Goal: Task Accomplishment & Management: Complete application form

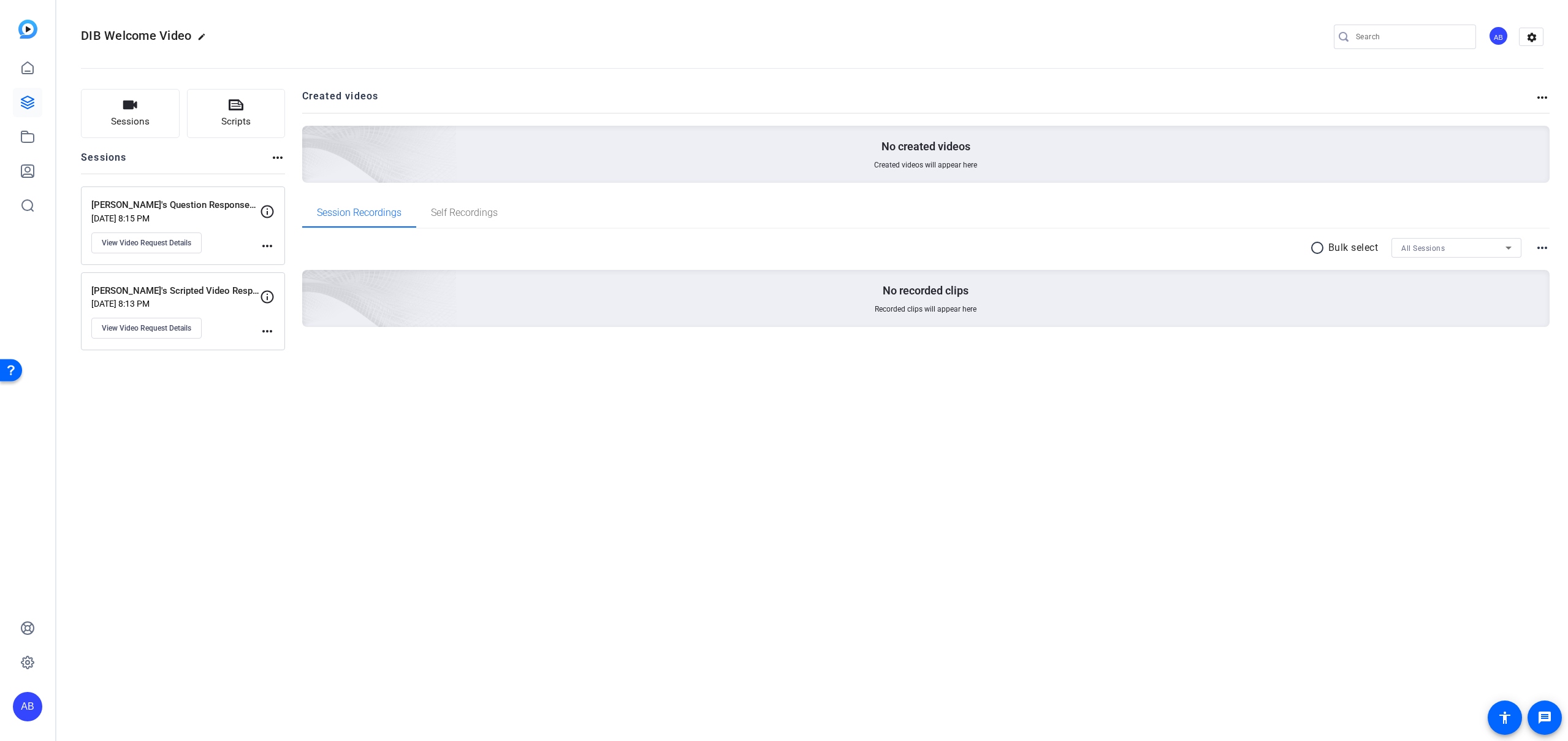
click at [223, 227] on div "Christina's Question Responses Recordings Sep 10, 2025 @ 8:15 PM View Video Req…" at bounding box center [175, 225] width 168 height 56
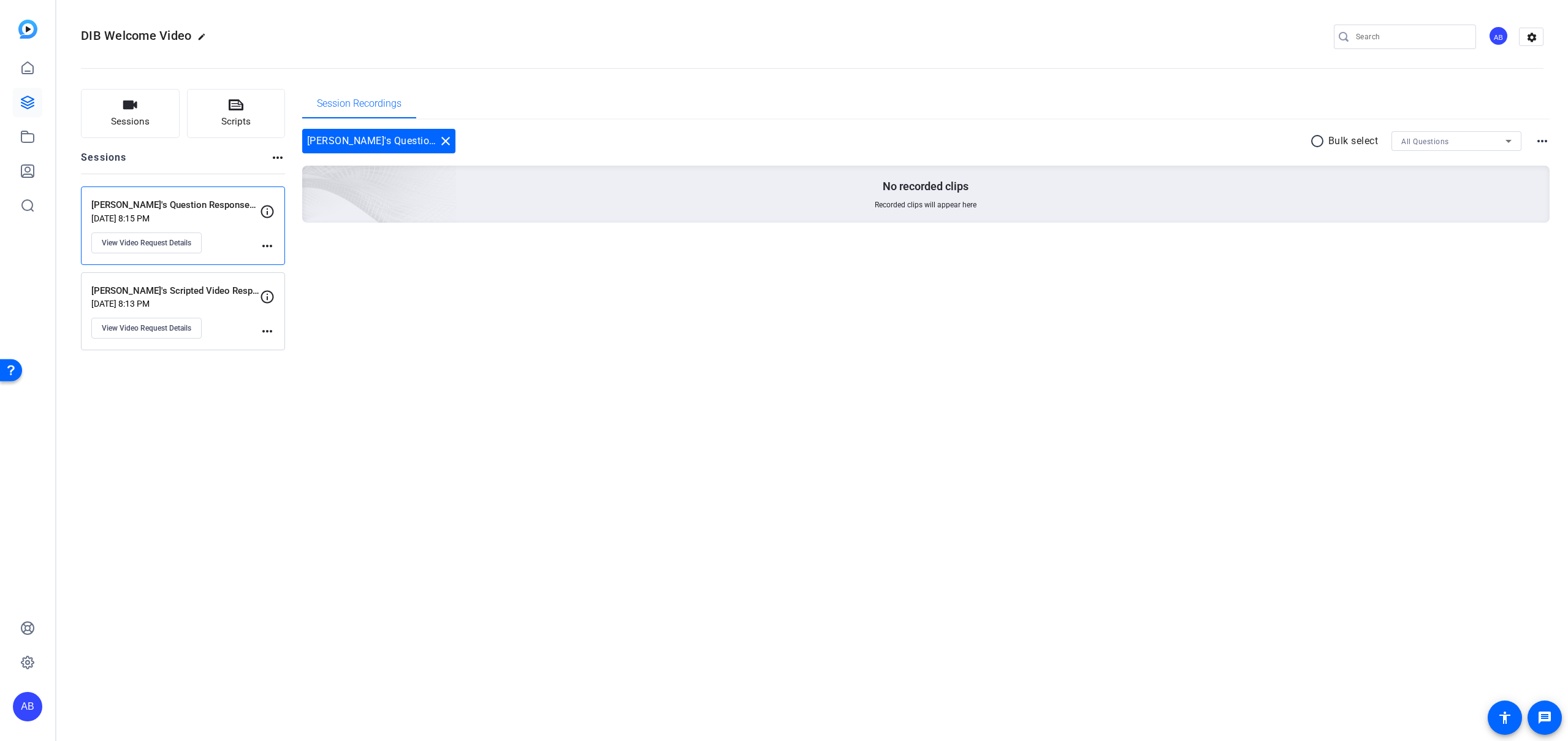
click at [221, 309] on div "Christina's Scripted Video Response Sep 10, 2025 @ 8:13 PM View Video Request D…" at bounding box center [175, 312] width 168 height 56
click at [423, 282] on div "Session Recordings Christina's Scripted Video Response close radio_button_unche…" at bounding box center [926, 219] width 1248 height 261
click at [221, 223] on div "[PERSON_NAME]'s Question Responses Recordings [DATE] 8:15 PM View Video Request…" at bounding box center [175, 225] width 168 height 56
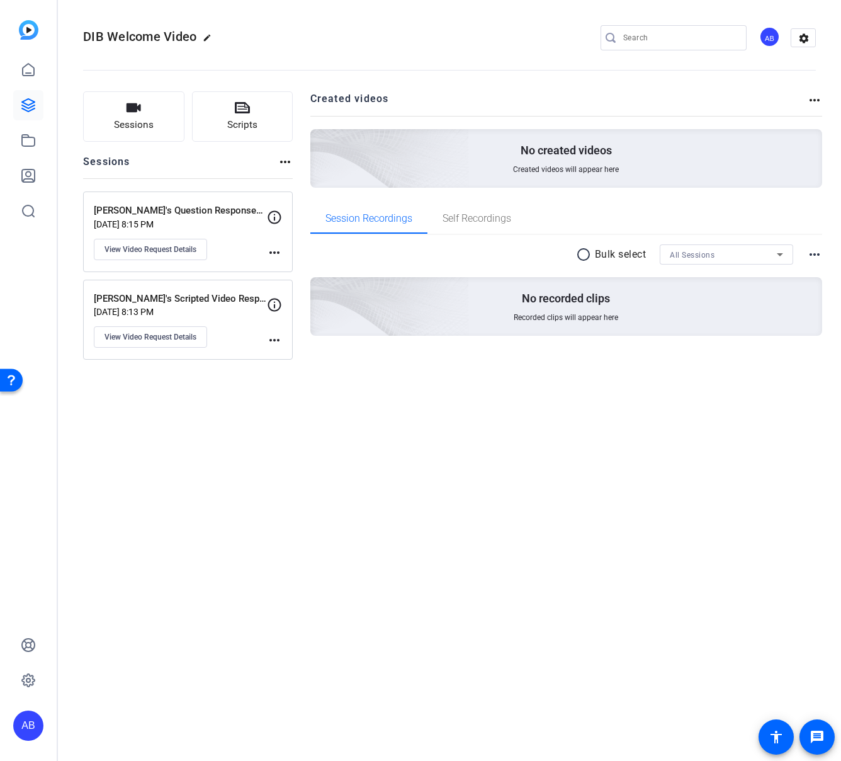
click at [293, 34] on div "DIB Welcome Video edit AB settings" at bounding box center [449, 37] width 733 height 19
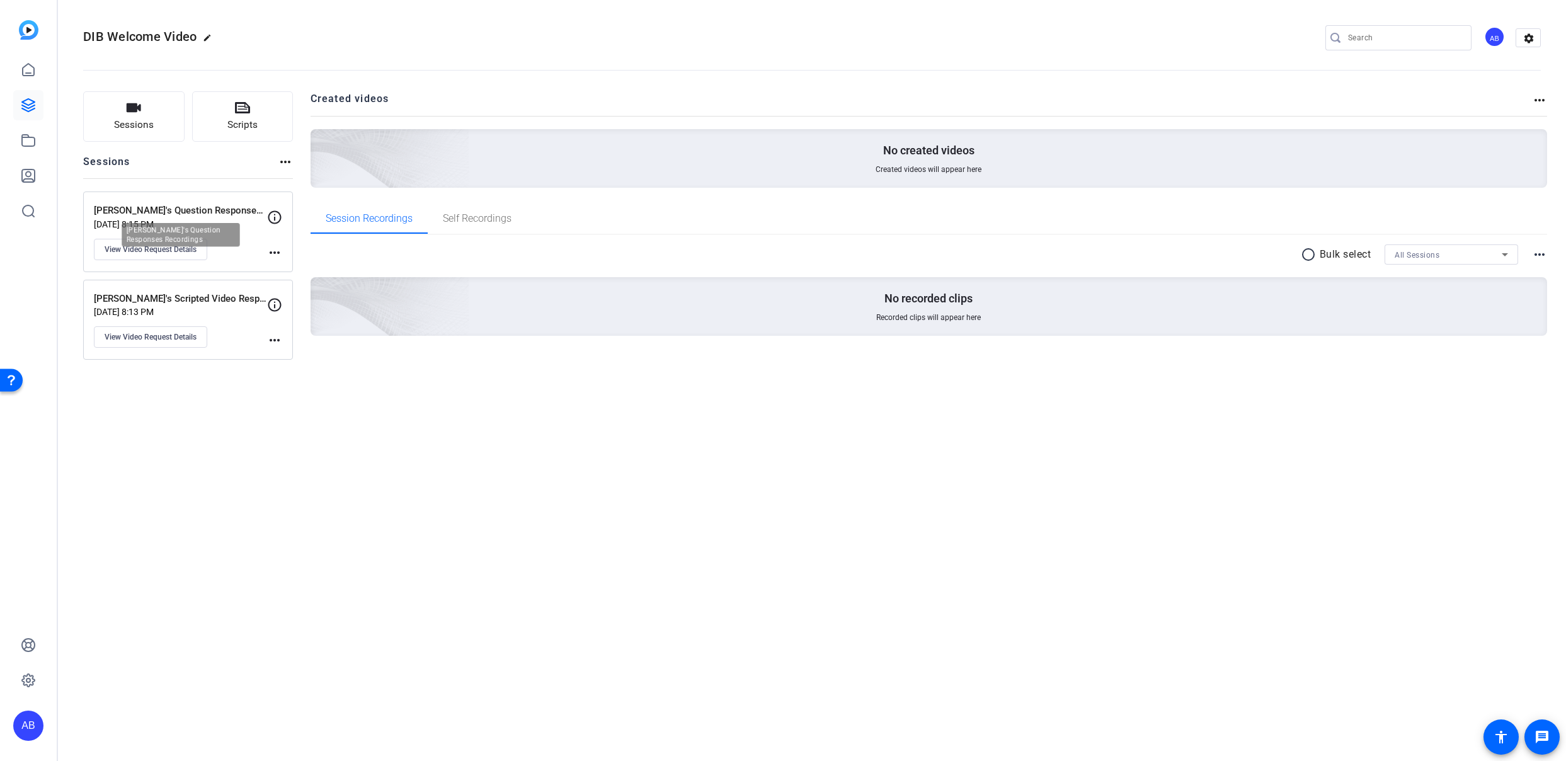
click at [219, 215] on p "[PERSON_NAME]'s Question Responses Recordings" at bounding box center [180, 210] width 173 height 14
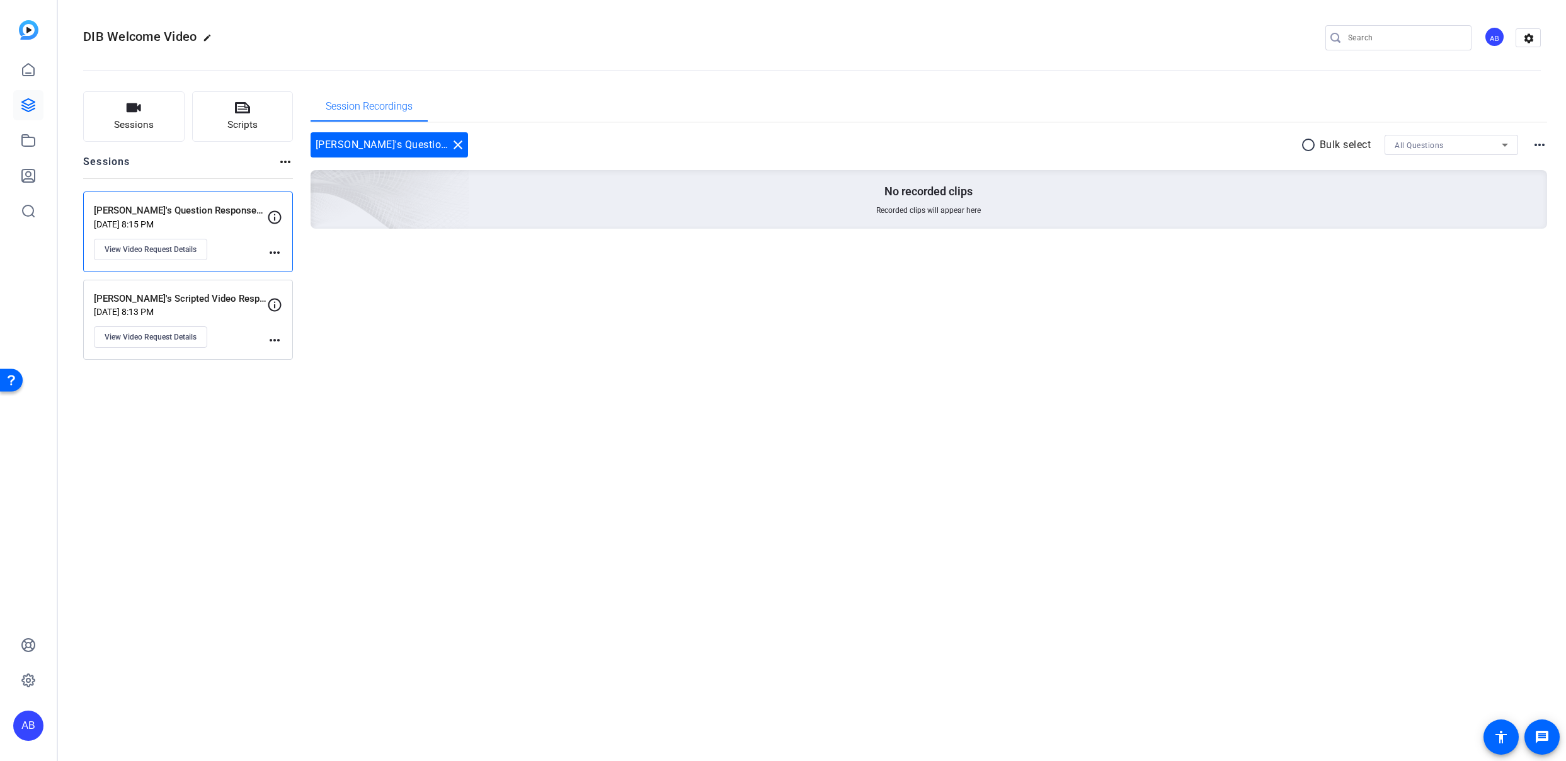
click at [234, 302] on p "[PERSON_NAME]'s Scripted Video Response" at bounding box center [180, 299] width 173 height 14
click at [31, 70] on icon at bounding box center [28, 69] width 15 height 15
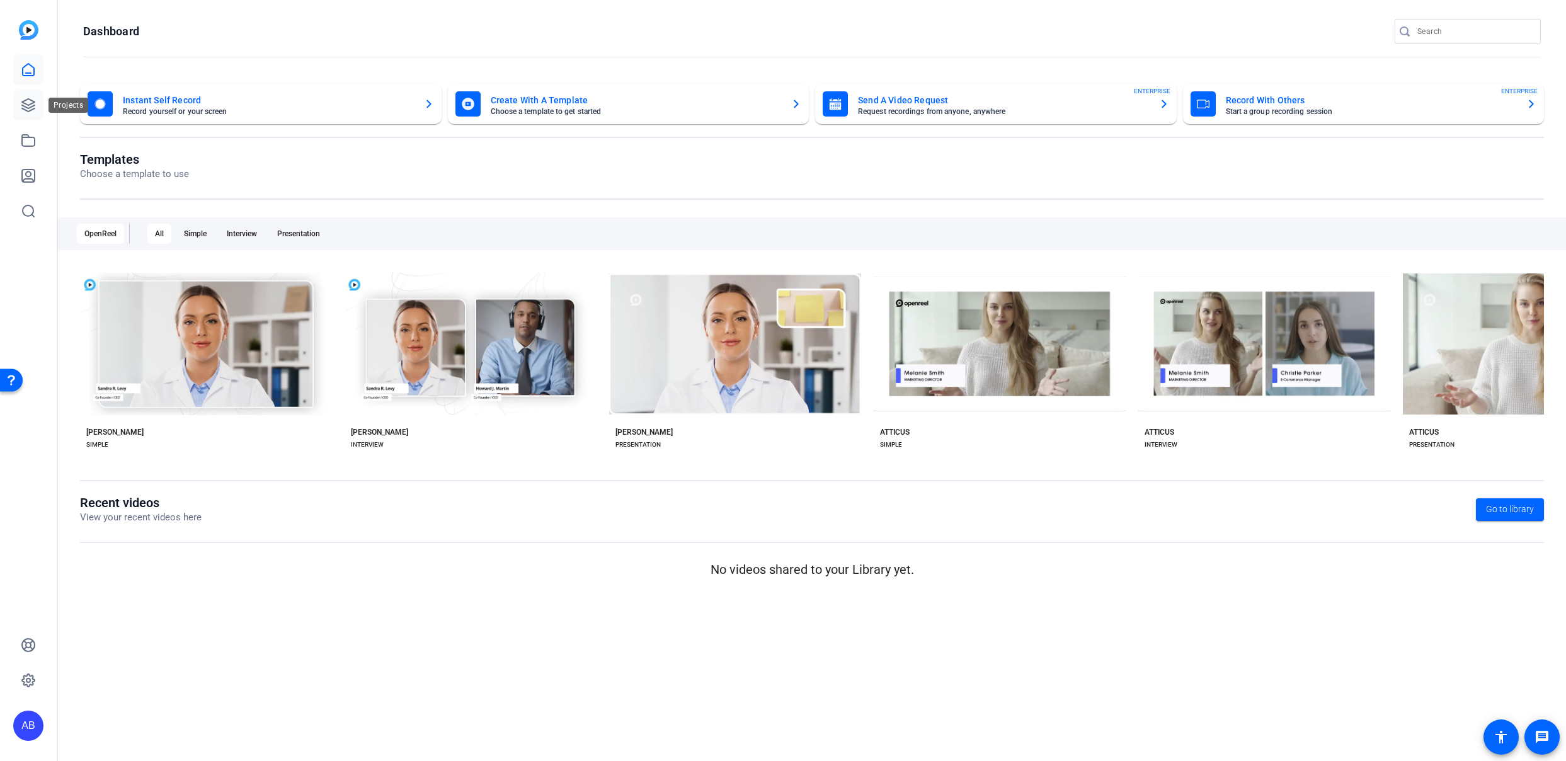
click at [28, 101] on icon at bounding box center [28, 105] width 15 height 15
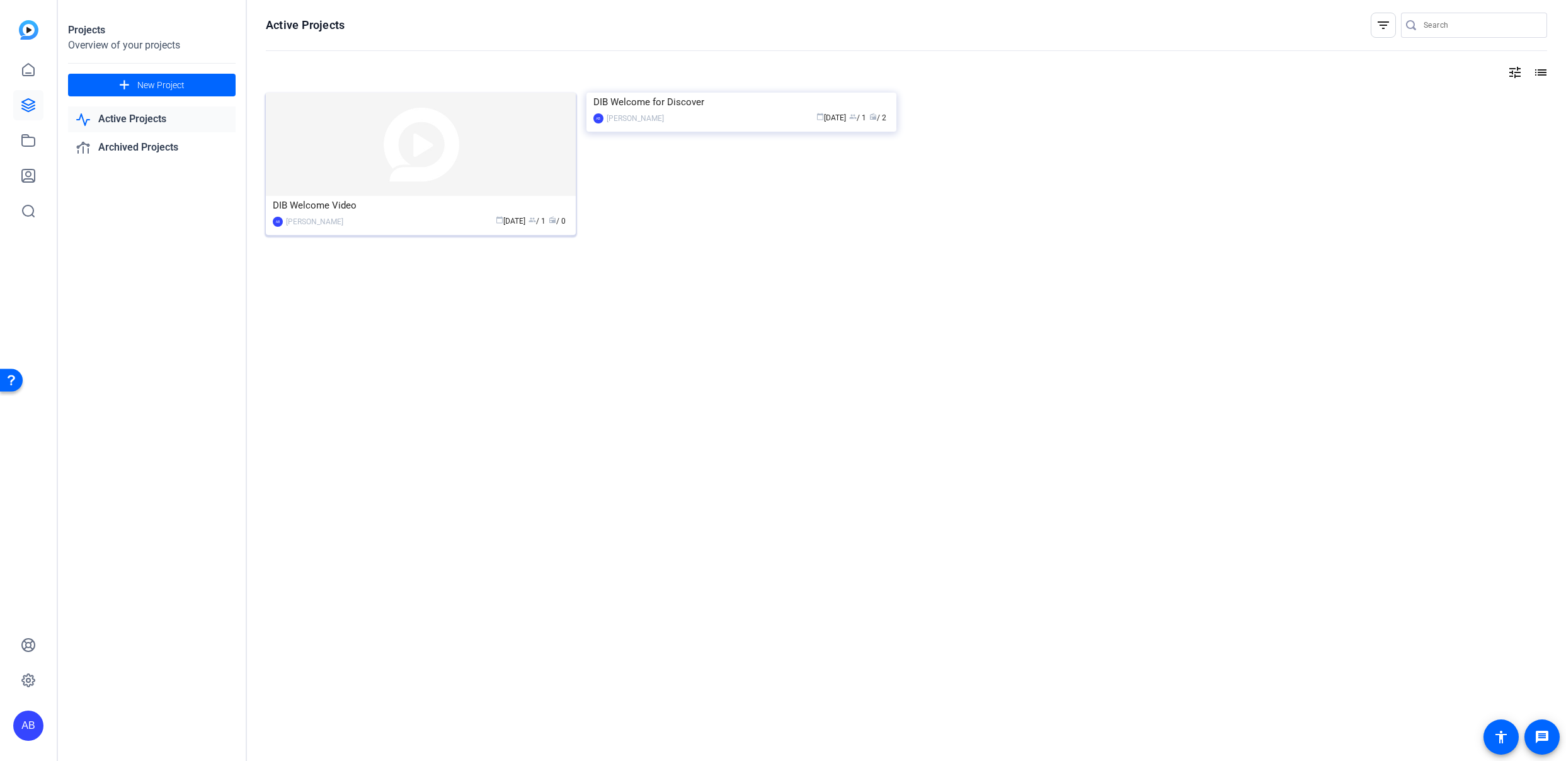
click at [367, 220] on div "calendar_today Sep 10 group / 1 radio / 0" at bounding box center [459, 221] width 219 height 13
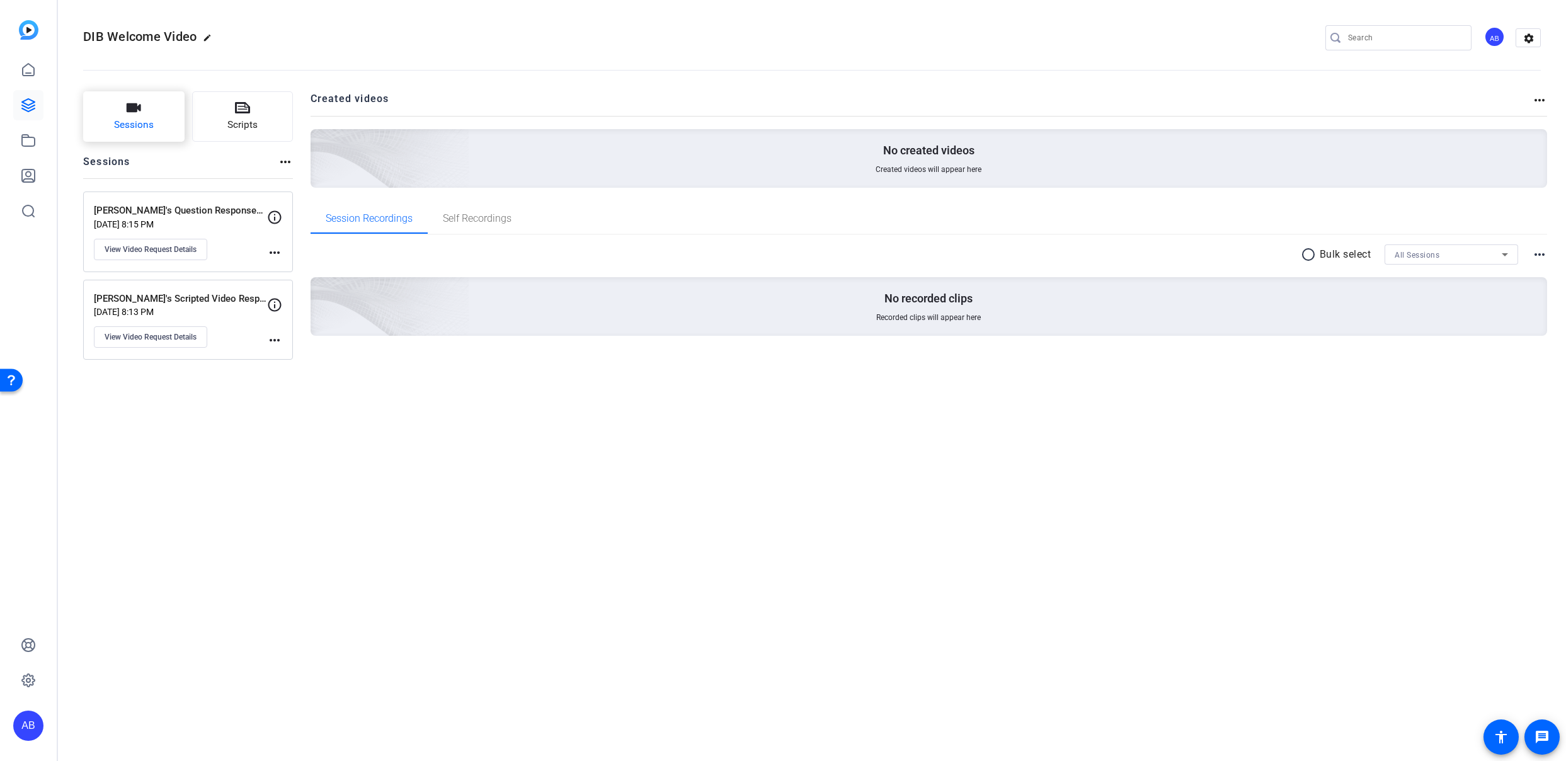
click at [142, 113] on button "Sessions" at bounding box center [133, 116] width 101 height 50
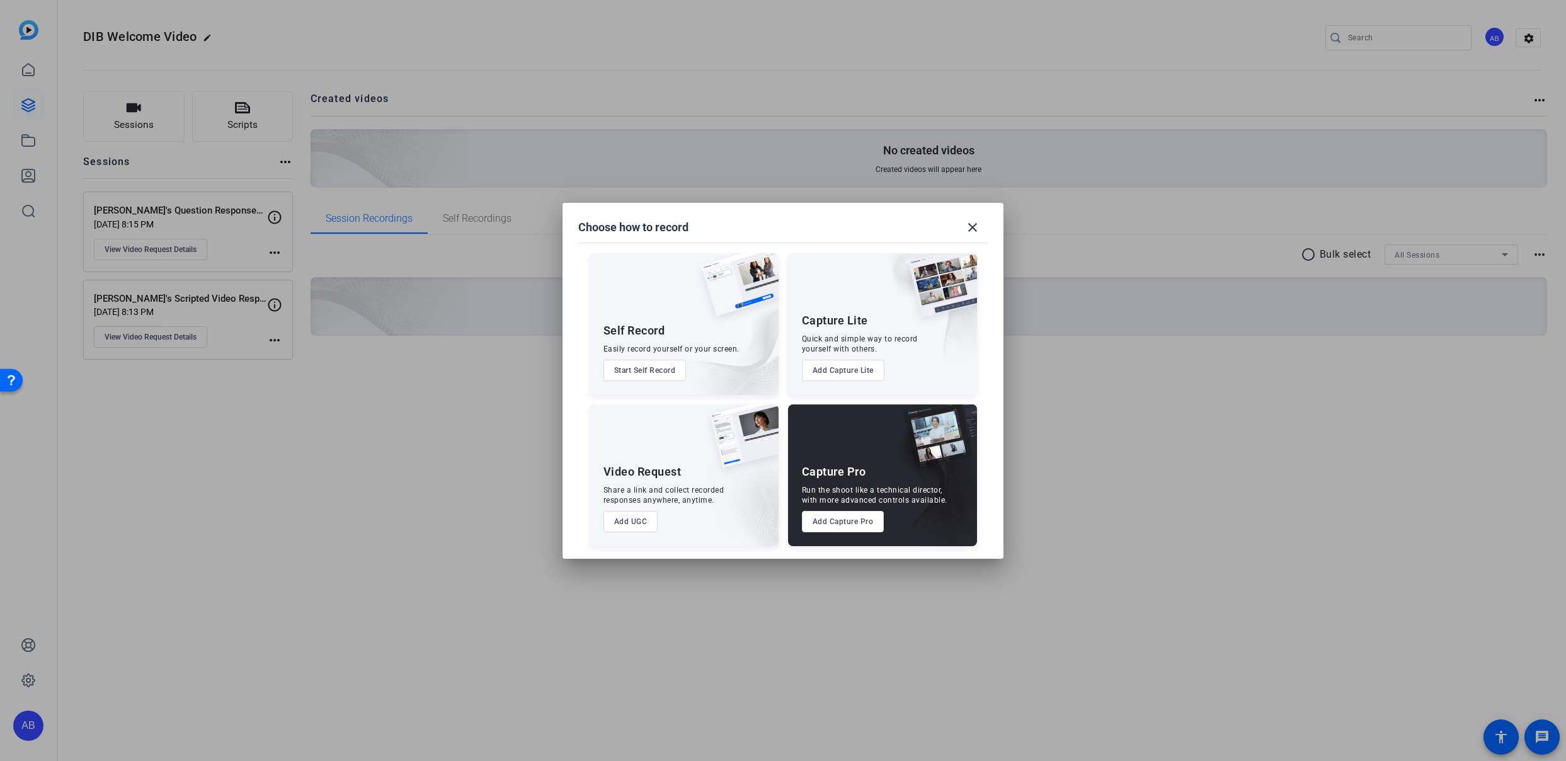
click at [636, 525] on button "Add UGC" at bounding box center [630, 521] width 55 height 21
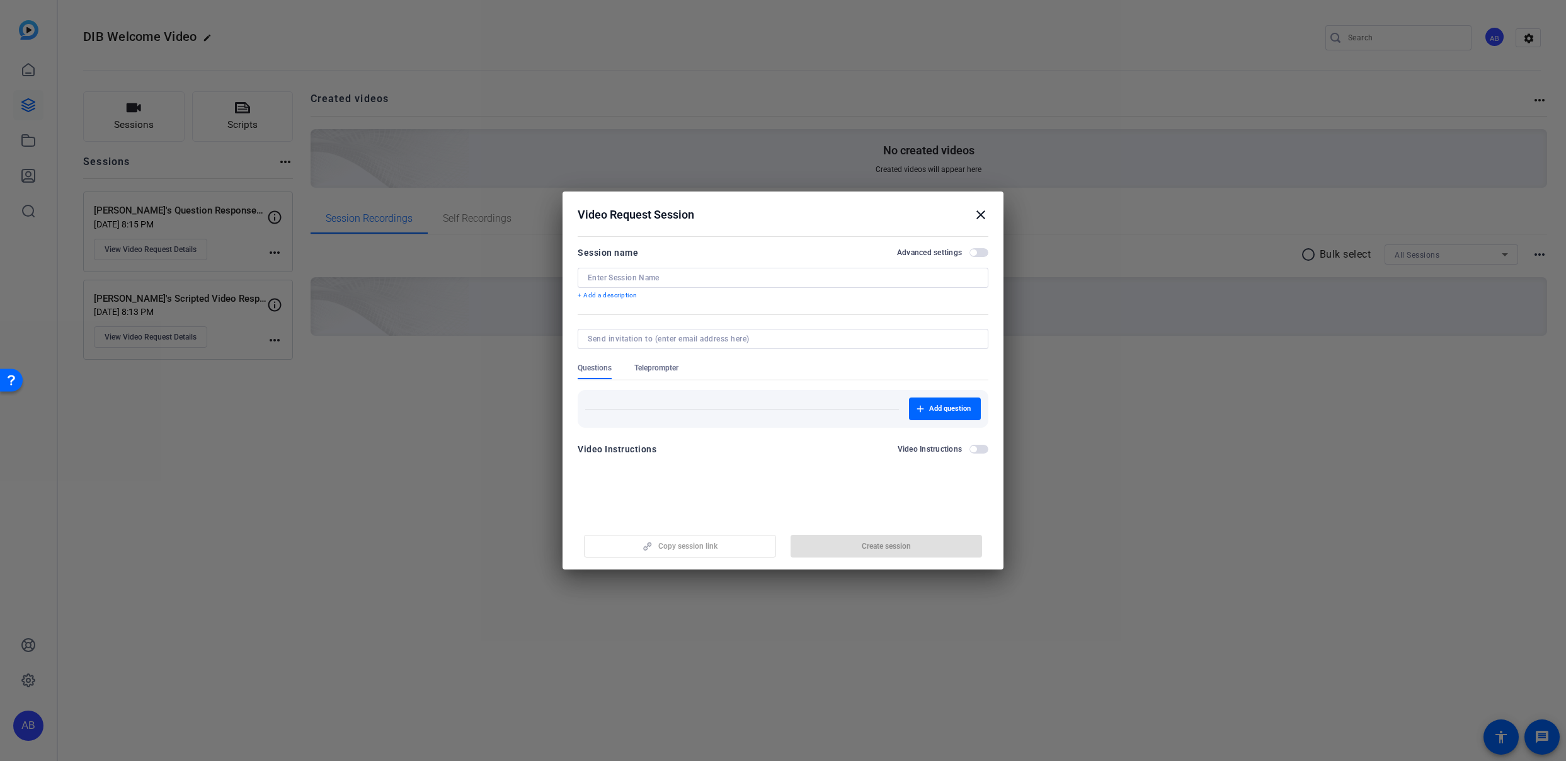
click at [630, 280] on input at bounding box center [783, 278] width 390 height 10
type input "Artie's Question Responses Recording"
click at [616, 341] on input at bounding box center [780, 339] width 385 height 10
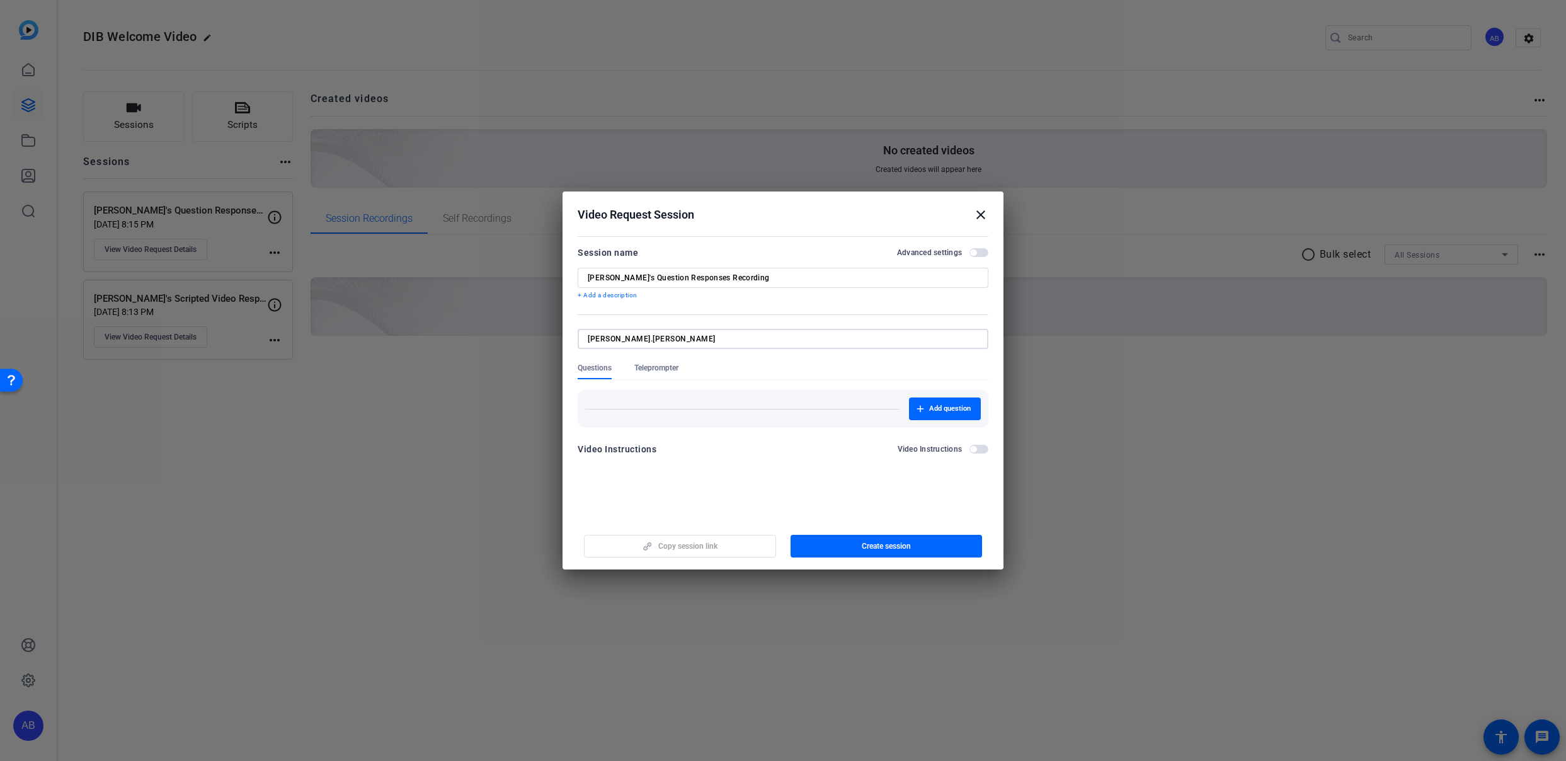
type input "artie.ambro"
click at [653, 367] on form "Session name Advanced settings Artie's Question Responses Recording + Add a des…" at bounding box center [782, 354] width 411 height 219
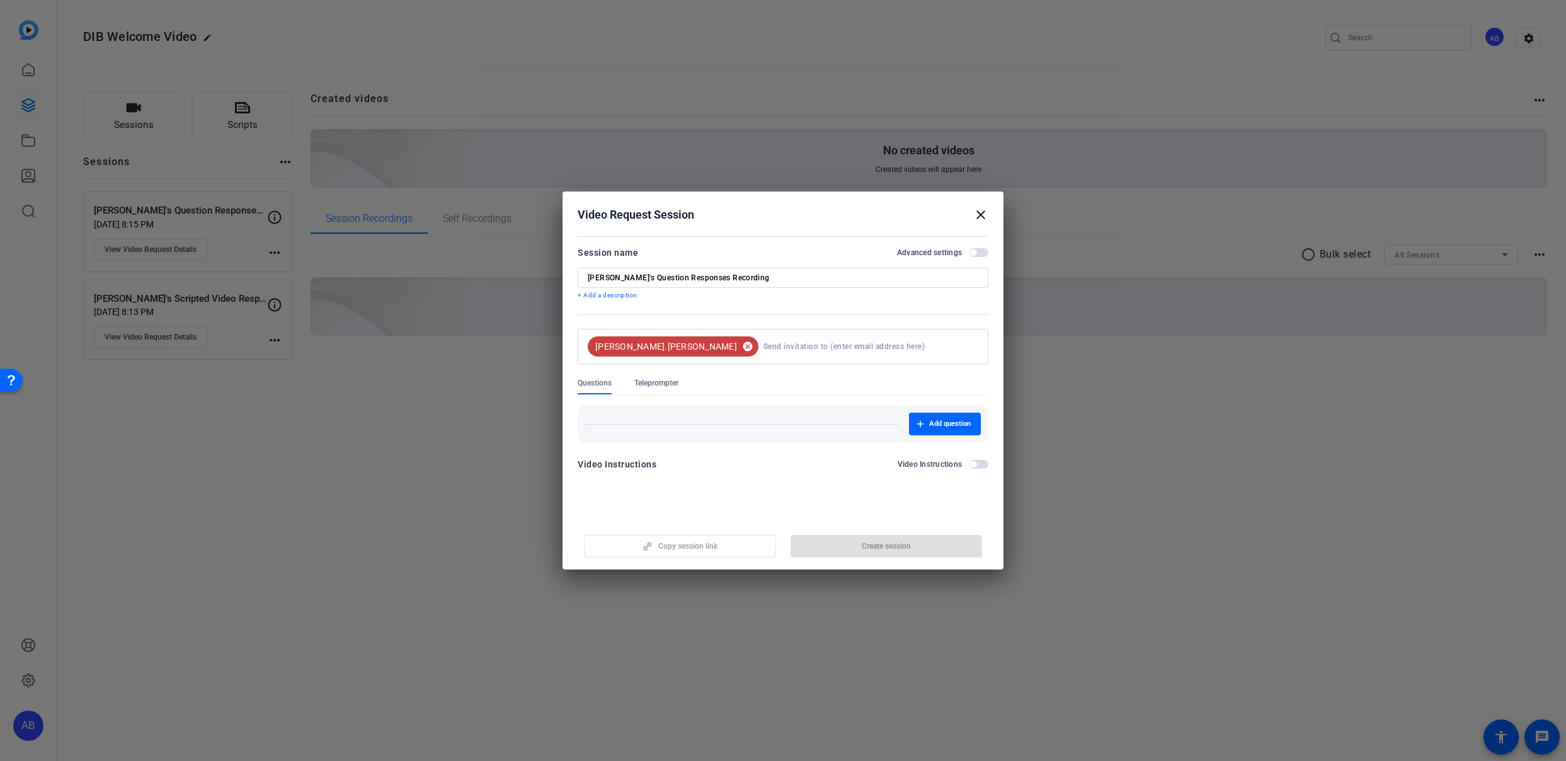
click at [737, 350] on mat-icon "cancel" at bounding box center [747, 346] width 21 height 11
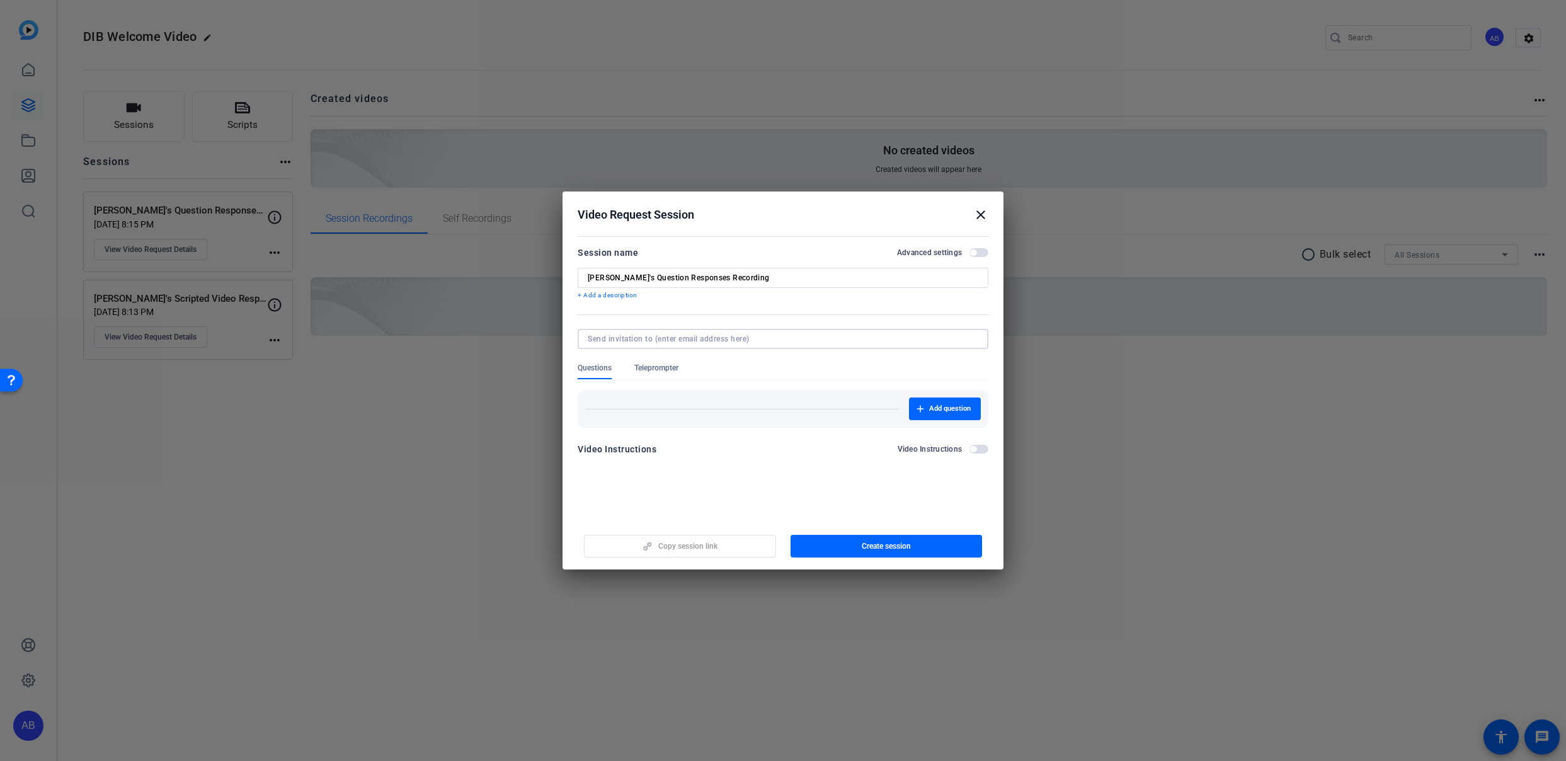
click at [630, 340] on input at bounding box center [780, 339] width 385 height 10
paste input "artie.ambrosio@capitalone.com"
type input "artie.ambrosio@capitalone.com"
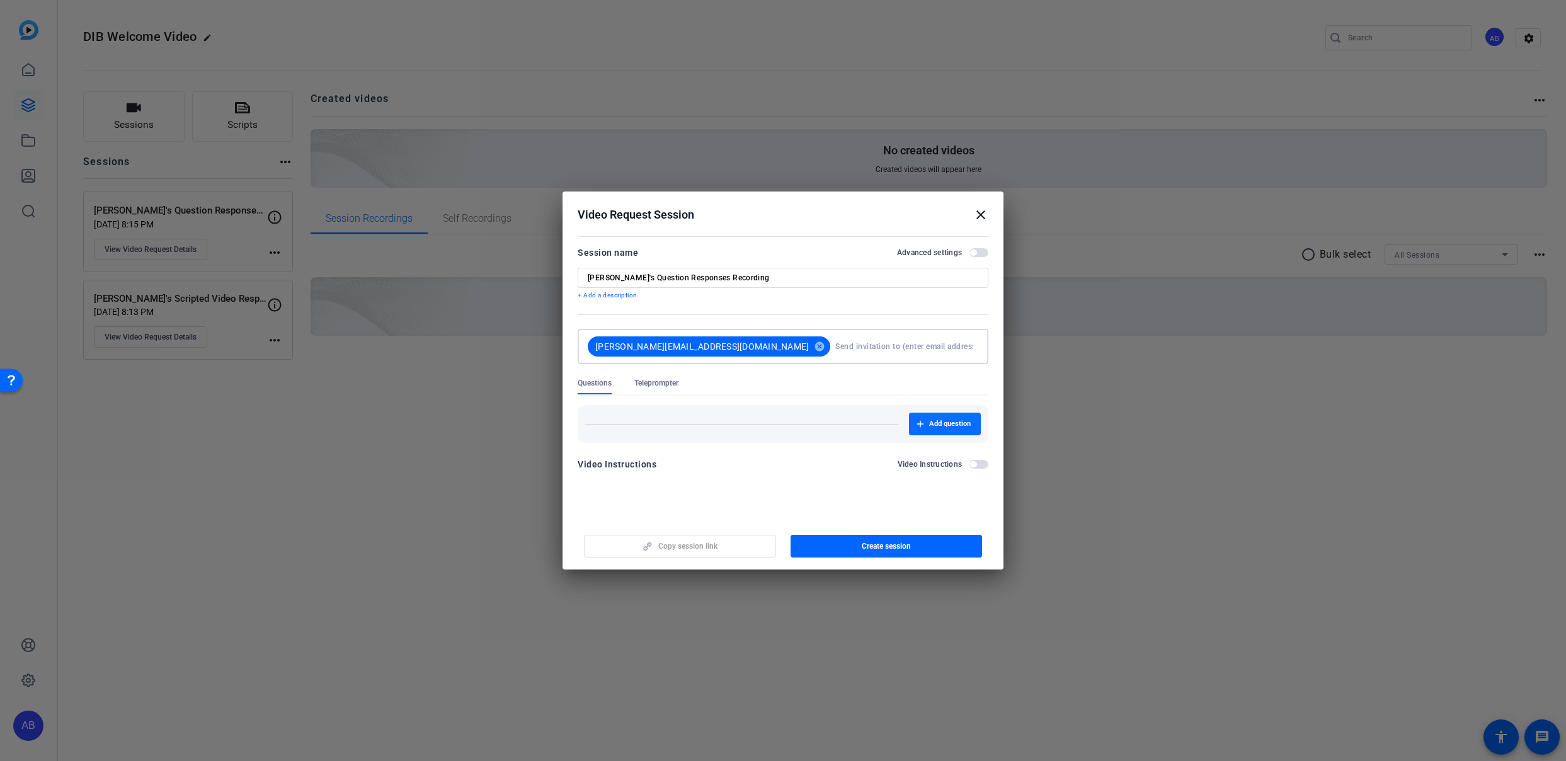
click at [938, 424] on span "Add question" at bounding box center [950, 424] width 42 height 10
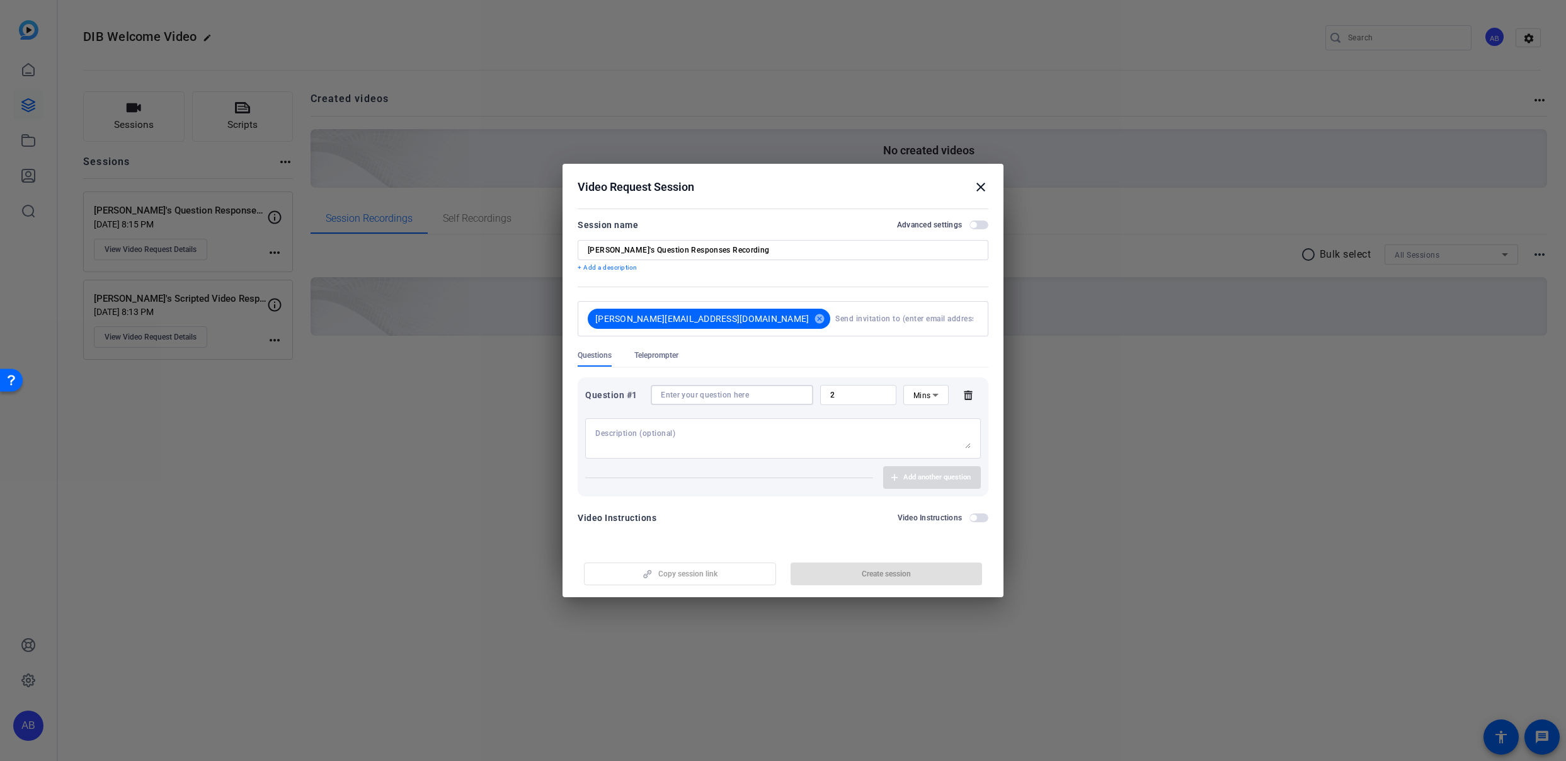
click at [697, 396] on input at bounding box center [732, 395] width 142 height 10
paste input "What personal or professional fulfillment do you get from your participation in…"
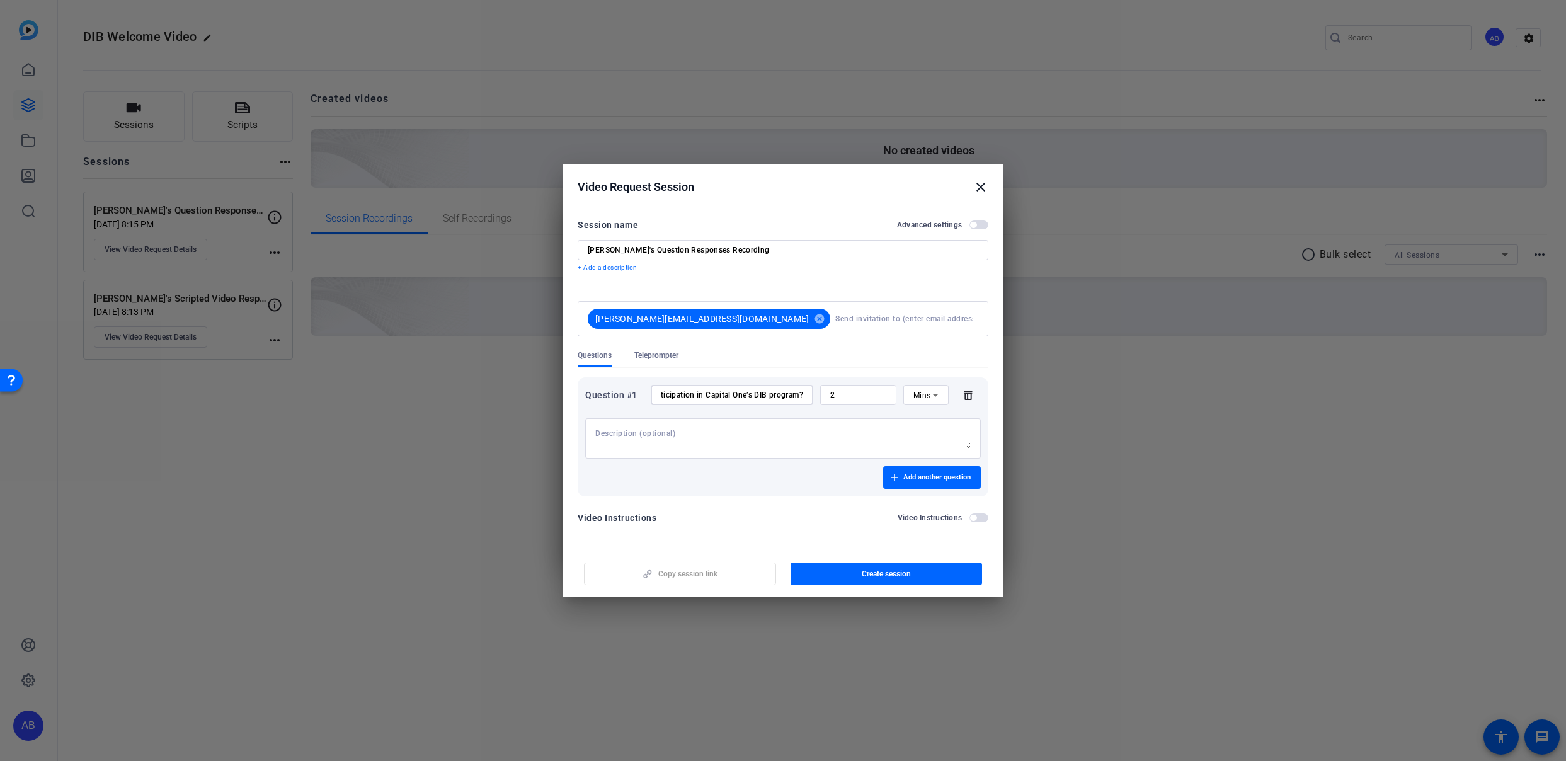
type input "What personal or professional fulfillment do you get from your participation in…"
click at [688, 443] on textarea at bounding box center [782, 438] width 375 height 20
type textarea "This is an unscripted question. Feel free to share impromptu thoughts during th…"
click at [903, 480] on span "Add another question" at bounding box center [936, 477] width 67 height 10
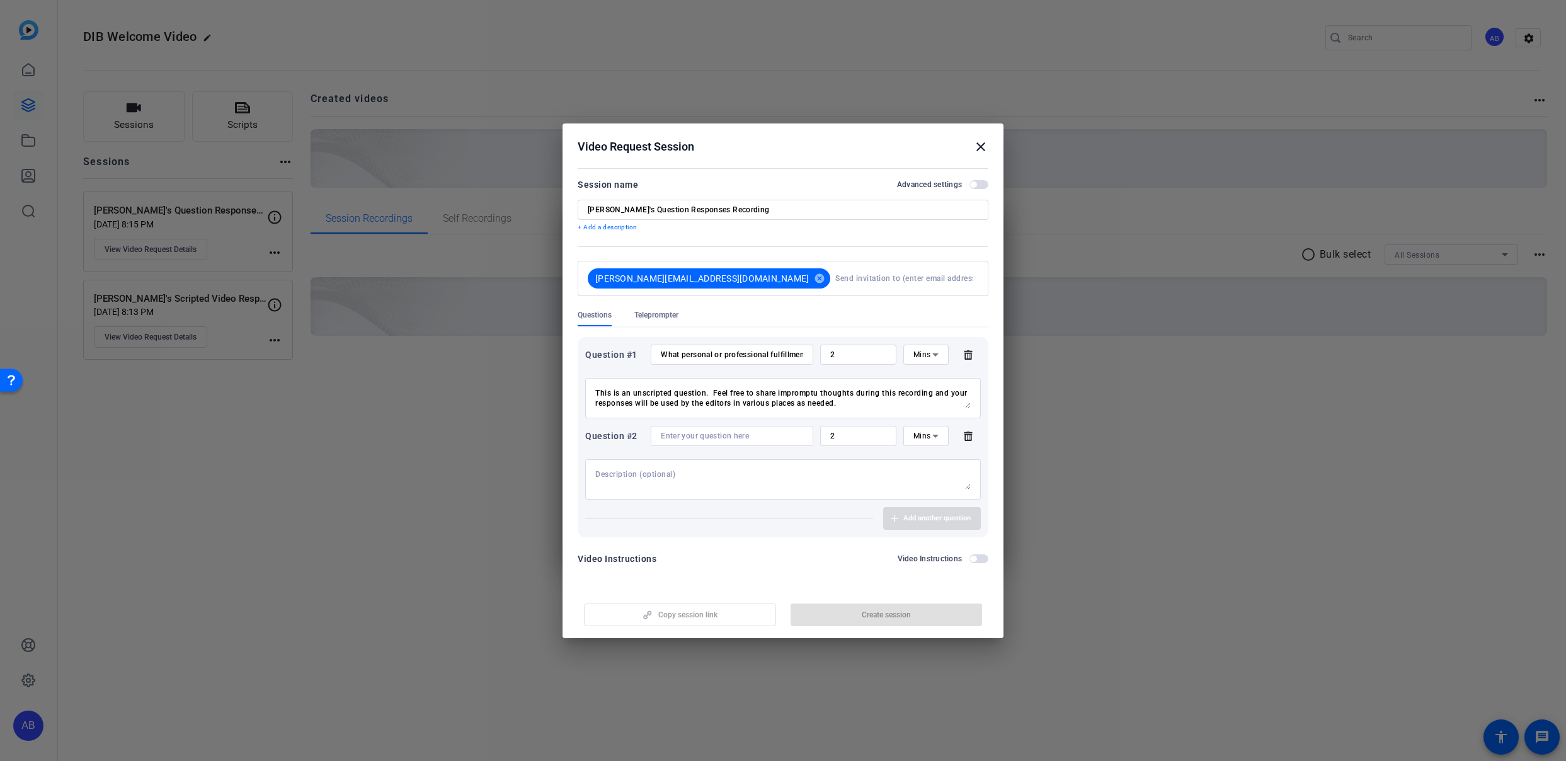
click at [766, 399] on textarea "This is an unscripted question. Feel free to share impromptu thoughts during th…" at bounding box center [782, 398] width 375 height 20
drag, startPoint x: 848, startPoint y: 404, endPoint x: 595, endPoint y: 392, distance: 253.4
click at [595, 392] on textarea "This is an unscripted question. Feel free to share impromptu thoughts during th…" at bounding box center [782, 398] width 375 height 20
click at [650, 477] on textarea at bounding box center [782, 479] width 375 height 20
paste textarea "This is an unscripted question. Feel free to share impromptu thoughts during th…"
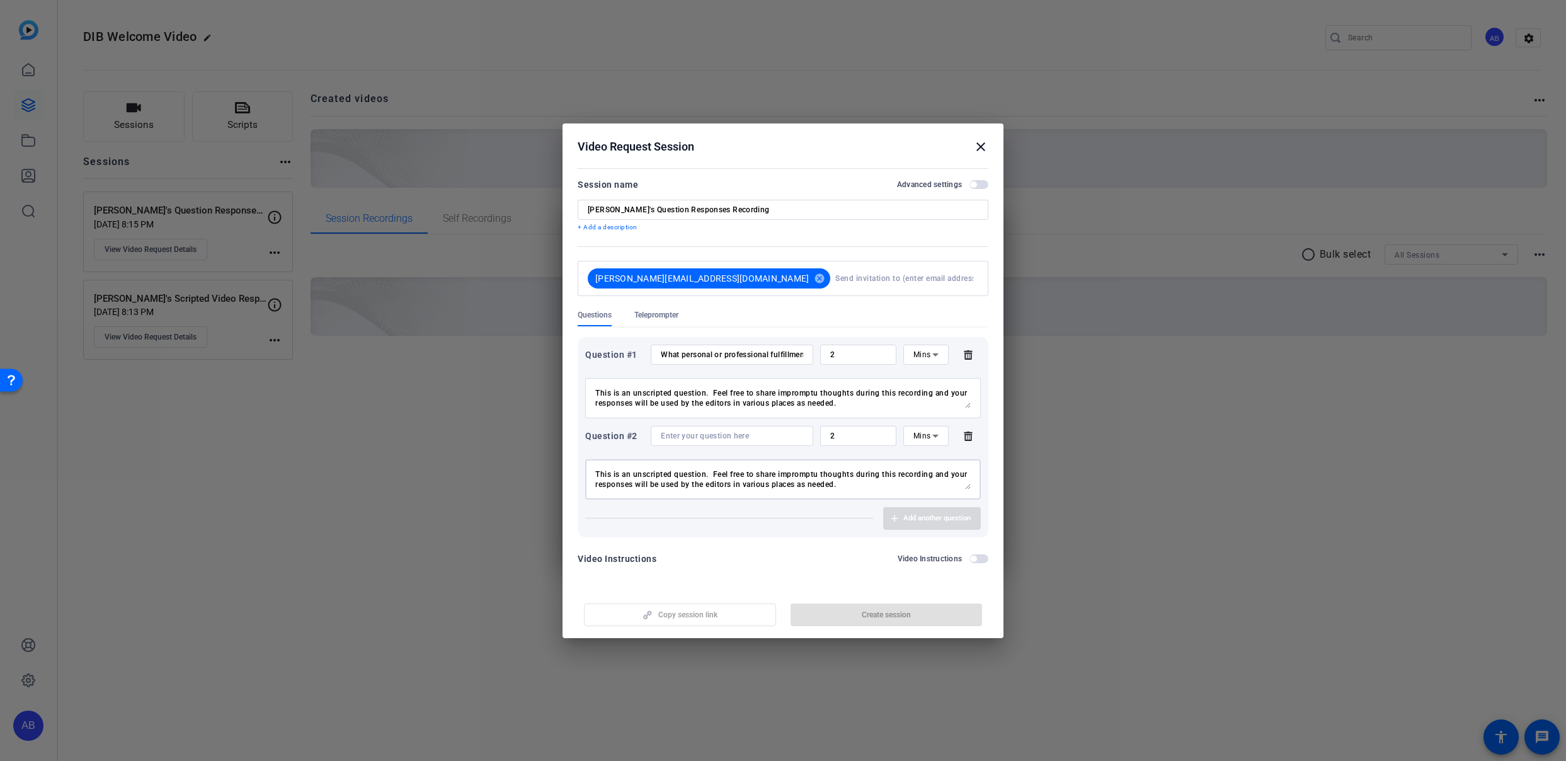
type textarea "This is an unscripted question. Feel free to share impromptu thoughts during th…"
click at [704, 393] on textarea "This is an unscripted question. Feel free to share impromptu thoughts during th…" at bounding box center [782, 398] width 375 height 20
type textarea "This is an unscripted question/response. Feel free to share impromptu thoughts …"
click at [705, 474] on textarea "This is an unscripted question. Feel free to share impromptu thoughts during th…" at bounding box center [782, 479] width 375 height 20
click at [790, 473] on textarea "This is an unscripted question/response. Feel free to share impromptu thoughts …" at bounding box center [782, 479] width 375 height 20
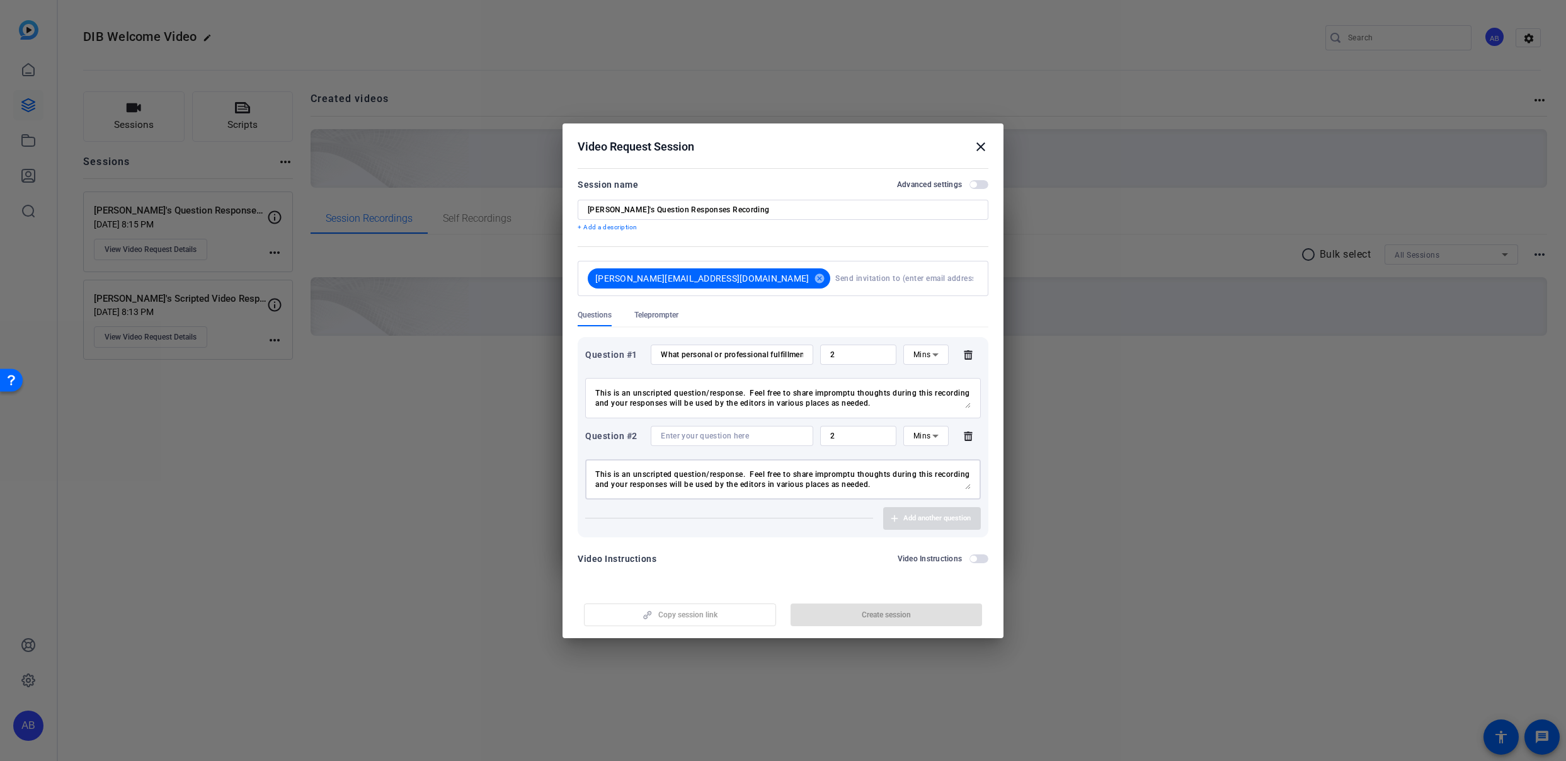
click at [867, 482] on textarea "This is an unscripted question/response. Feel free to share impromptu thoughts …" at bounding box center [782, 479] width 375 height 20
drag, startPoint x: 873, startPoint y: 484, endPoint x: 598, endPoint y: 469, distance: 275.6
click at [598, 469] on textarea "This is an unscripted question/response. Feel free to share impromptu thoughts …" at bounding box center [782, 479] width 375 height 20
type textarea "This is an unscripted question/response. Feel free to share impromptu thoughts …"
click at [789, 580] on mat-dialog-content "Session name Advanced settings Artie's Question Responses Recording + Add a des…" at bounding box center [782, 375] width 441 height 423
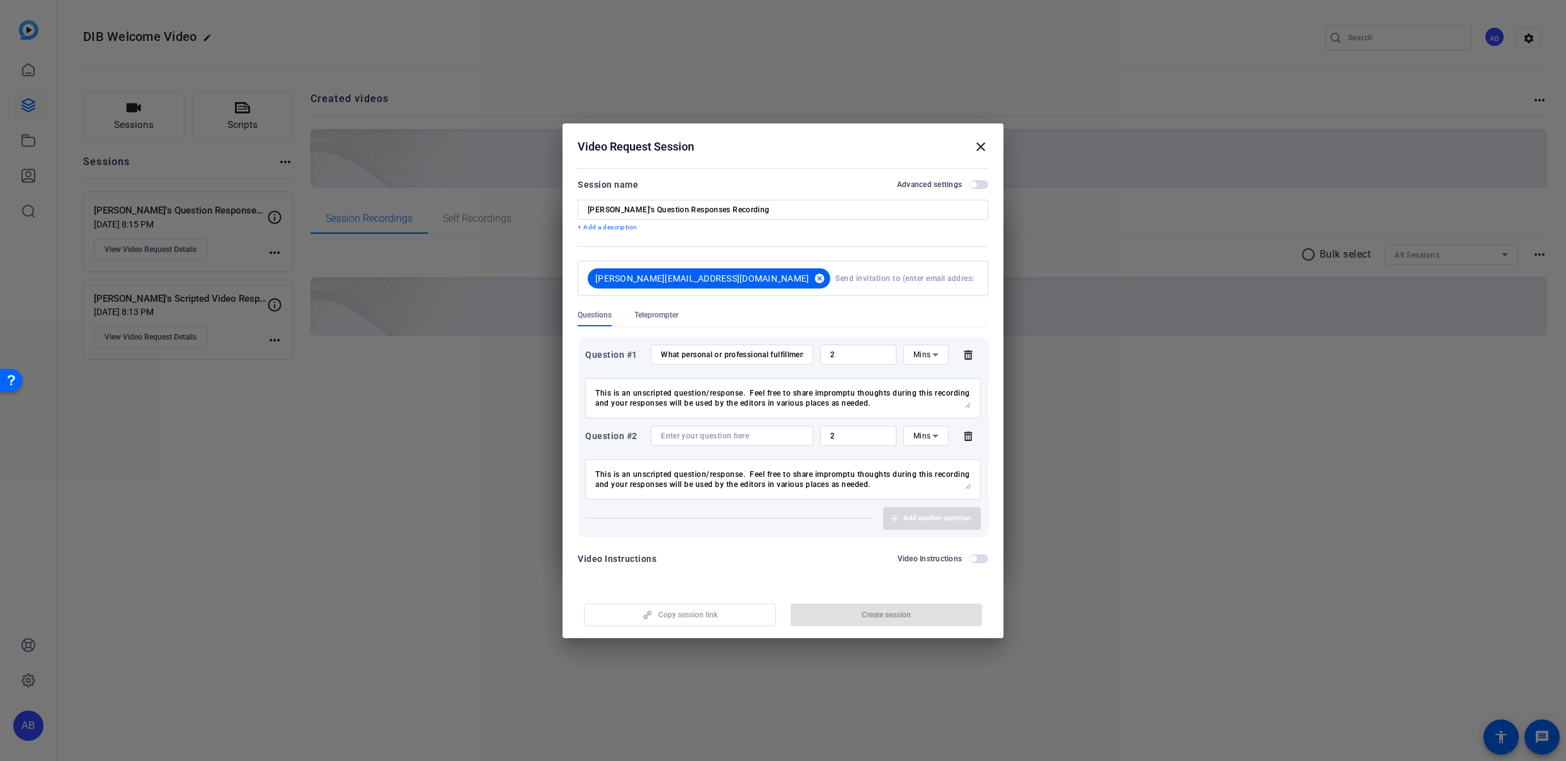
click at [809, 280] on mat-icon "cancel" at bounding box center [819, 278] width 21 height 11
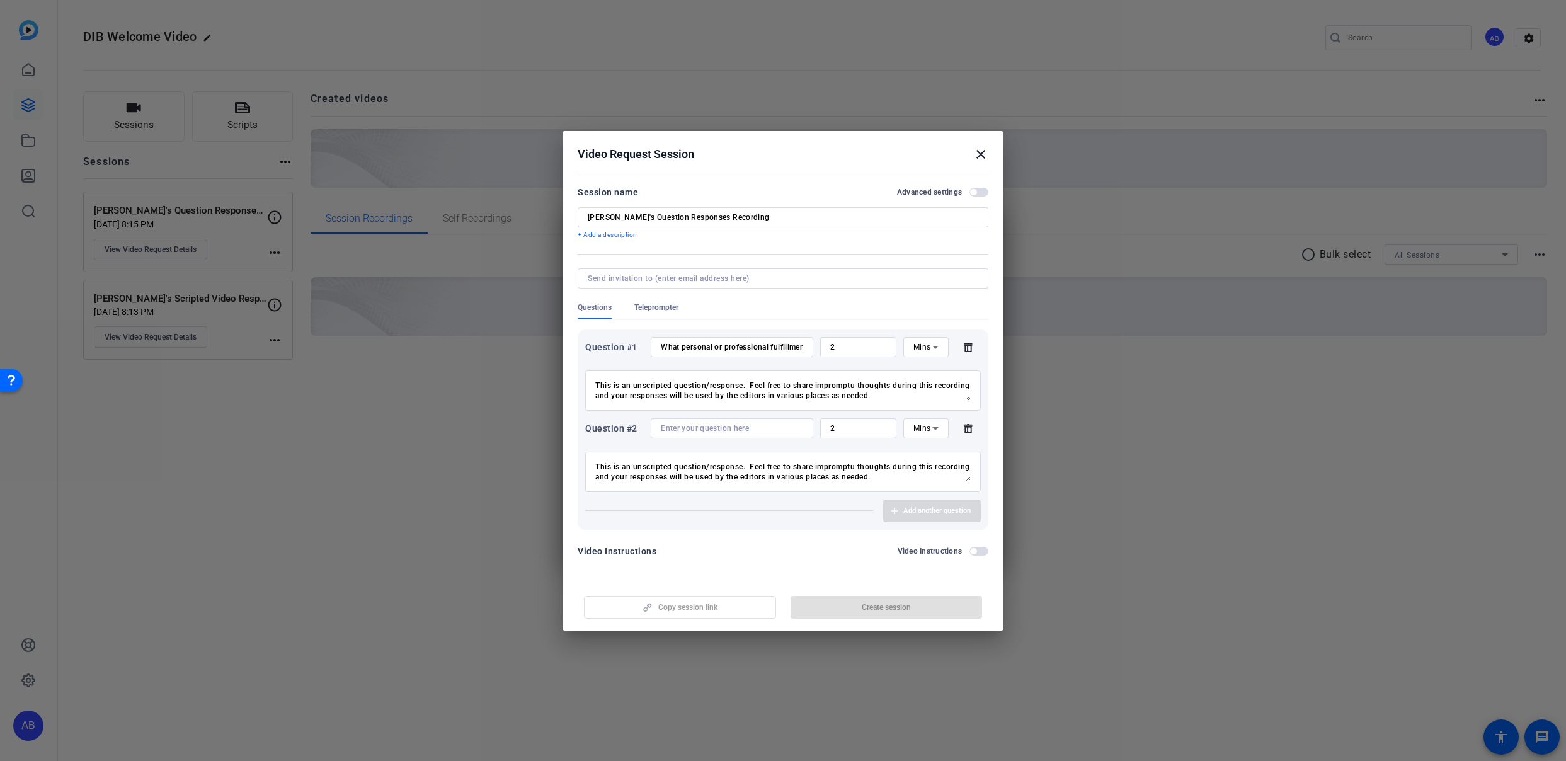
click at [980, 155] on mat-icon "close" at bounding box center [980, 154] width 15 height 15
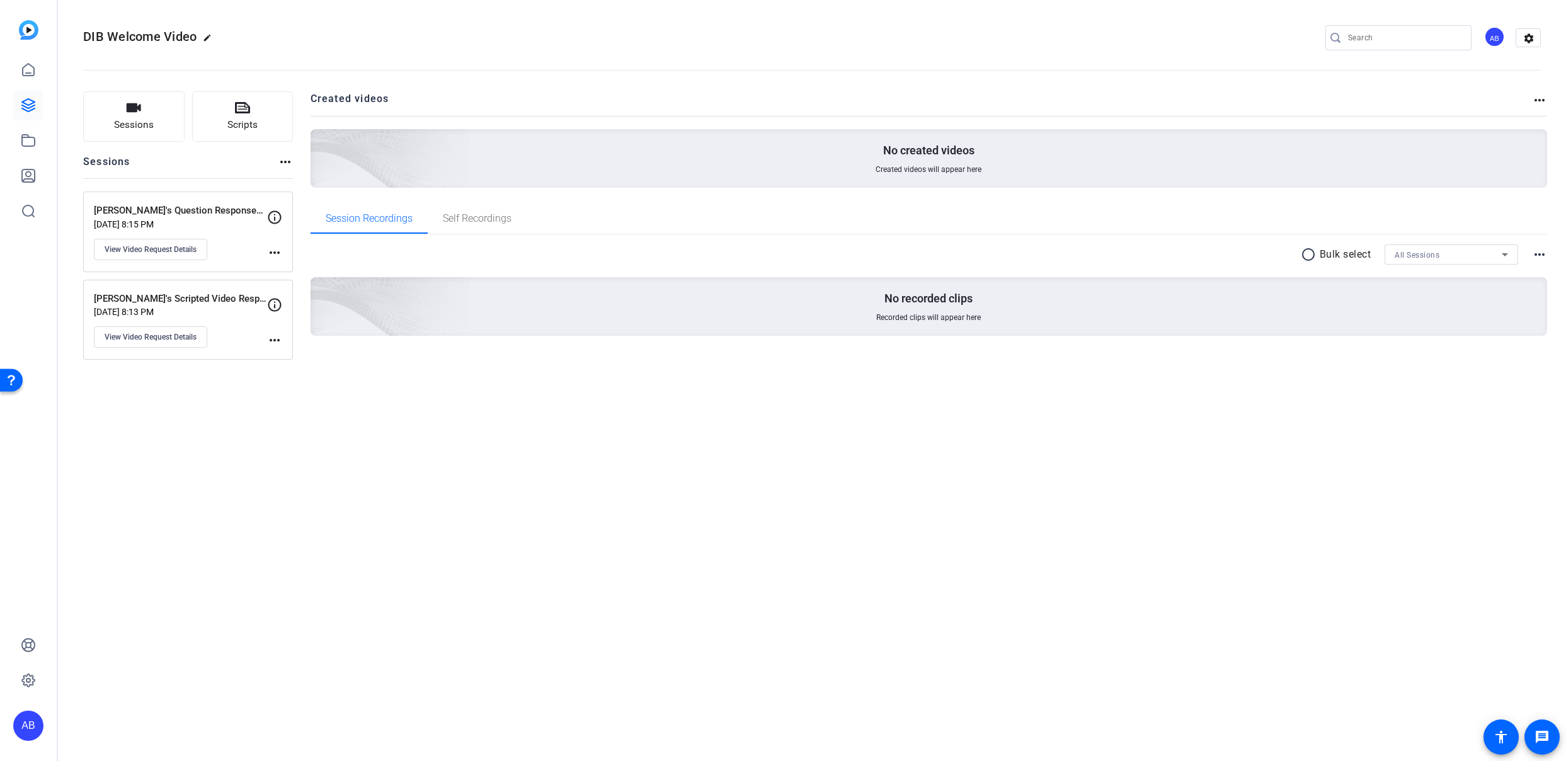
click at [227, 245] on div "Christina's Question Responses Recordings Sep 10, 2025 @ 8:15 PM View Video Req…" at bounding box center [180, 231] width 173 height 57
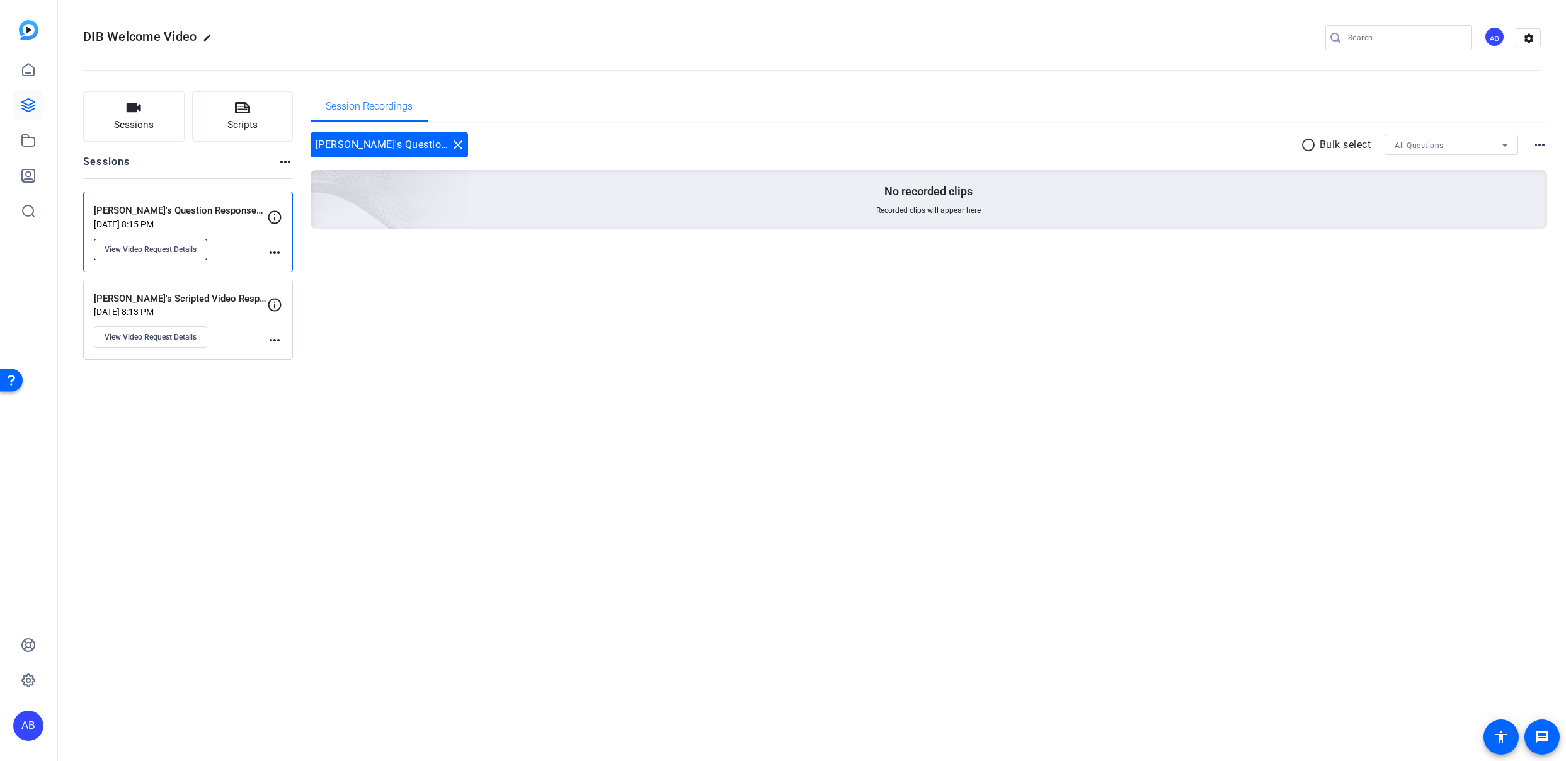
click at [152, 253] on span "View Video Request Details" at bounding box center [151, 249] width 92 height 10
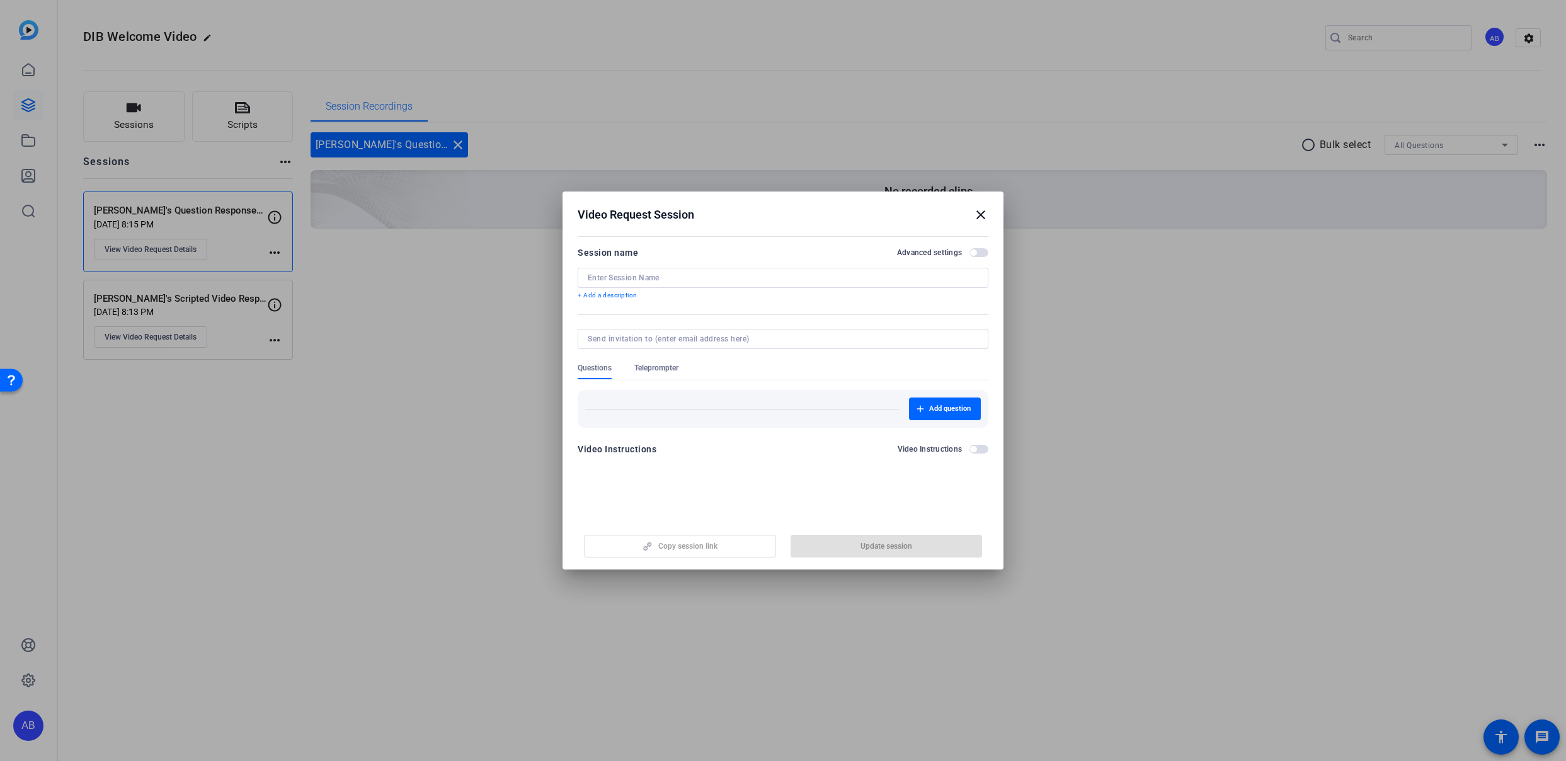
type input "[PERSON_NAME]'s Question Responses Recordings"
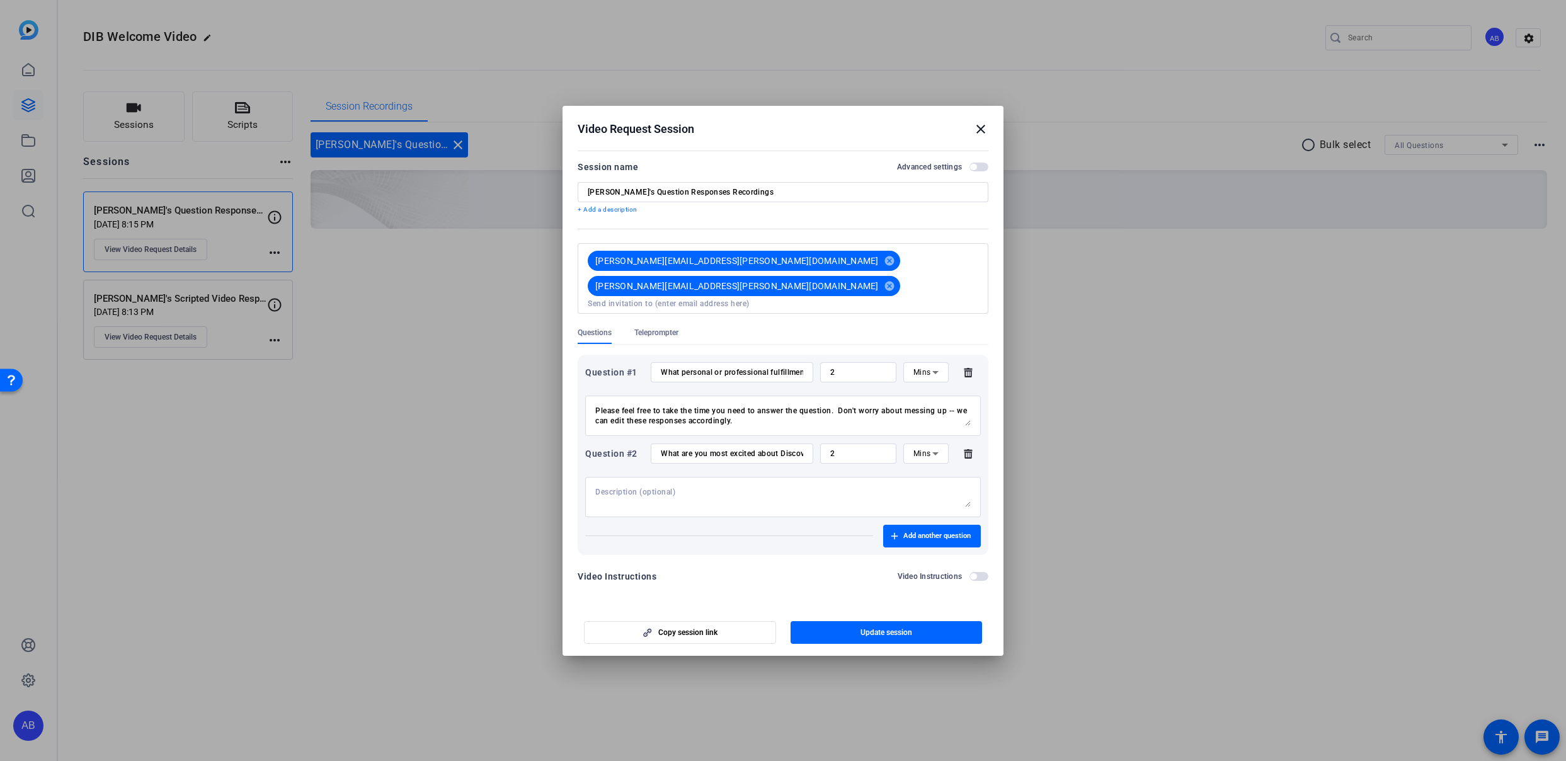
click at [666, 406] on textarea "Please feel free to take the time you need to answer the question. Don't worry …" at bounding box center [782, 416] width 375 height 20
paste textarea "This is an unscripted question/response. Feel free to share impromptu thoughts …"
type textarea "This is an unscripted question/response. Feel free to share impromptu thoughts …"
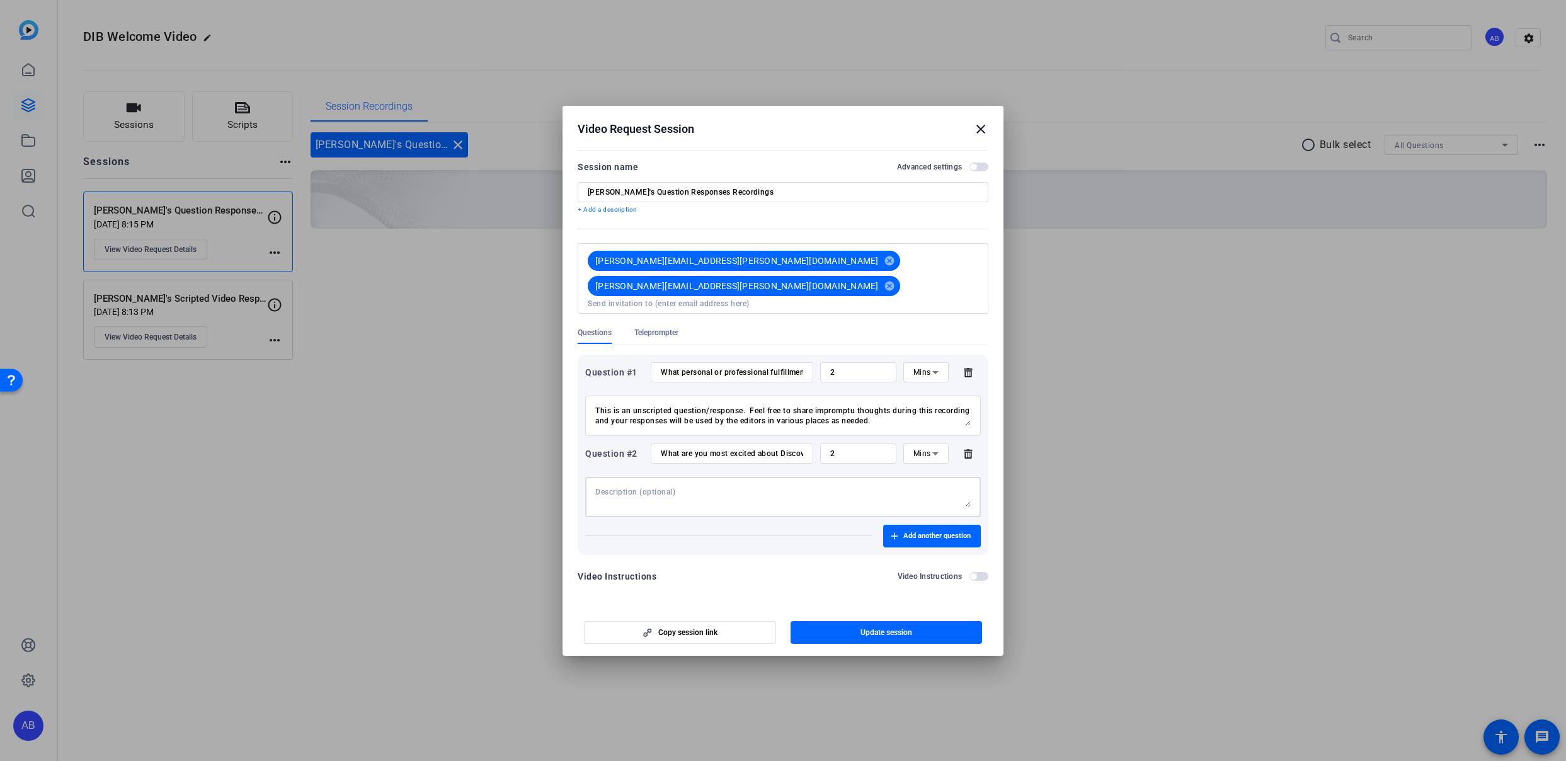
click at [698, 487] on textarea at bounding box center [782, 497] width 375 height 20
paste textarea "This is an unscripted question/response. Feel free to share impromptu thoughts …"
type textarea "This is an unscripted question/response. Feel free to share impromptu thoughts …"
click at [863, 627] on span "Update session" at bounding box center [886, 632] width 52 height 10
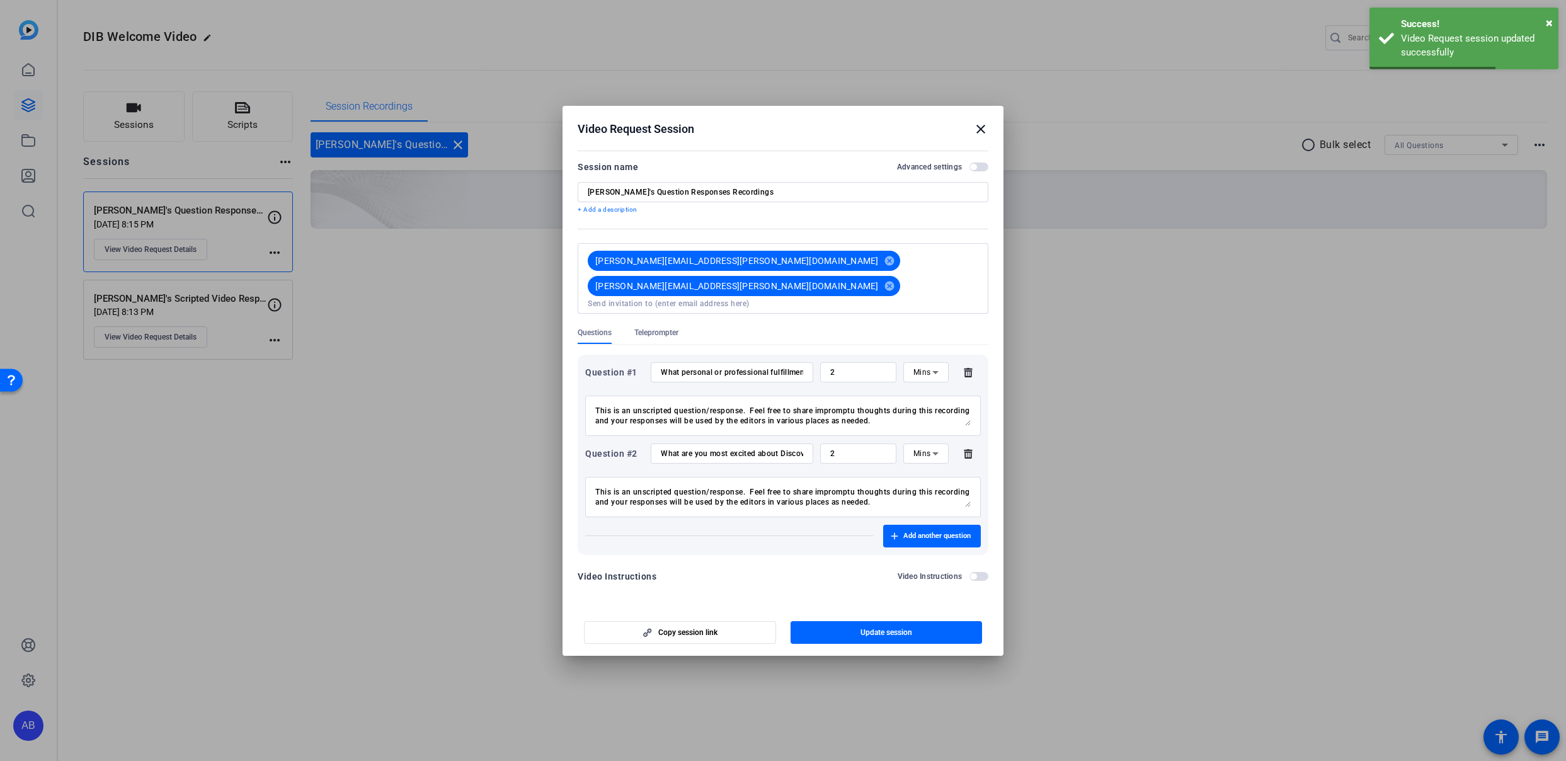
drag, startPoint x: 981, startPoint y: 142, endPoint x: 959, endPoint y: 154, distance: 24.5
click at [979, 137] on mat-icon "close" at bounding box center [980, 129] width 15 height 15
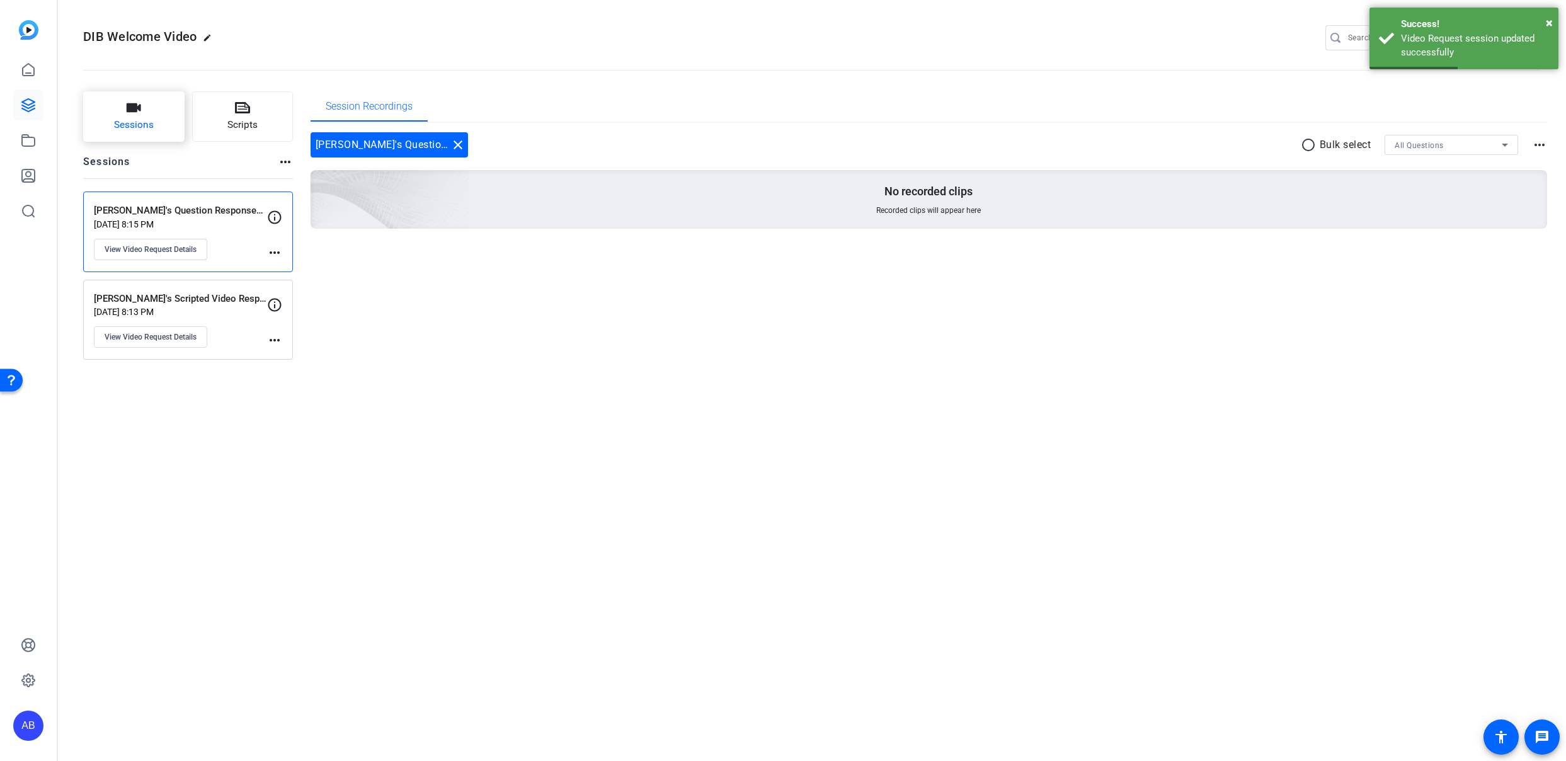
click at [135, 123] on span "Sessions" at bounding box center [134, 125] width 40 height 14
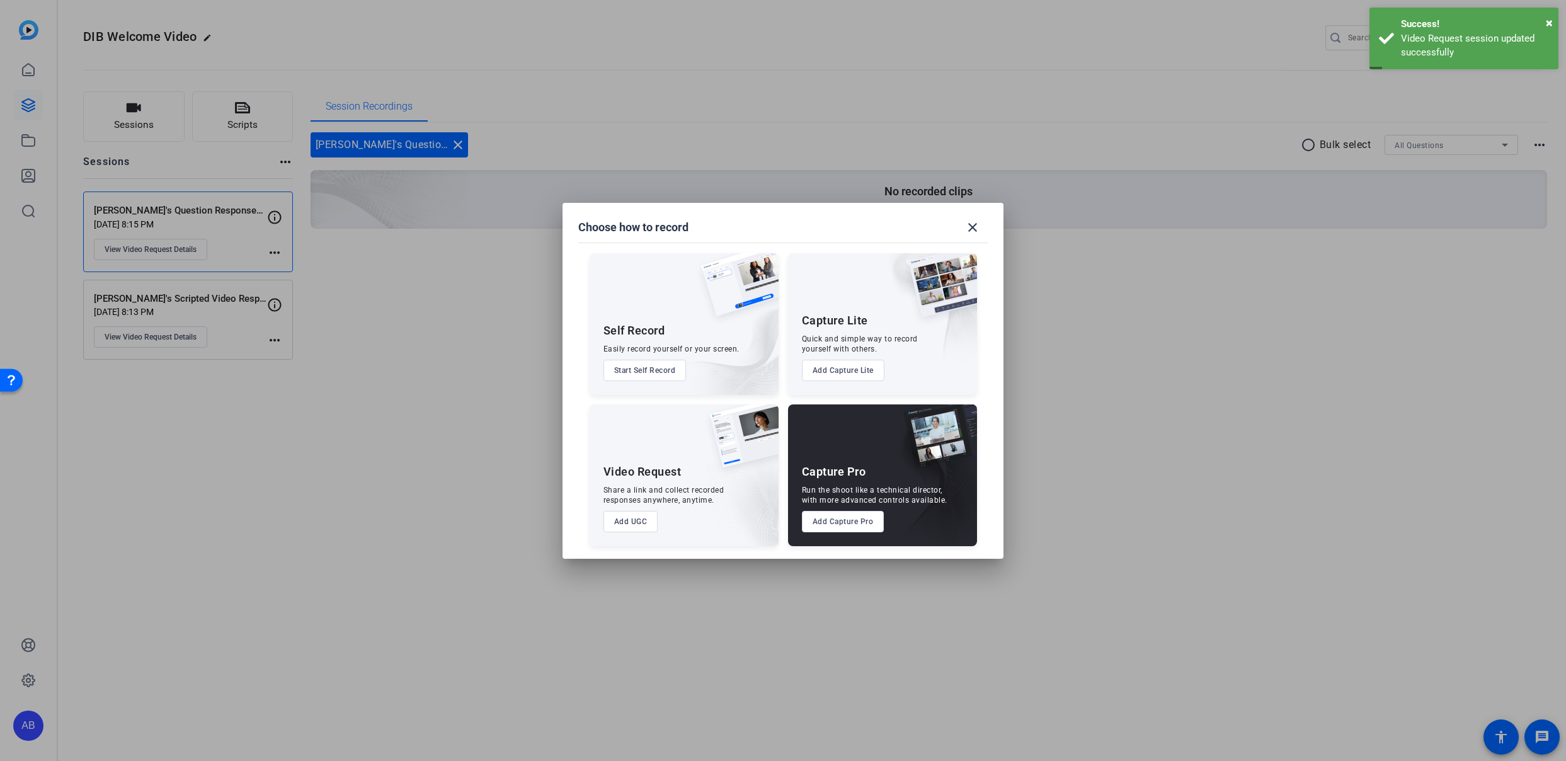
click at [639, 525] on button "Add UGC" at bounding box center [630, 521] width 55 height 21
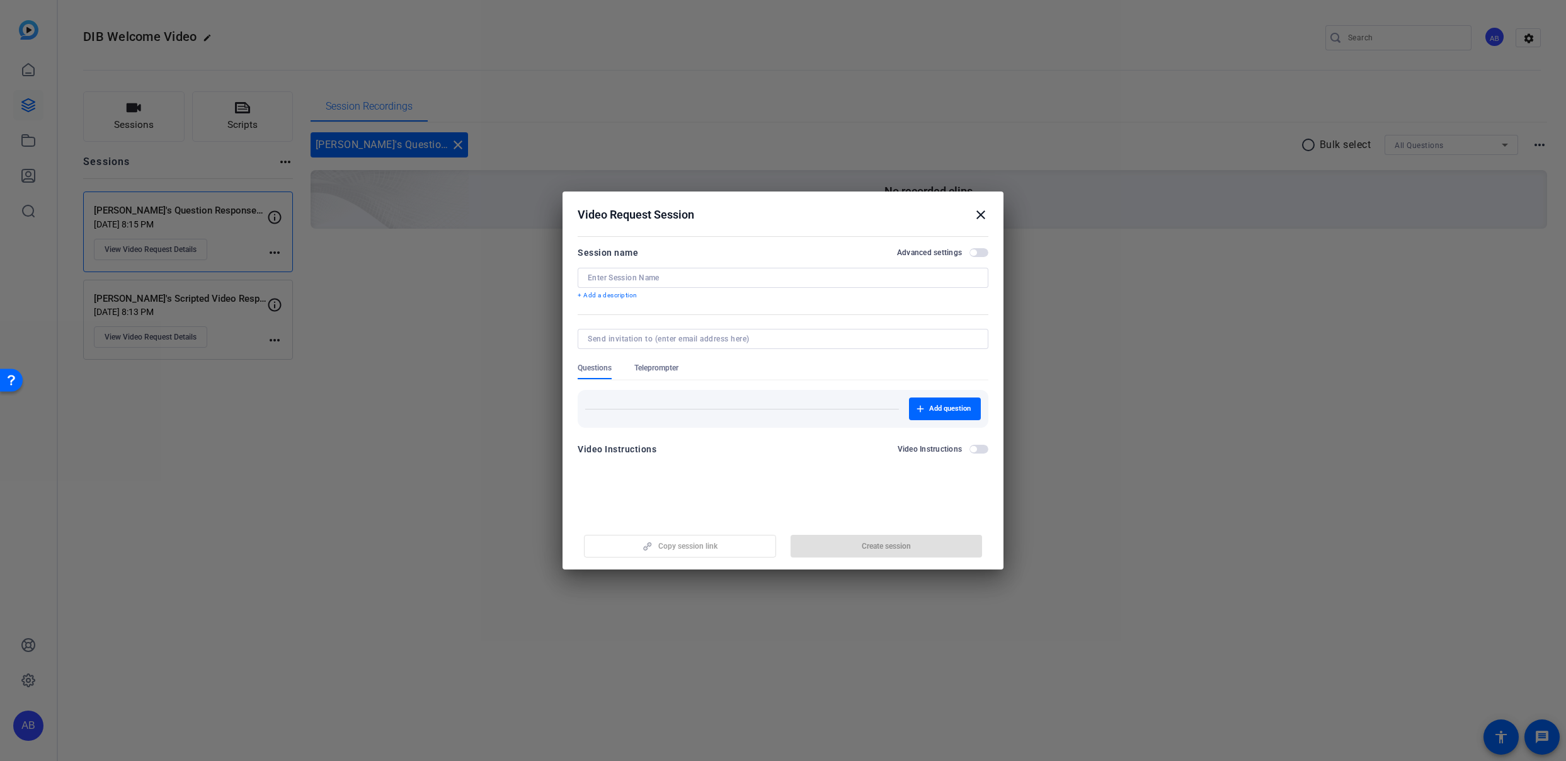
click at [637, 277] on input at bounding box center [783, 278] width 390 height 10
type input "Artie's Question Responses"
click at [952, 409] on span "Add question" at bounding box center [950, 409] width 42 height 10
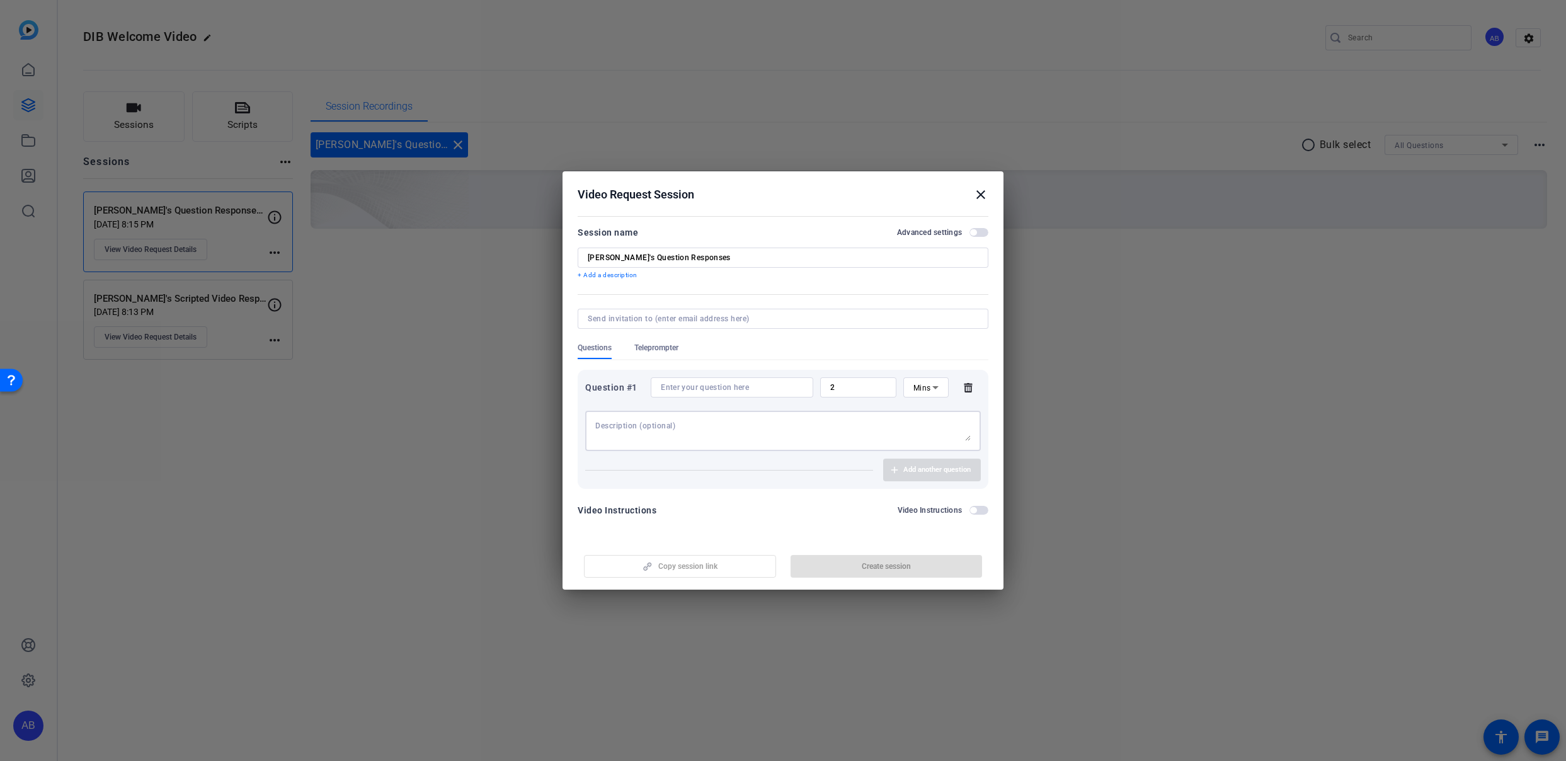
click at [641, 440] on textarea at bounding box center [782, 431] width 375 height 20
paste textarea "https://capture.openreel.com/ugc-subject/935222feafd16ee34887ae3657b81a69a3b0d5…"
type textarea "https://capture.openreel.com/ugc-subject/935222feafd16ee34887ae3657b81a69a3b0d5…"
click at [736, 423] on textarea "https://capture.openreel.com/ugc-subject/935222feafd16ee34887ae3657b81a69a3b0d5…" at bounding box center [782, 431] width 375 height 20
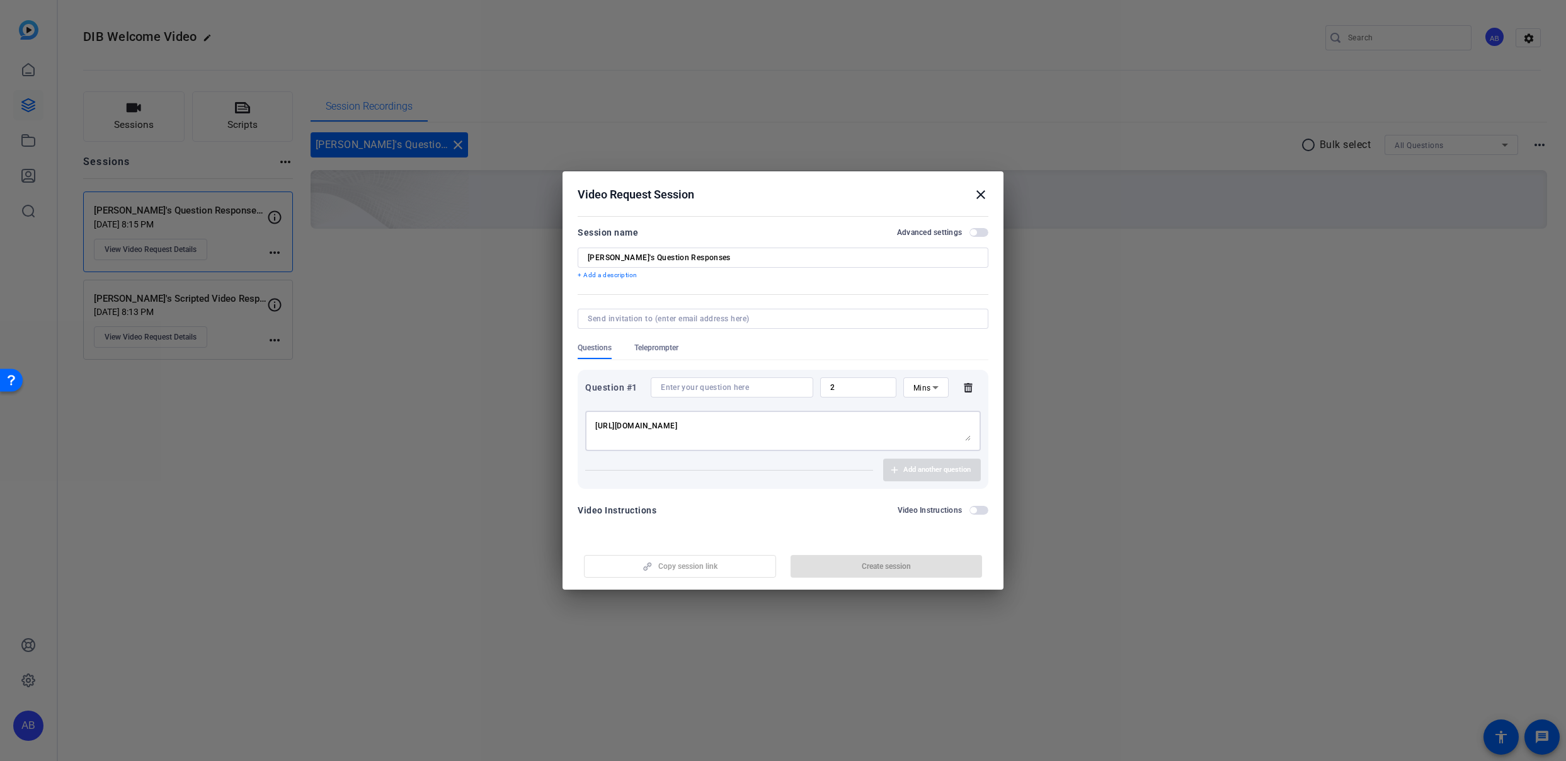
click at [736, 423] on textarea "https://capture.openreel.com/ugc-subject/935222feafd16ee34887ae3657b81a69a3b0d5…" at bounding box center [782, 431] width 375 height 20
click at [981, 197] on mat-icon "close" at bounding box center [980, 194] width 15 height 15
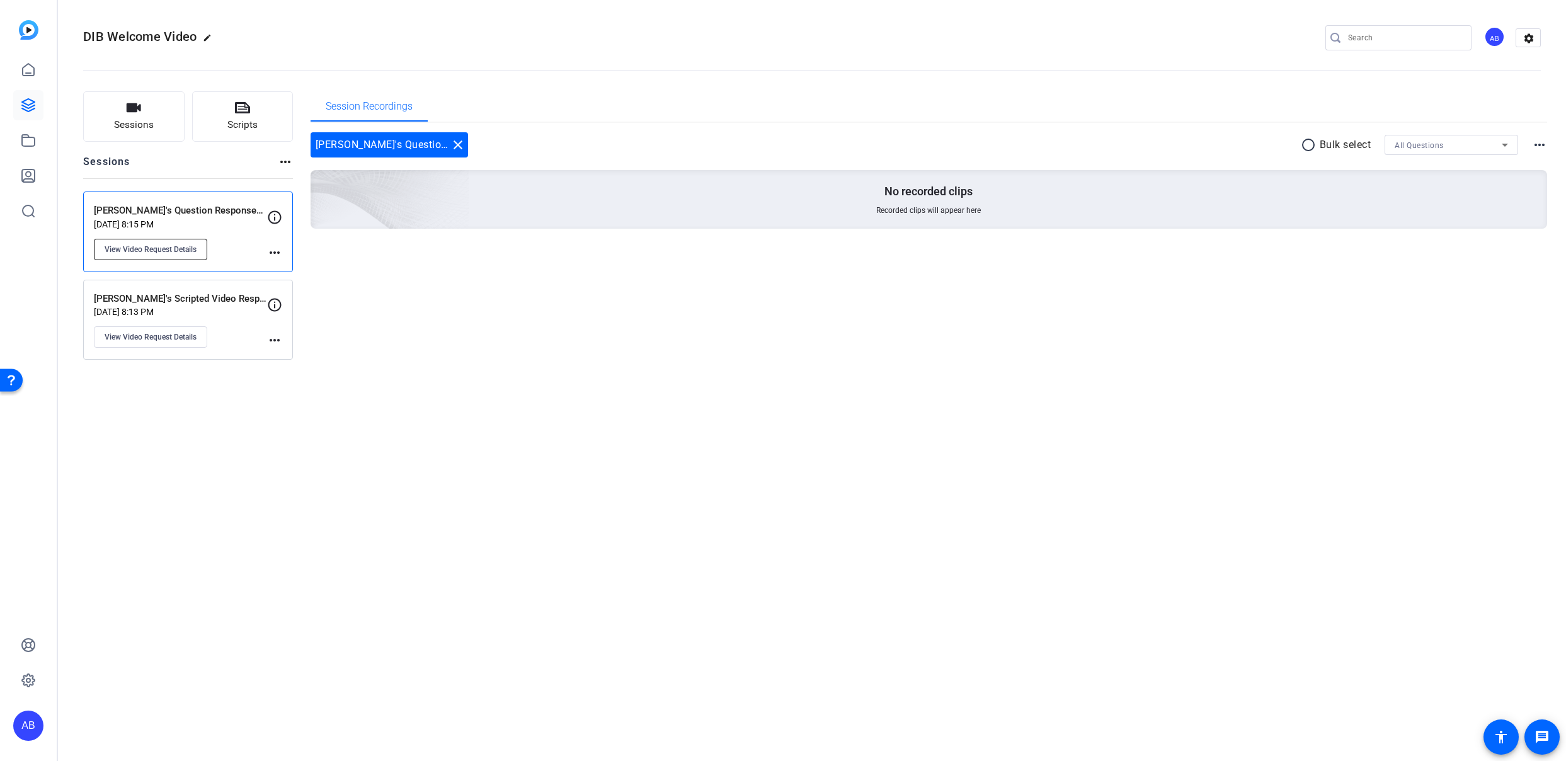
click at [171, 254] on span "View Video Request Details" at bounding box center [151, 249] width 92 height 10
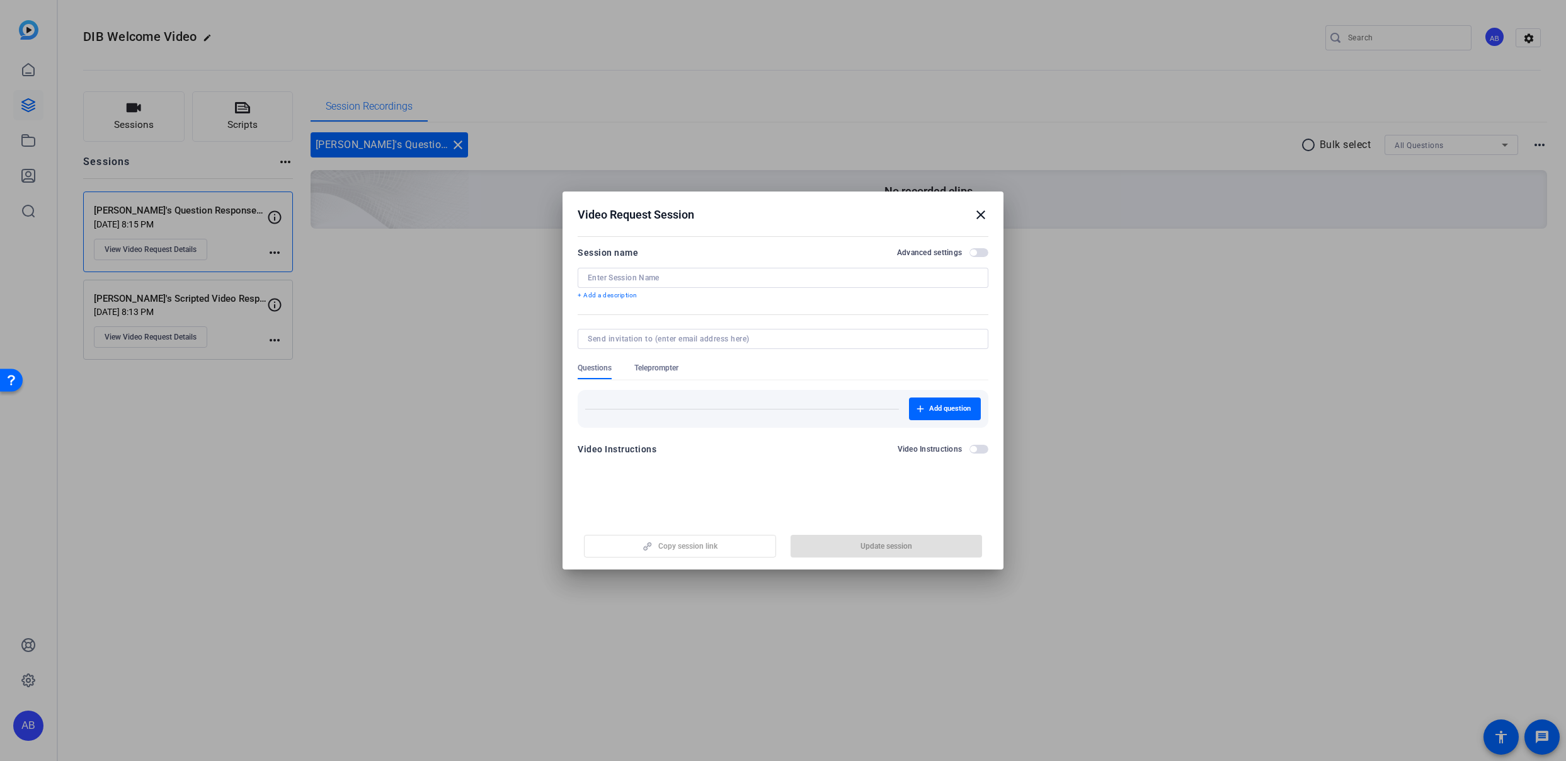
type input "[PERSON_NAME]'s Question Responses Recordings"
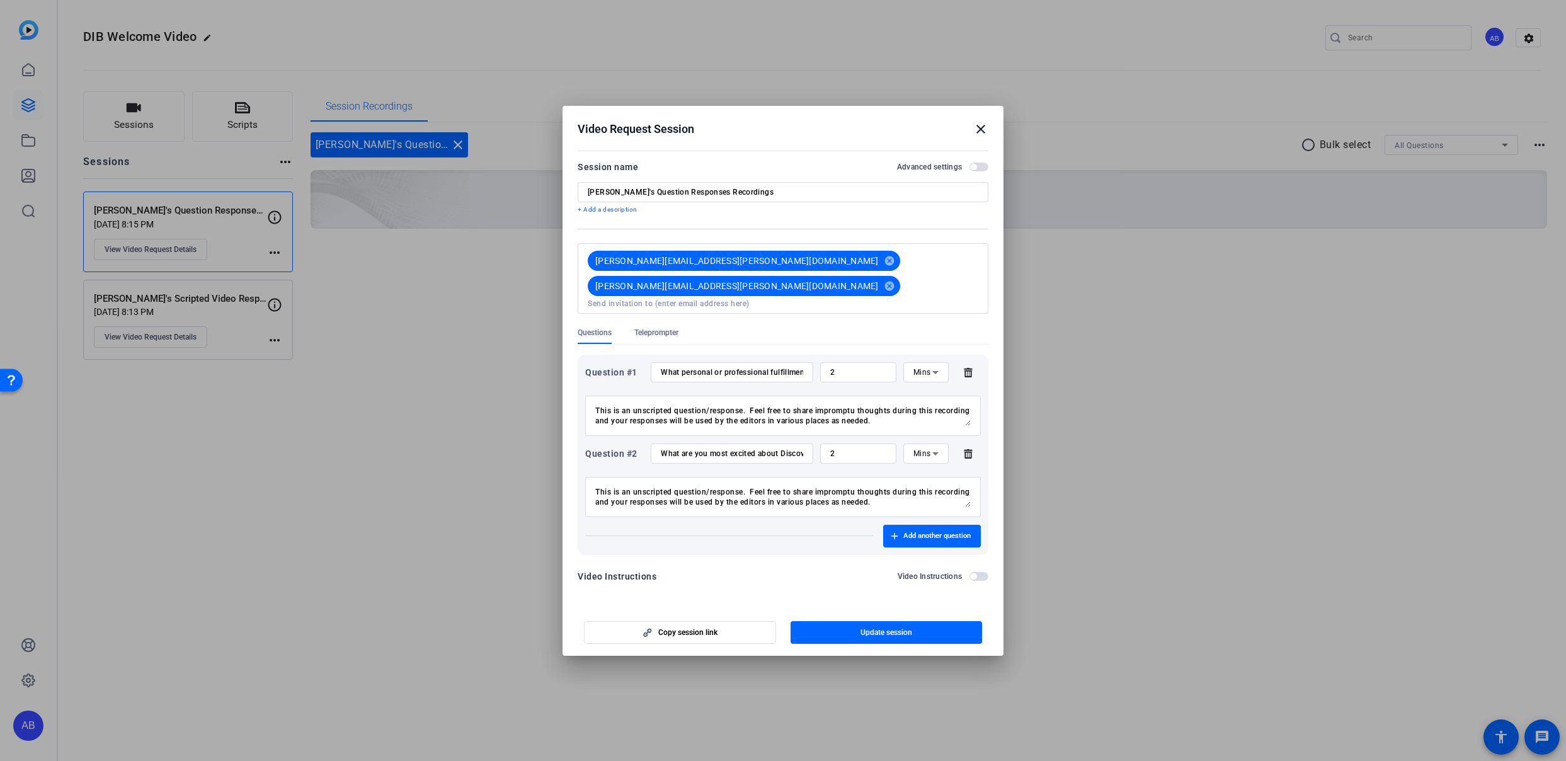
click at [678, 409] on textarea "This is an unscripted question/response. Feel free to share impromptu thoughts …" at bounding box center [782, 416] width 375 height 20
click at [984, 137] on mat-icon "close" at bounding box center [980, 129] width 15 height 15
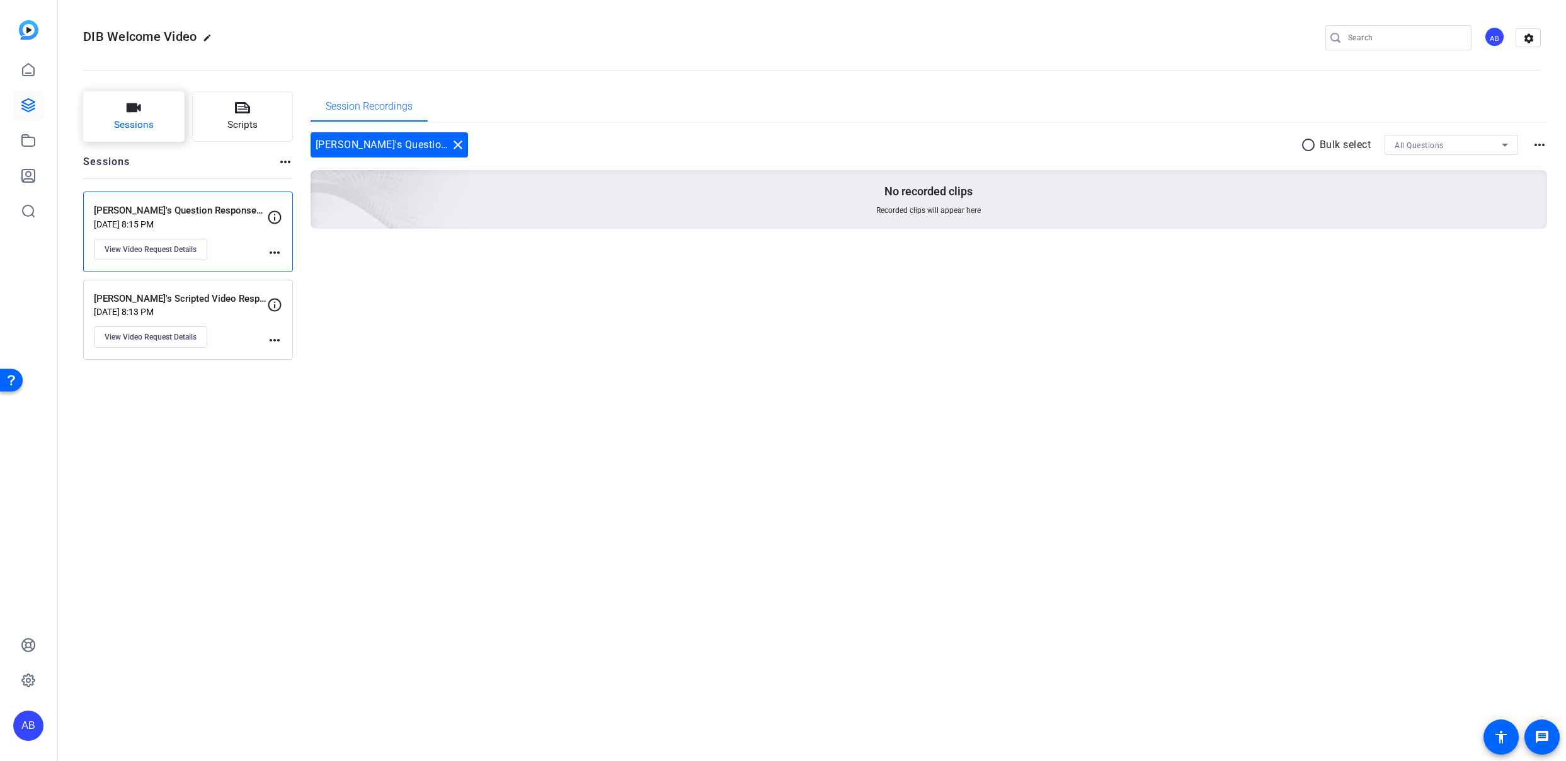
click at [131, 116] on button "Sessions" at bounding box center [133, 116] width 101 height 50
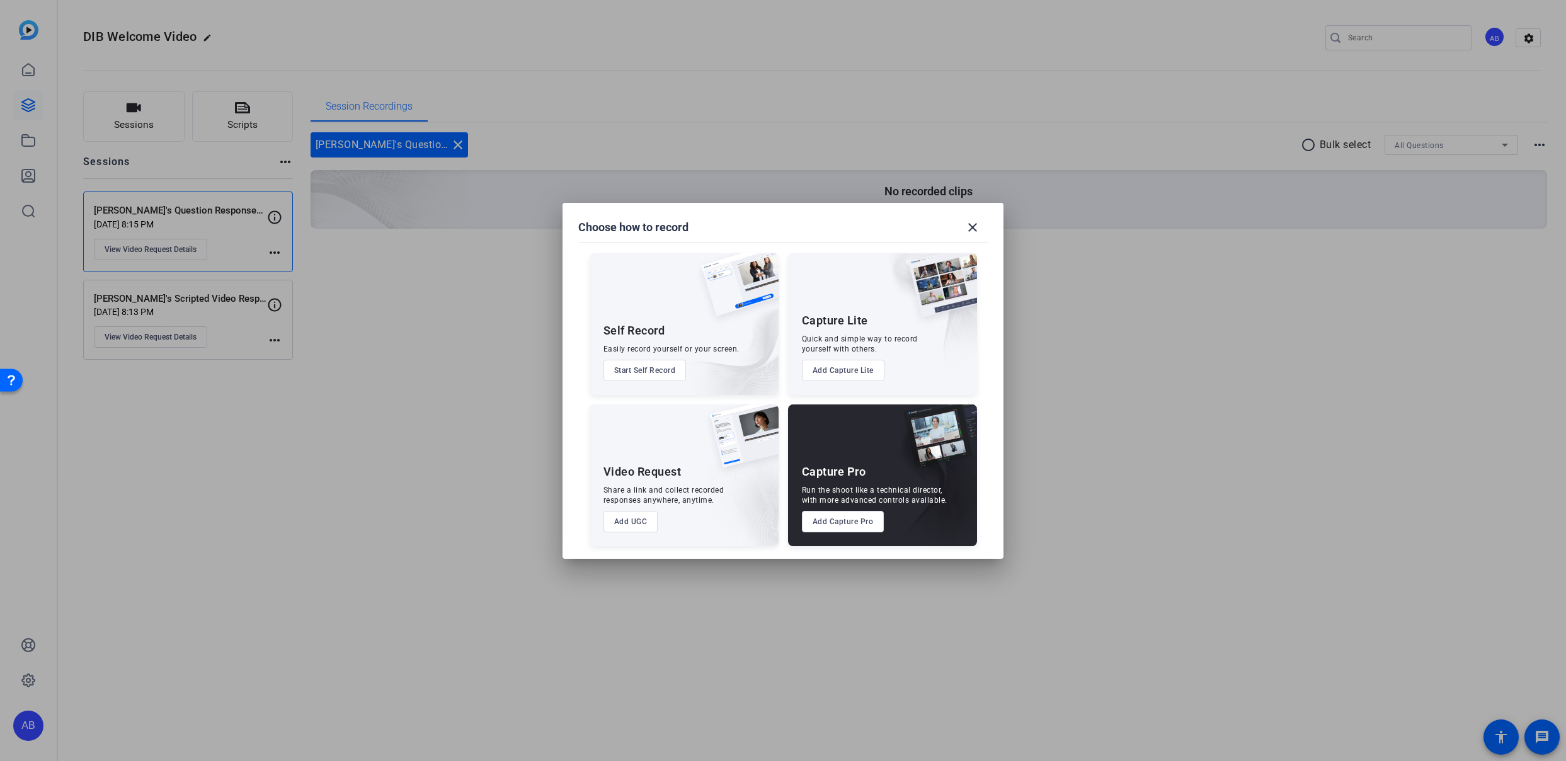
click at [623, 523] on button "Add UGC" at bounding box center [630, 521] width 55 height 21
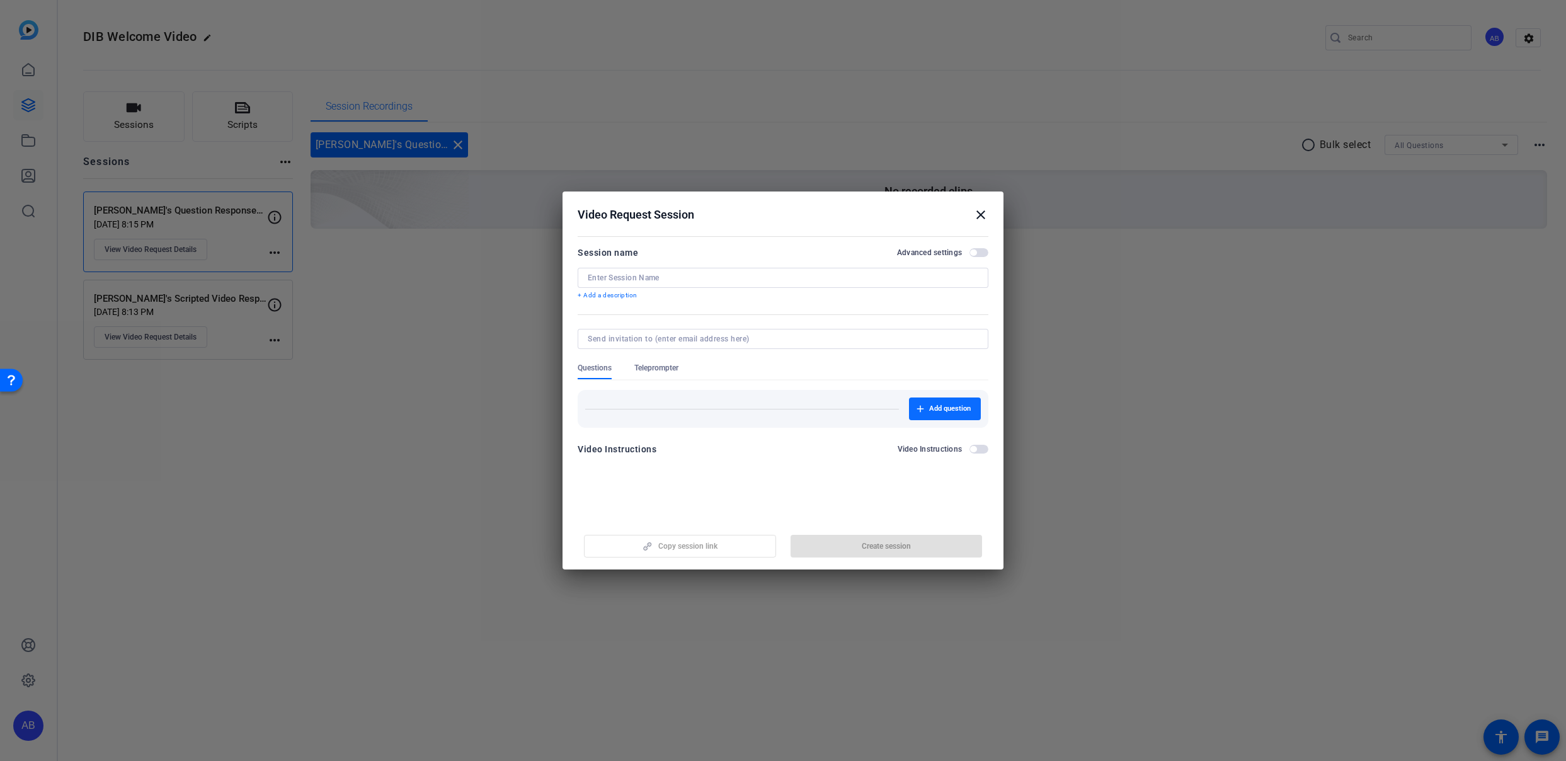
click at [938, 413] on span "Add question" at bounding box center [950, 409] width 42 height 10
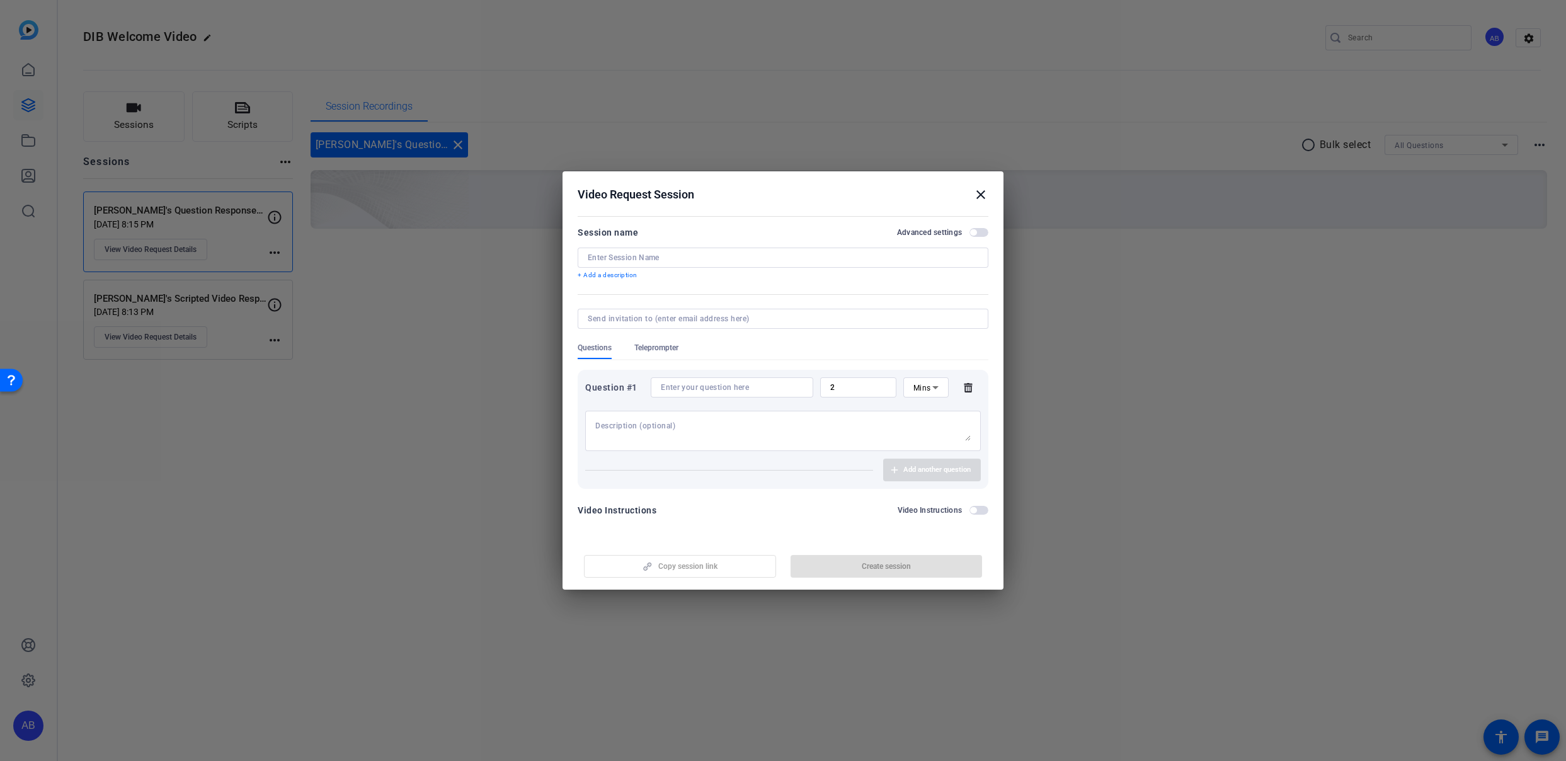
click at [608, 428] on textarea at bounding box center [782, 431] width 375 height 20
paste textarea "This is an unscripted question/response. Feel free to share impromptu thoughts …"
type textarea "This is an unscripted question/response. Feel free to share impromptu thoughts …"
click at [637, 258] on input at bounding box center [783, 258] width 390 height 10
type input "Artie's Question Responses"
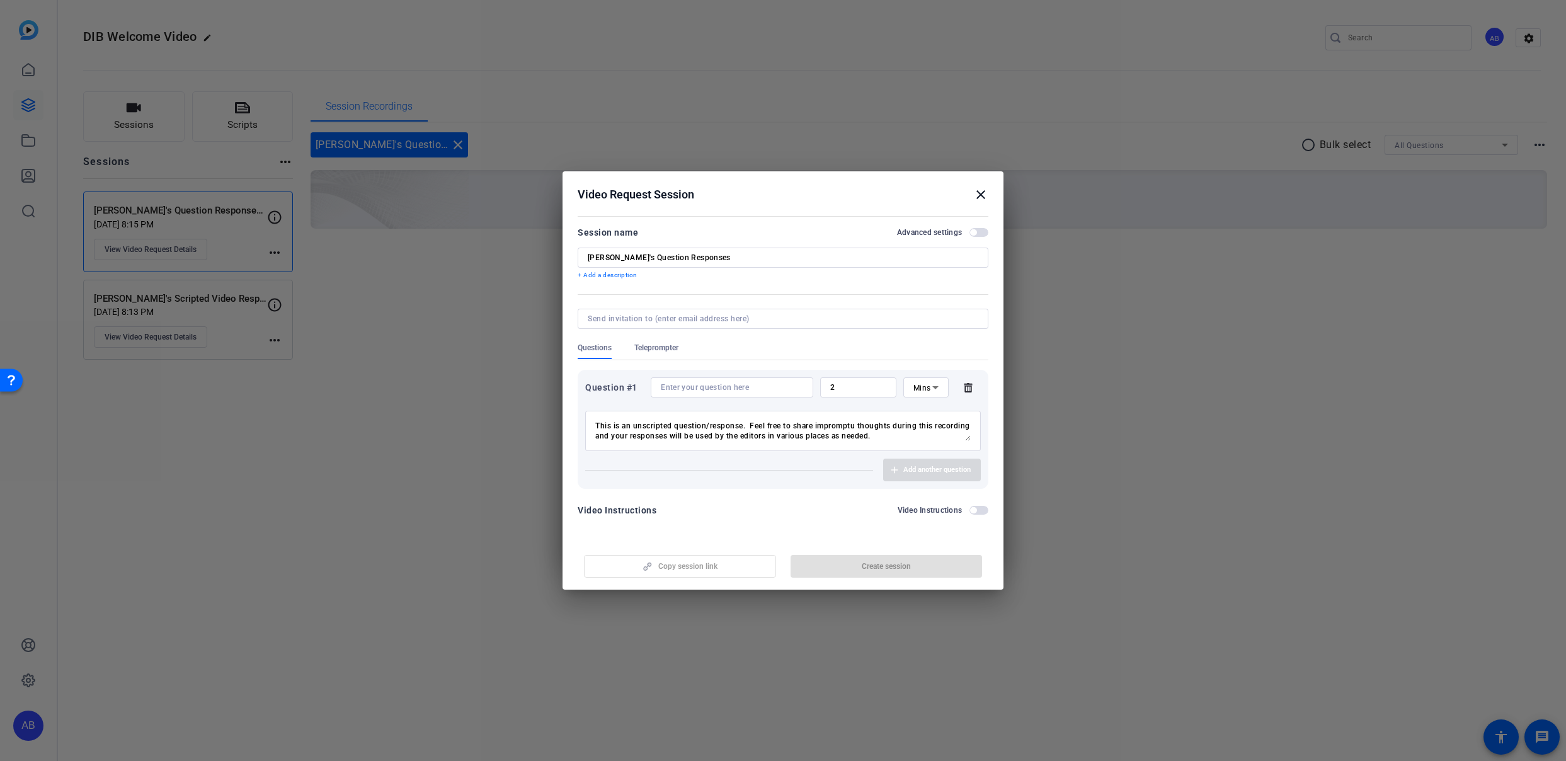
click at [702, 384] on input at bounding box center [732, 387] width 142 height 10
paste input "What personal or professional fulfillment do you get from your participation in…"
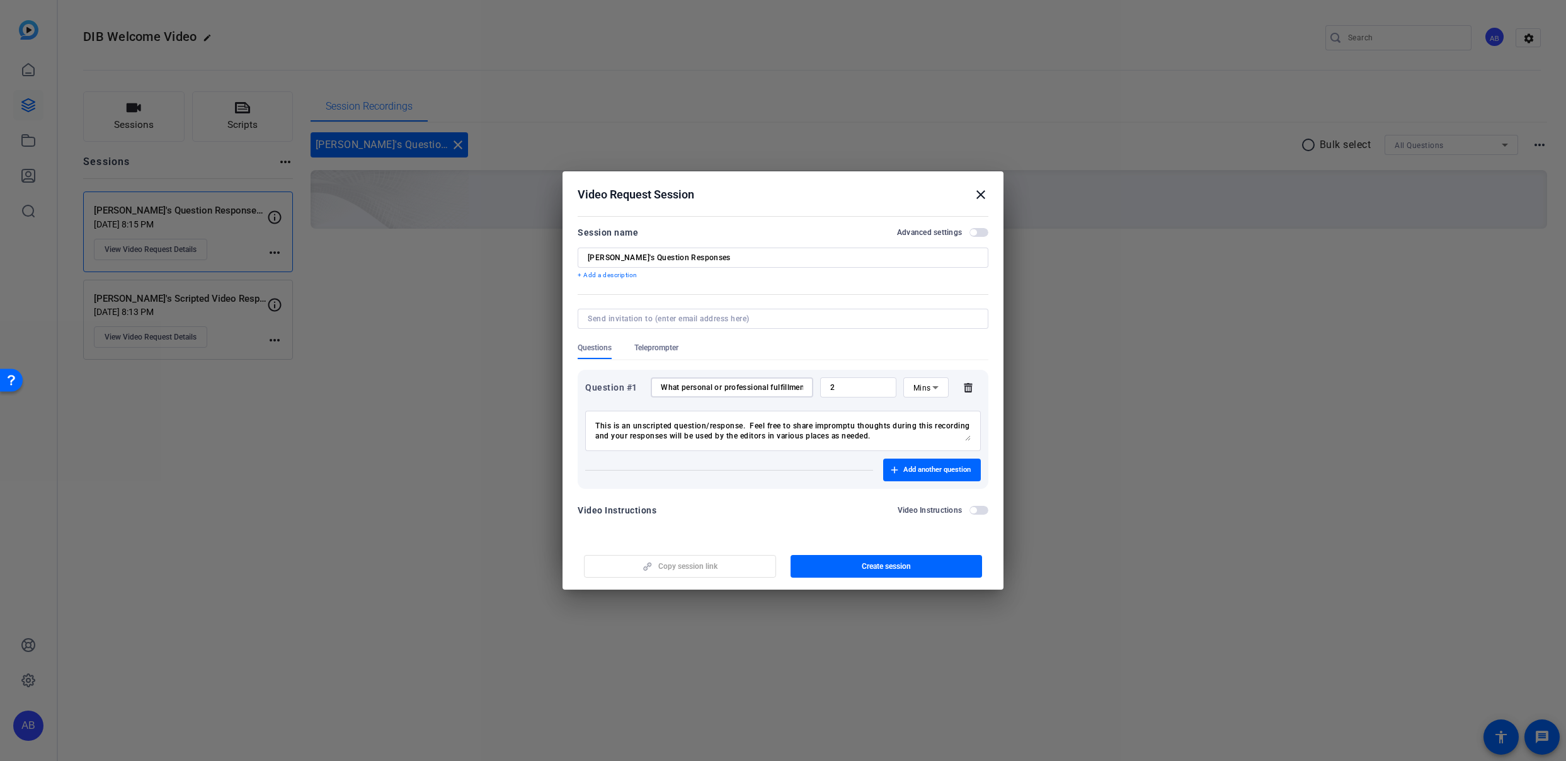
scroll to position [0, 239]
type input "What personal or professional fulfillment do you get from your participation in…"
click at [903, 467] on span "Add another question" at bounding box center [936, 470] width 67 height 10
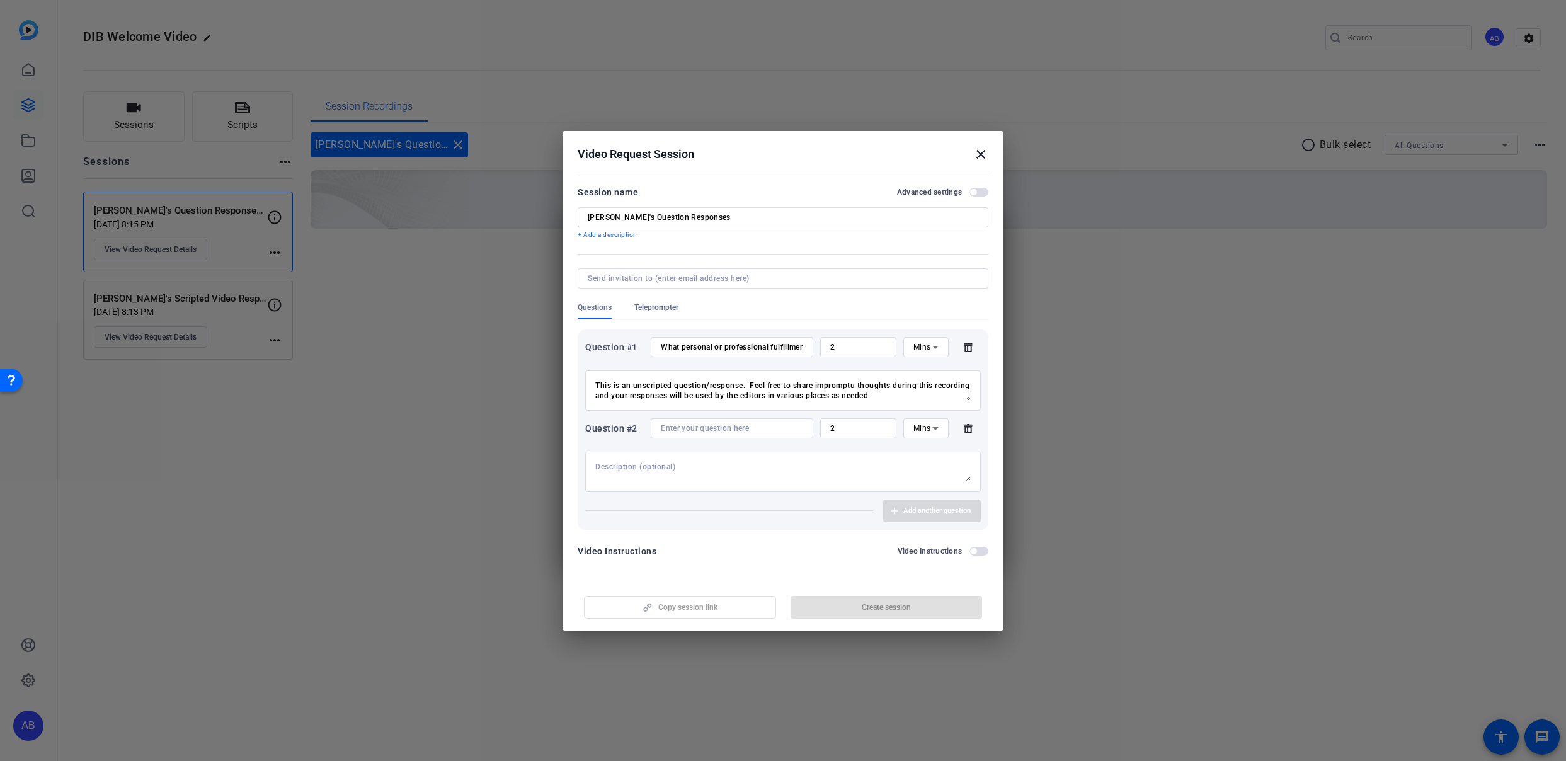
click at [724, 387] on textarea "This is an unscripted question/response. Feel free to share impromptu thoughts …" at bounding box center [782, 390] width 375 height 20
click at [705, 475] on textarea at bounding box center [782, 472] width 375 height 20
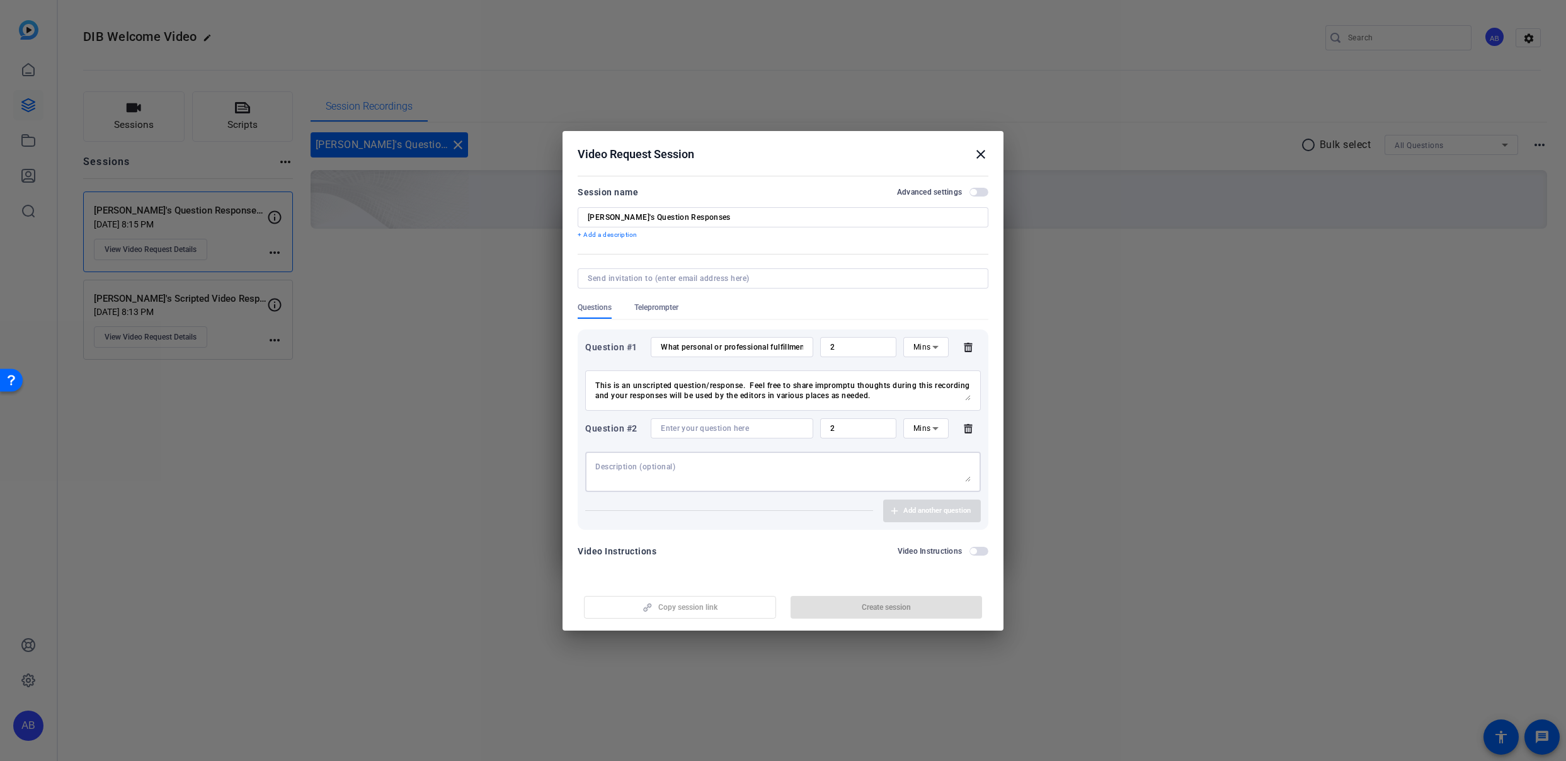
paste textarea "This is an unscripted question/response. Feel free to share impromptu thoughts …"
type textarea "This is an unscripted question/response. Feel free to share impromptu thoughts …"
click at [702, 424] on input at bounding box center [732, 428] width 142 height 10
paste input "What are you most excited about Discover associates to experience?"
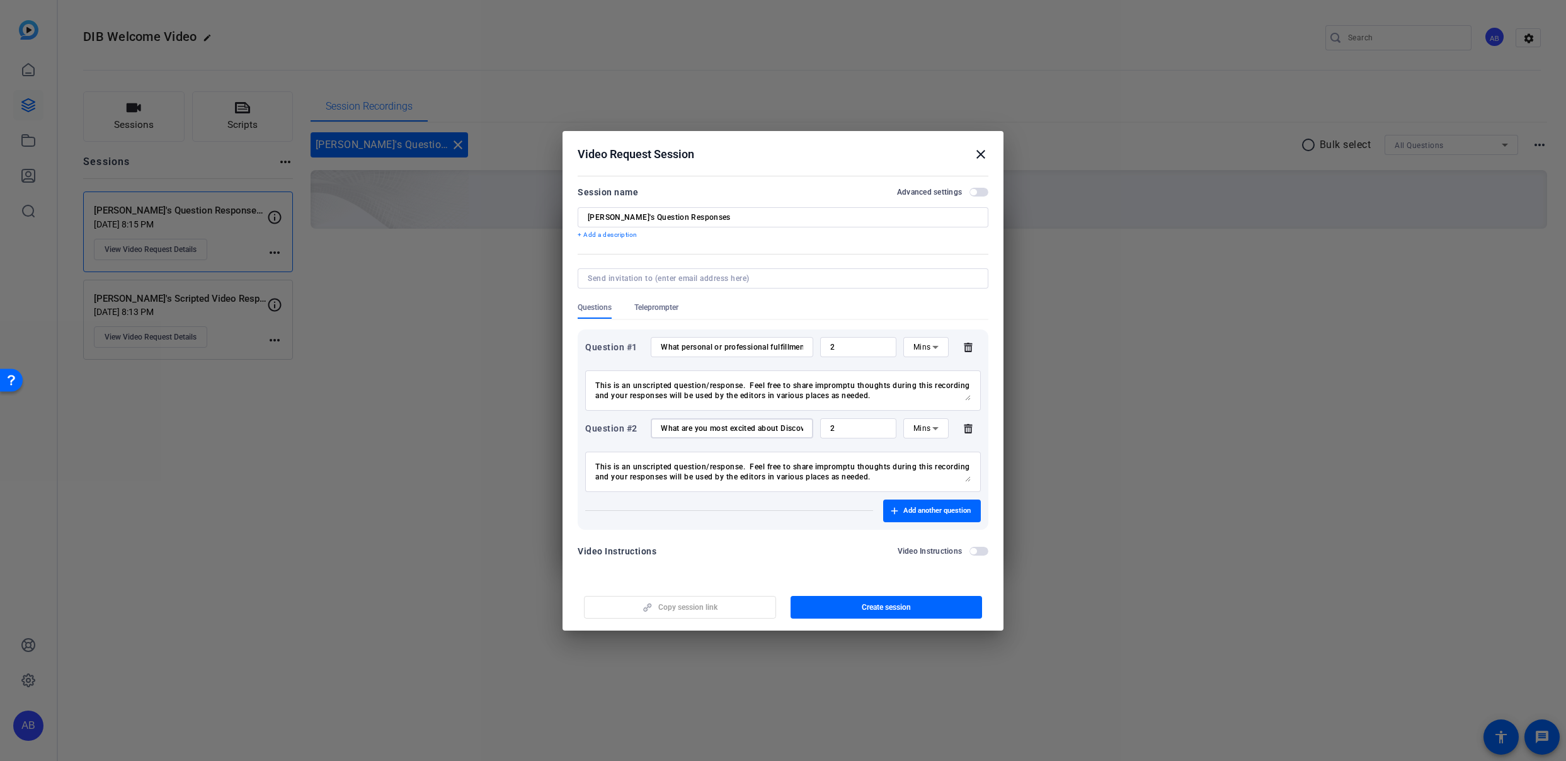
scroll to position [0, 105]
type input "What are you most excited about Discover associates to experience?"
click at [644, 277] on input at bounding box center [780, 278] width 385 height 10
type input "artie"
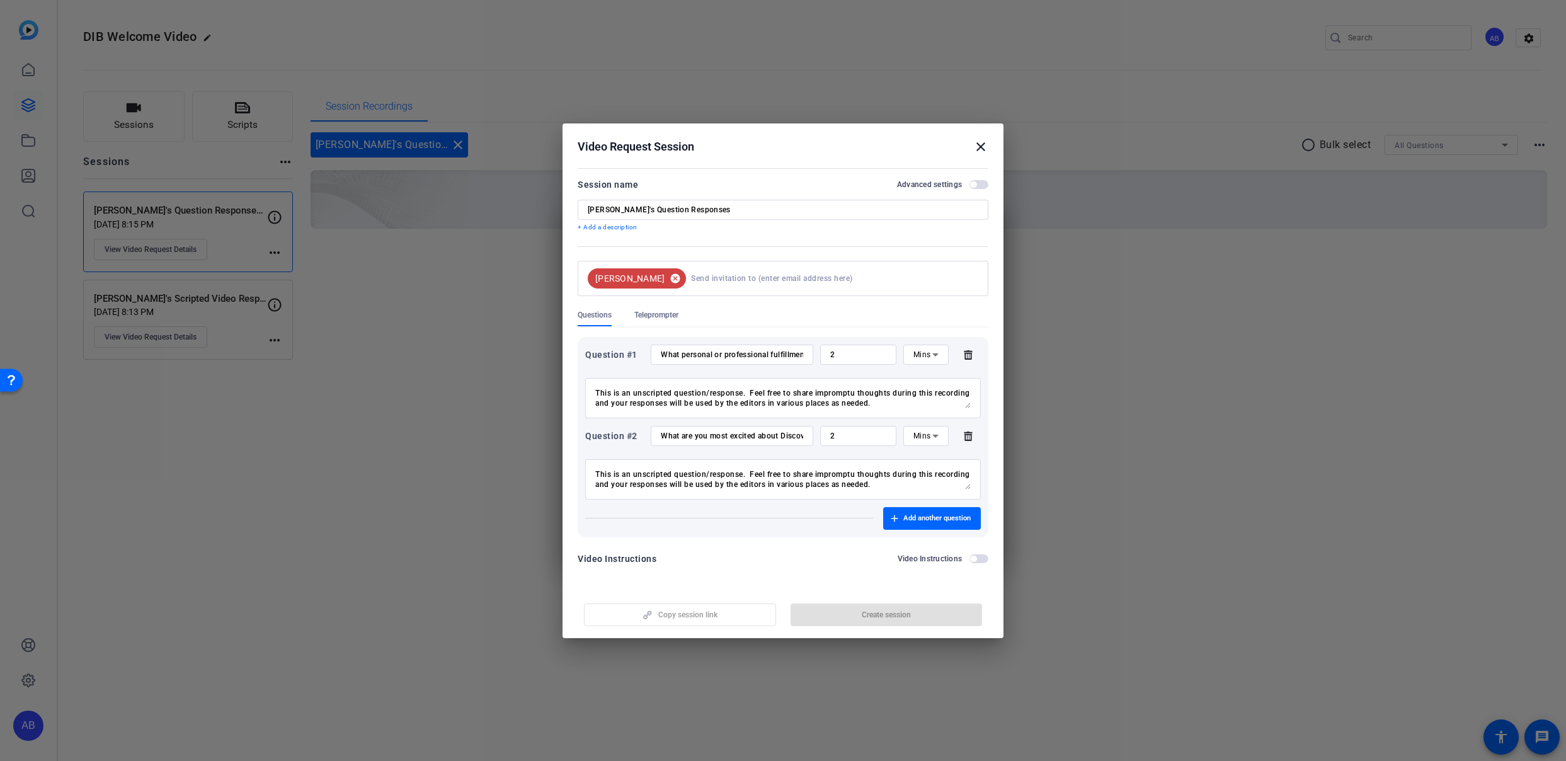
click at [664, 277] on mat-icon "cancel" at bounding box center [674, 278] width 21 height 11
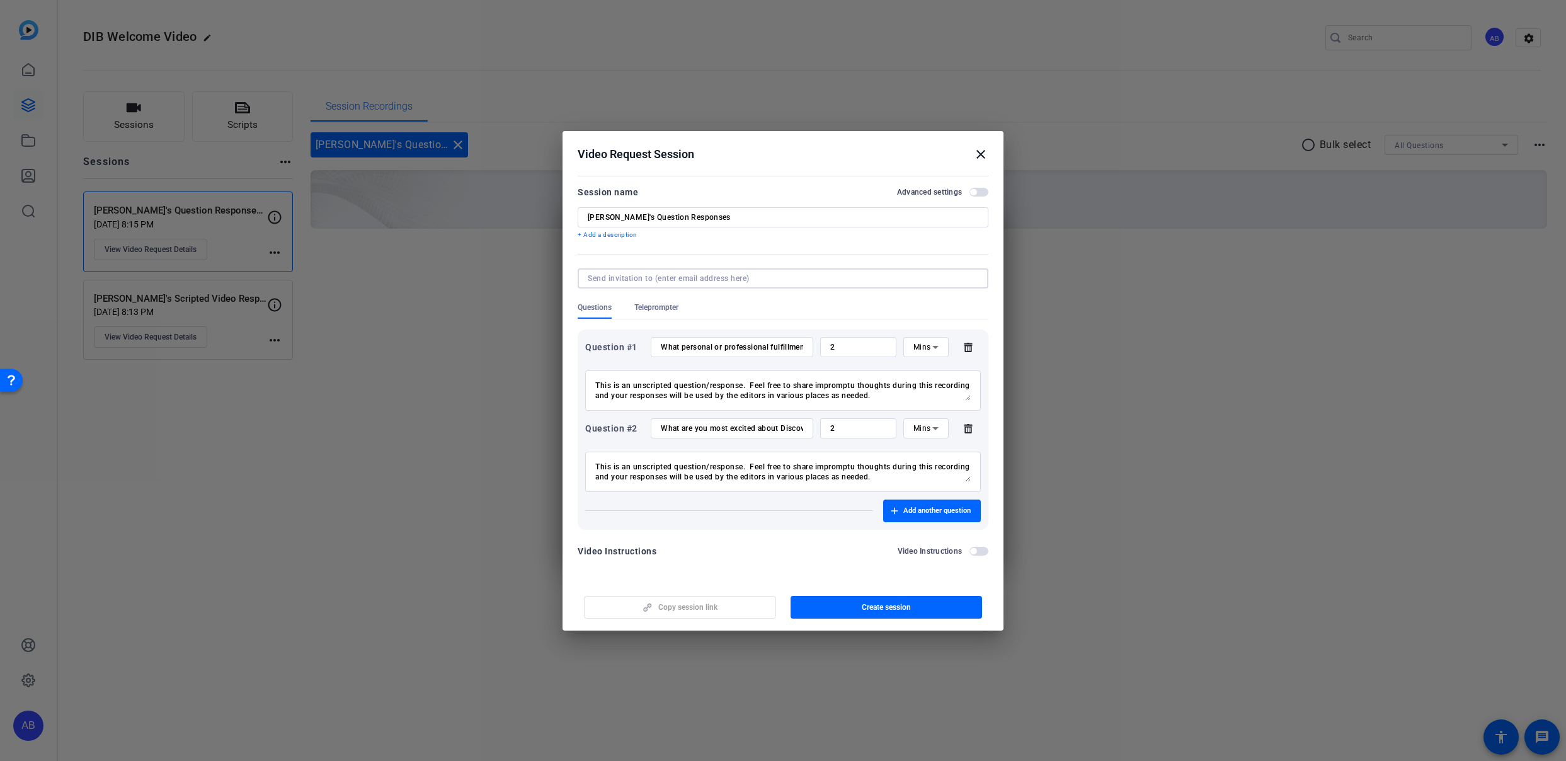
click at [622, 278] on input at bounding box center [780, 278] width 385 height 10
paste input "artie.ambrosio@capitalone.com"
type input "artie.ambrosio@capitalone.com"
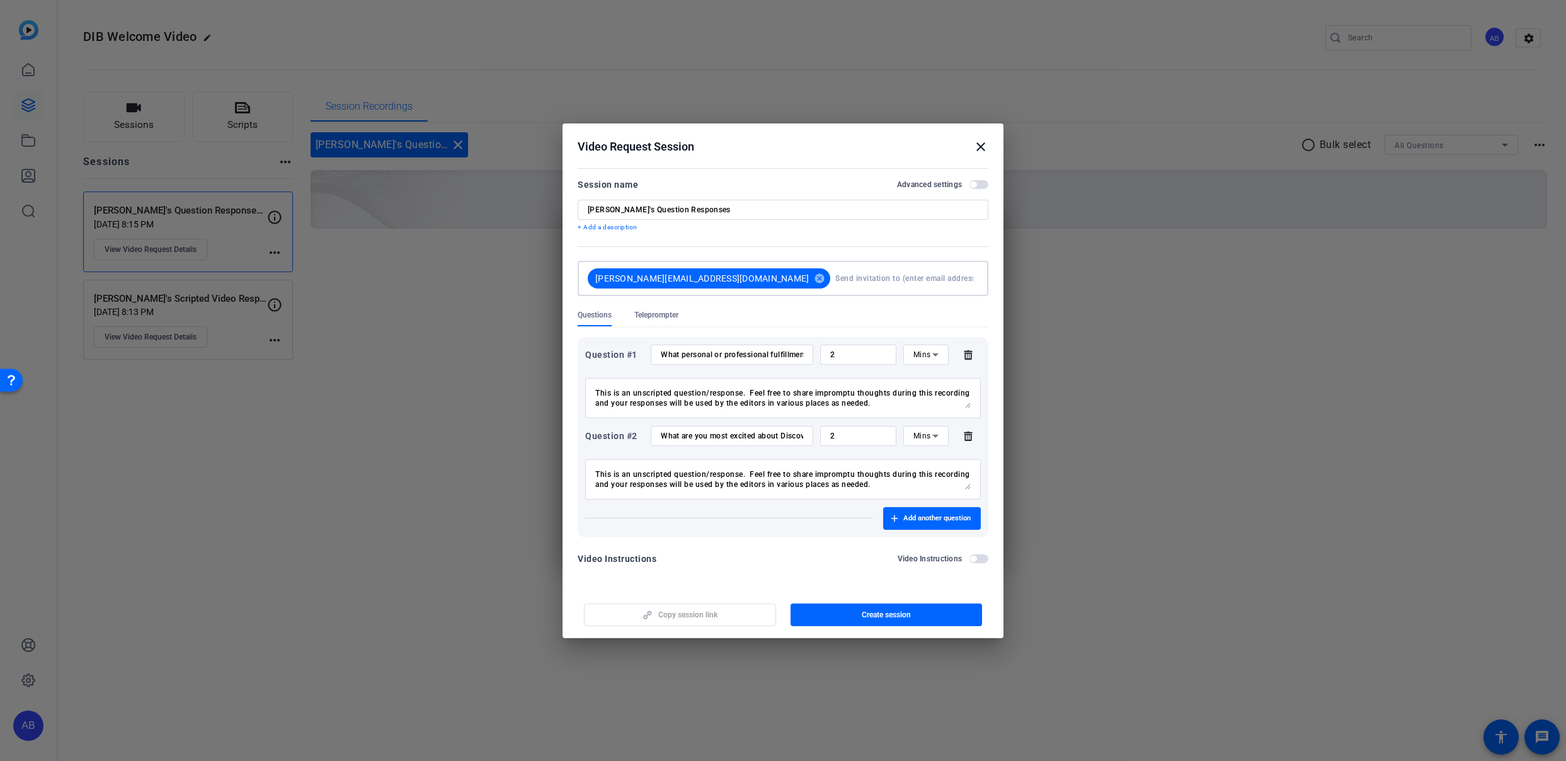
click at [770, 305] on div at bounding box center [782, 303] width 411 height 14
click at [832, 616] on span "button" at bounding box center [886, 615] width 192 height 30
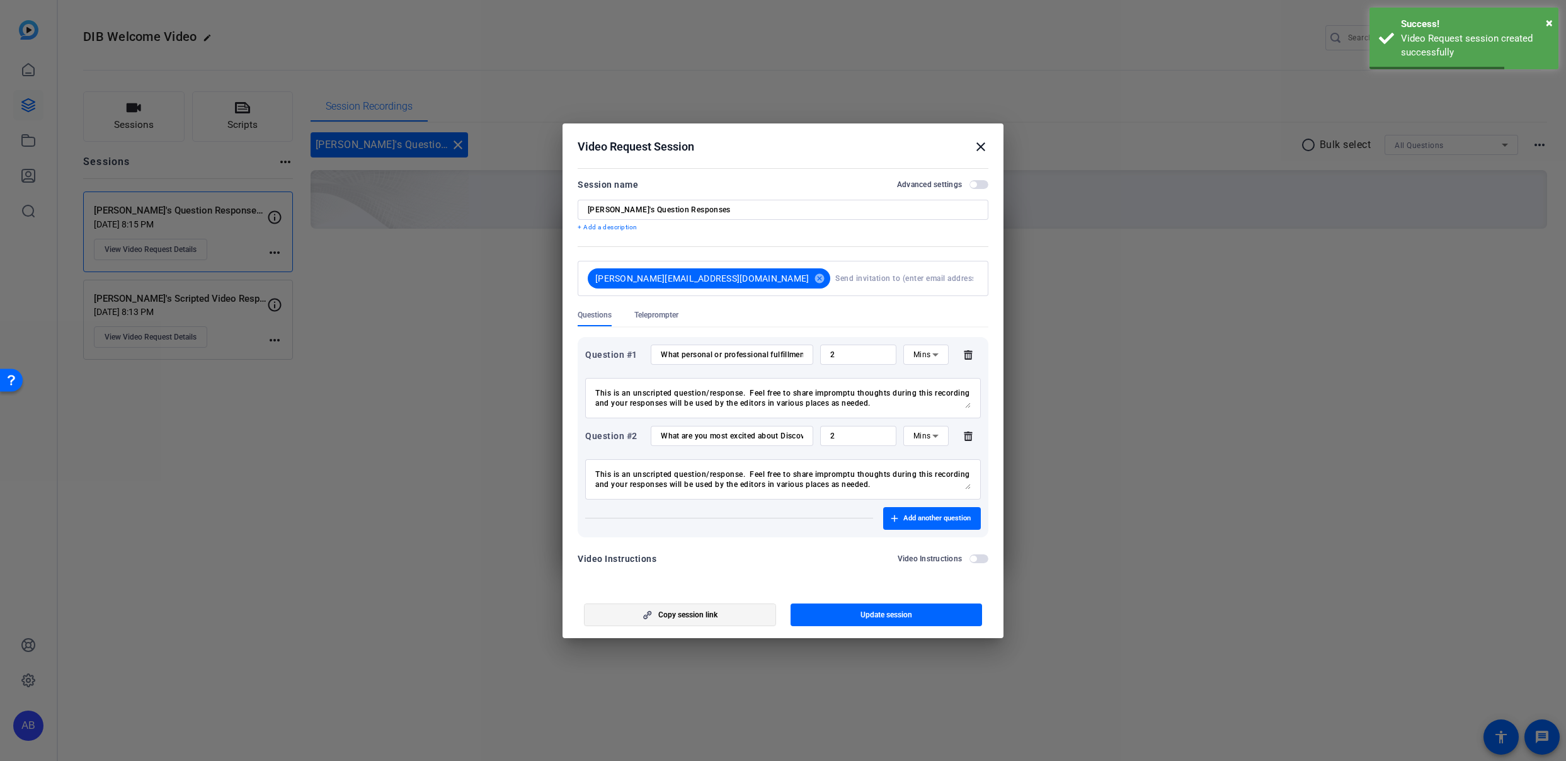
click at [734, 620] on span "button" at bounding box center [679, 615] width 191 height 30
click at [982, 150] on mat-icon "close" at bounding box center [980, 146] width 15 height 15
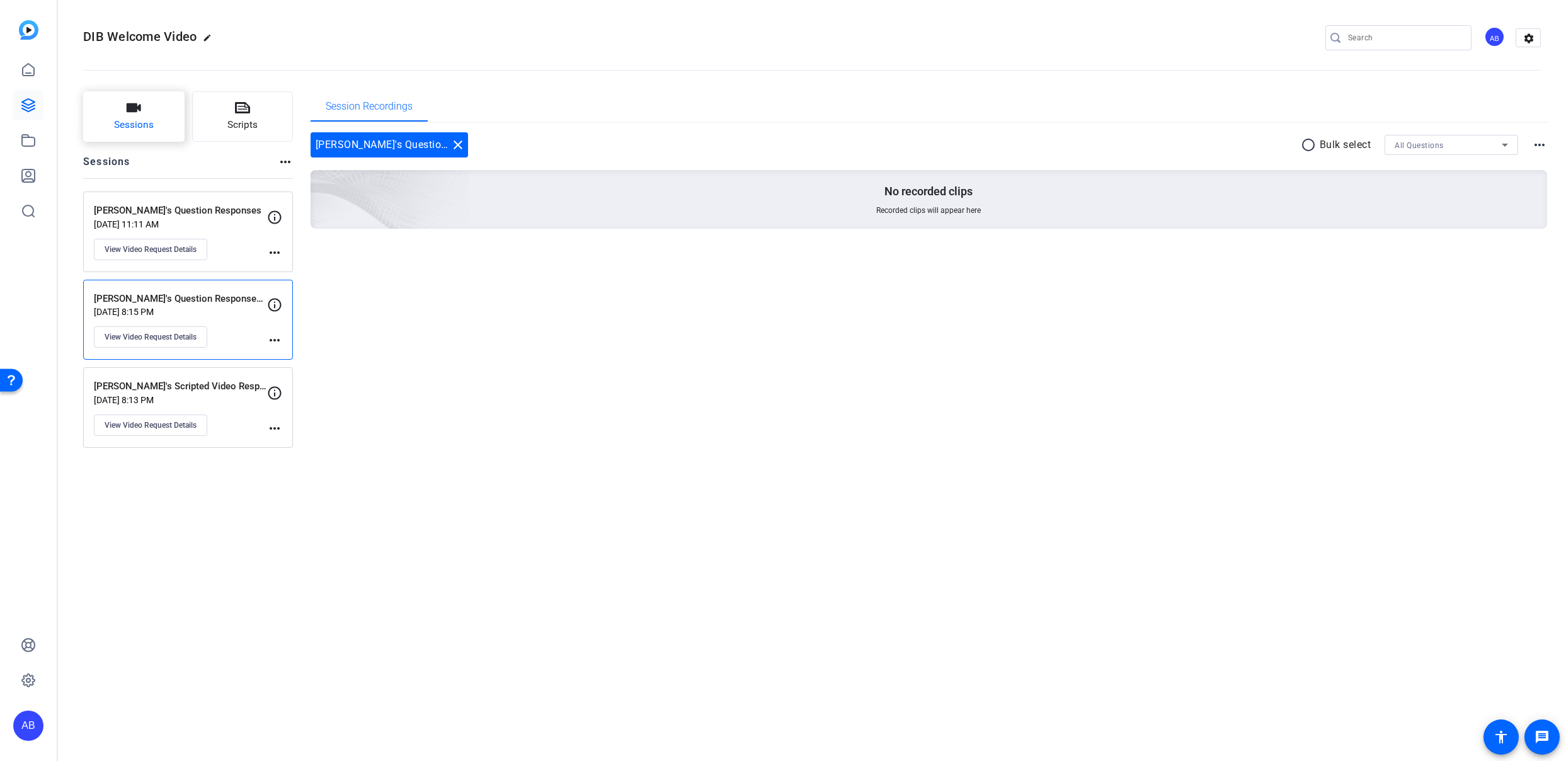
click at [160, 111] on button "Sessions" at bounding box center [133, 116] width 101 height 50
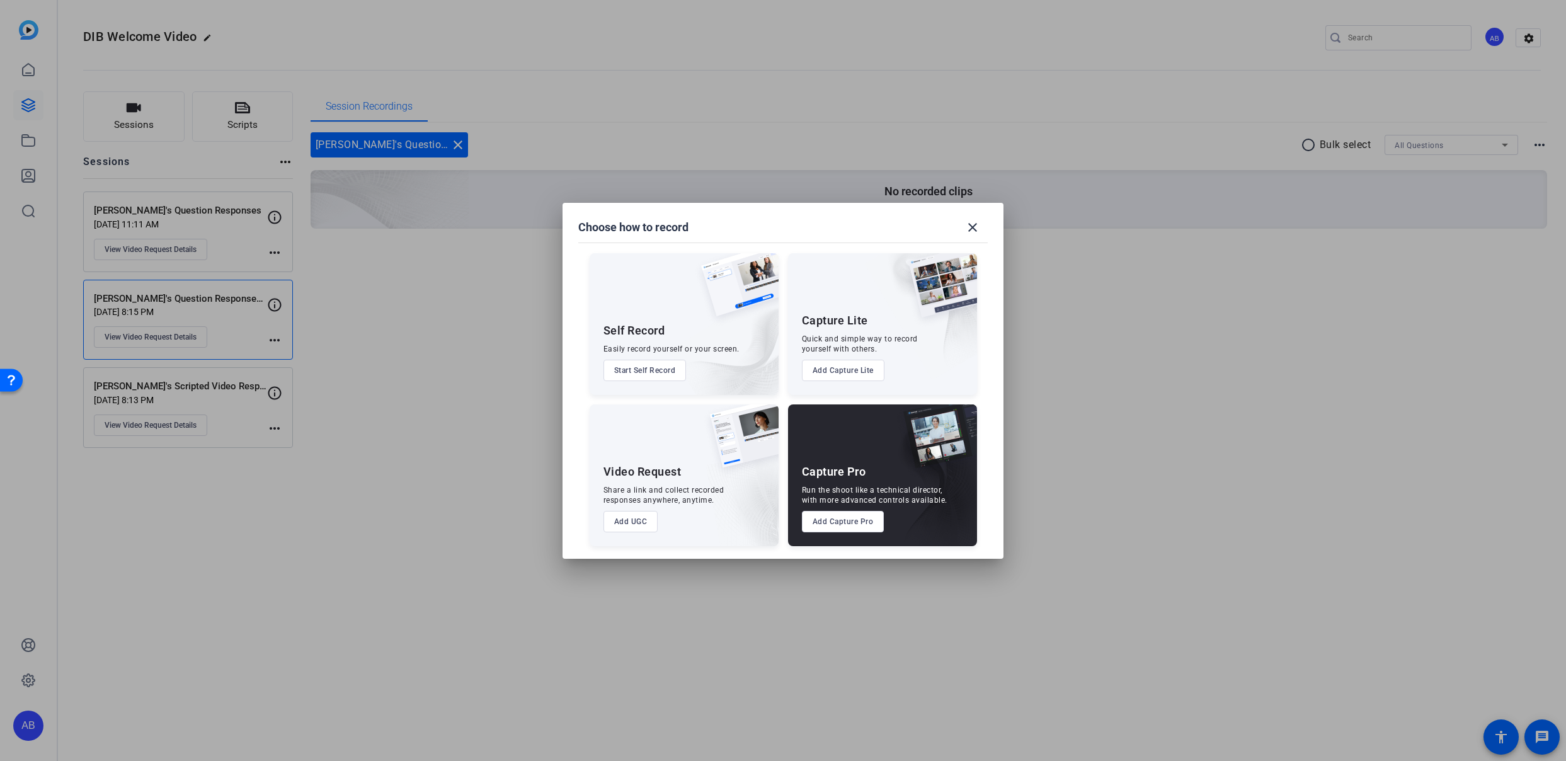
click at [642, 522] on button "Add UGC" at bounding box center [630, 521] width 55 height 21
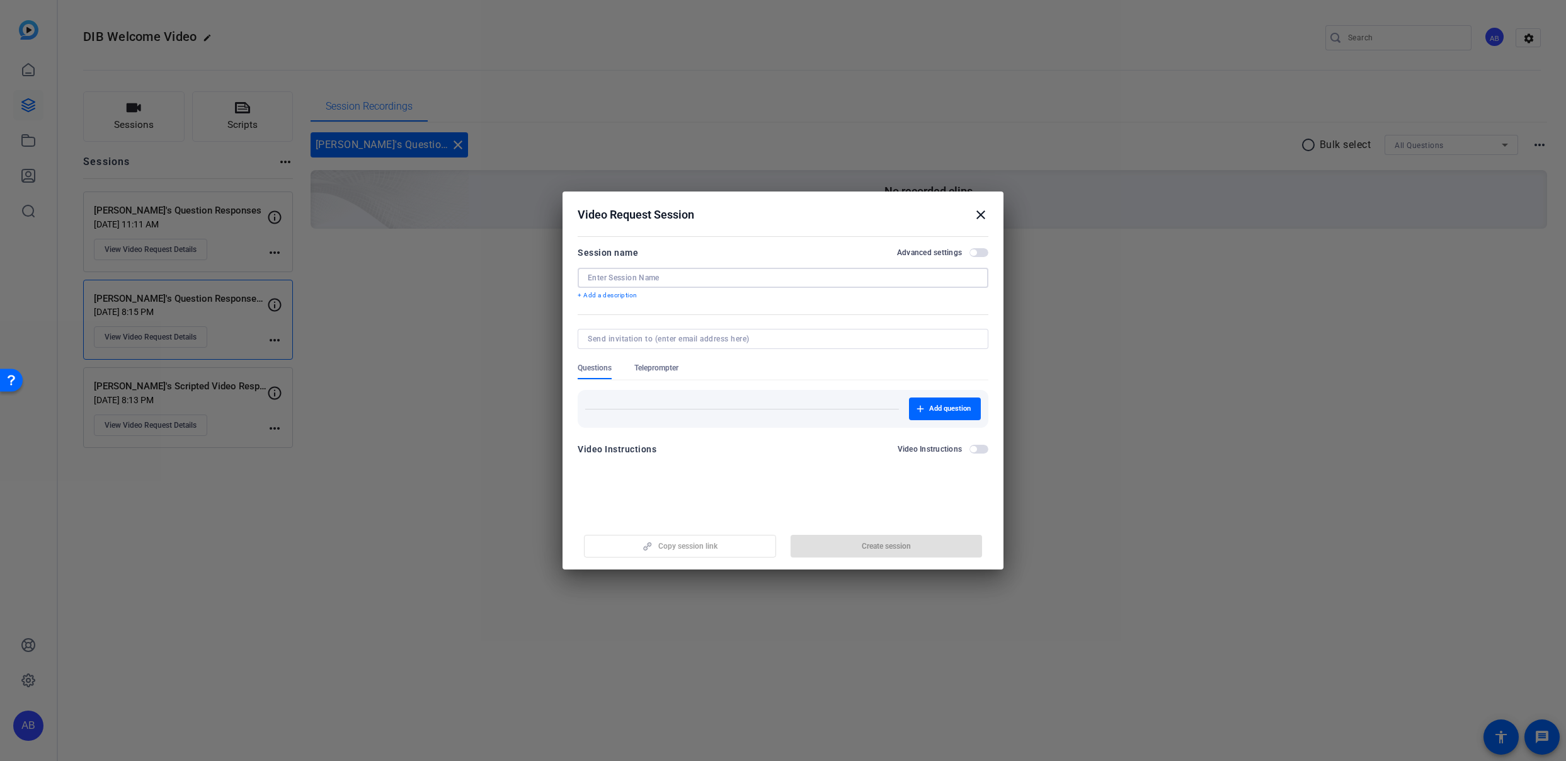
click at [639, 280] on input at bounding box center [783, 278] width 390 height 10
type input "Artie's Scripted Video Response"
click at [635, 338] on input at bounding box center [780, 339] width 385 height 10
type input "artie.amb"
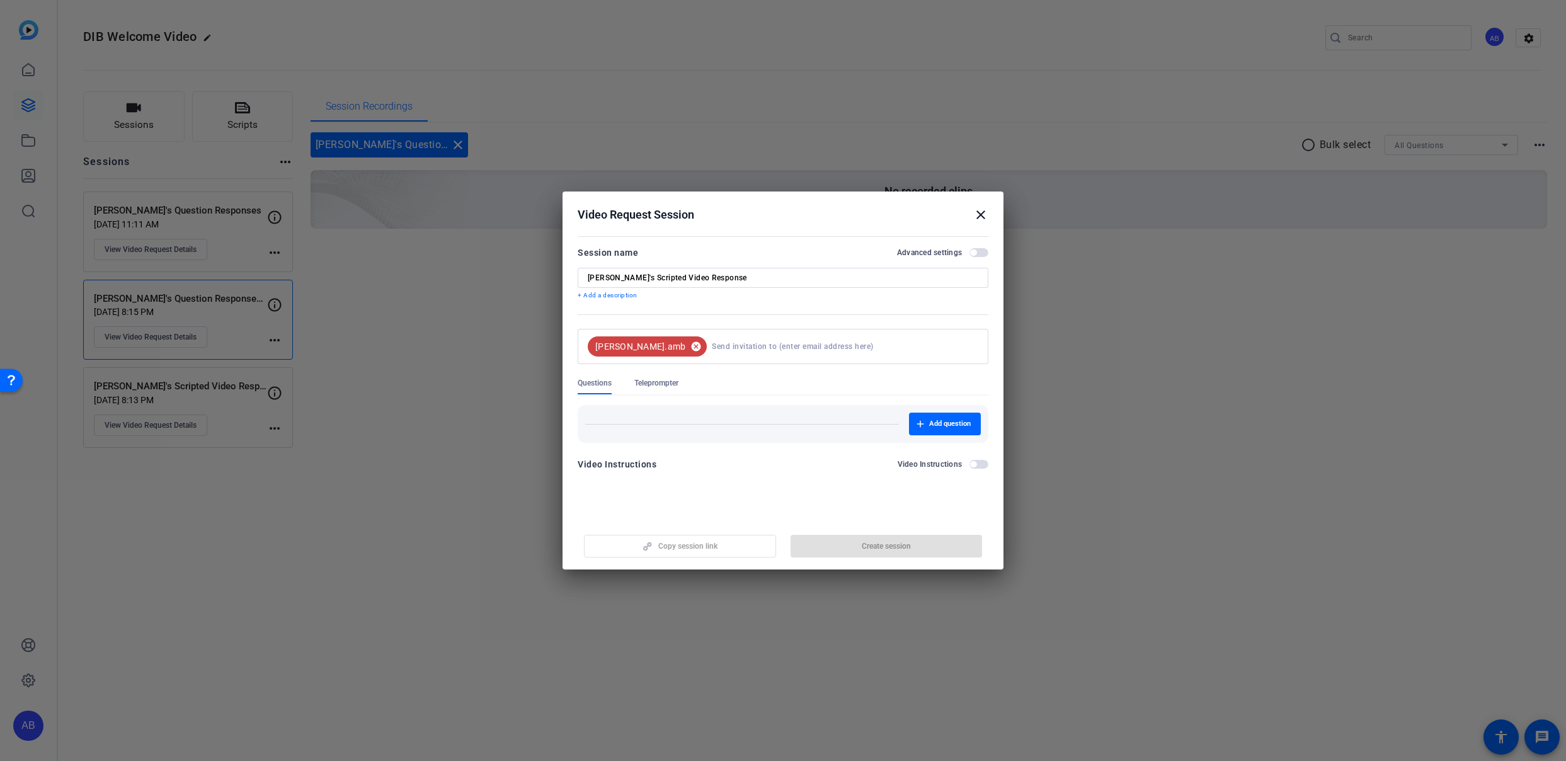
drag, startPoint x: 645, startPoint y: 346, endPoint x: 638, endPoint y: 350, distance: 7.9
click at [685, 347] on mat-icon "cancel" at bounding box center [695, 346] width 21 height 11
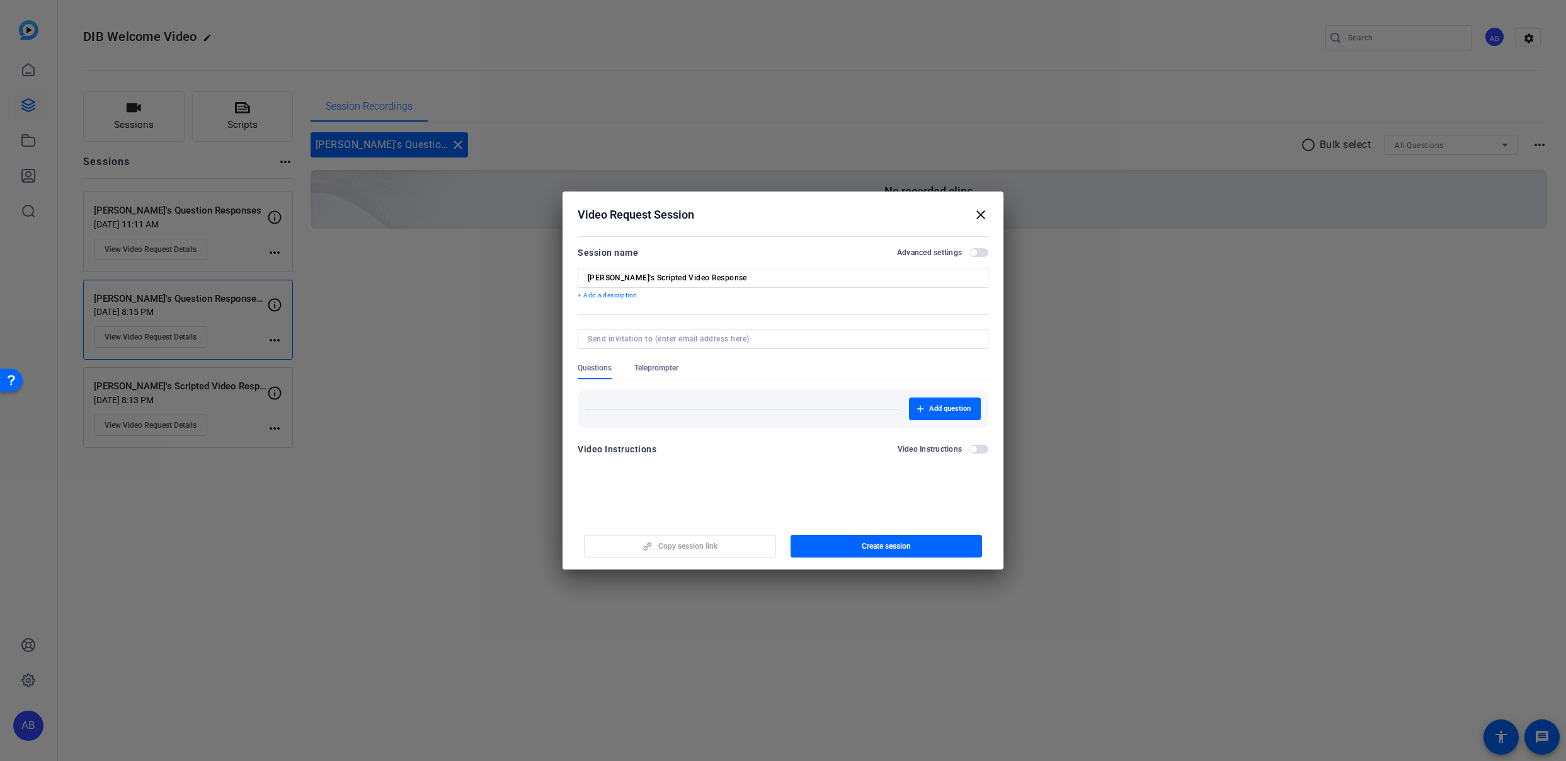
click at [635, 341] on input at bounding box center [780, 339] width 385 height 10
paste input "artie.ambrosio@capitalone.com"
type input "artie.ambrosio@capitalone.com"
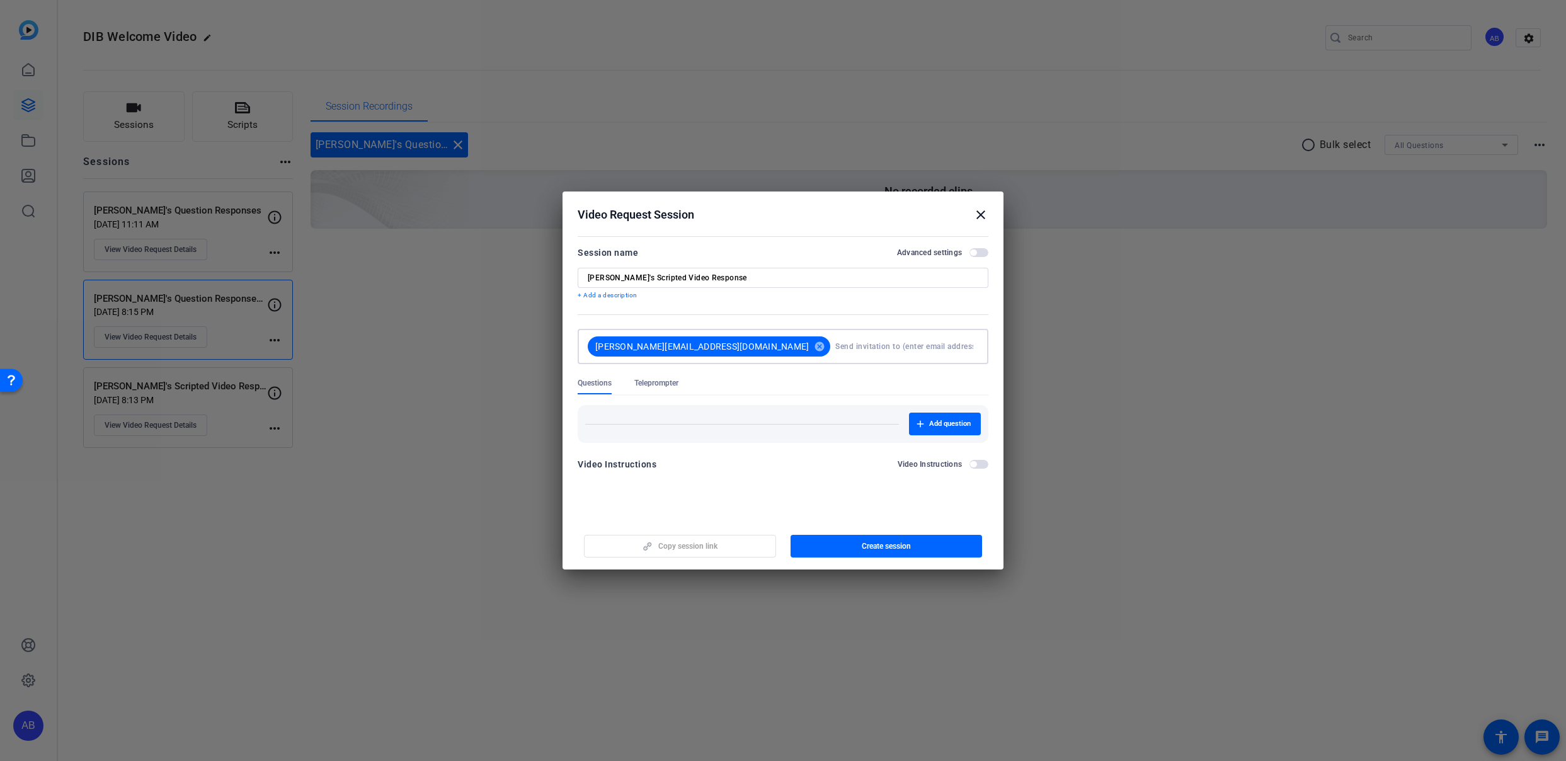
click at [642, 386] on span "Teleprompter" at bounding box center [656, 383] width 44 height 10
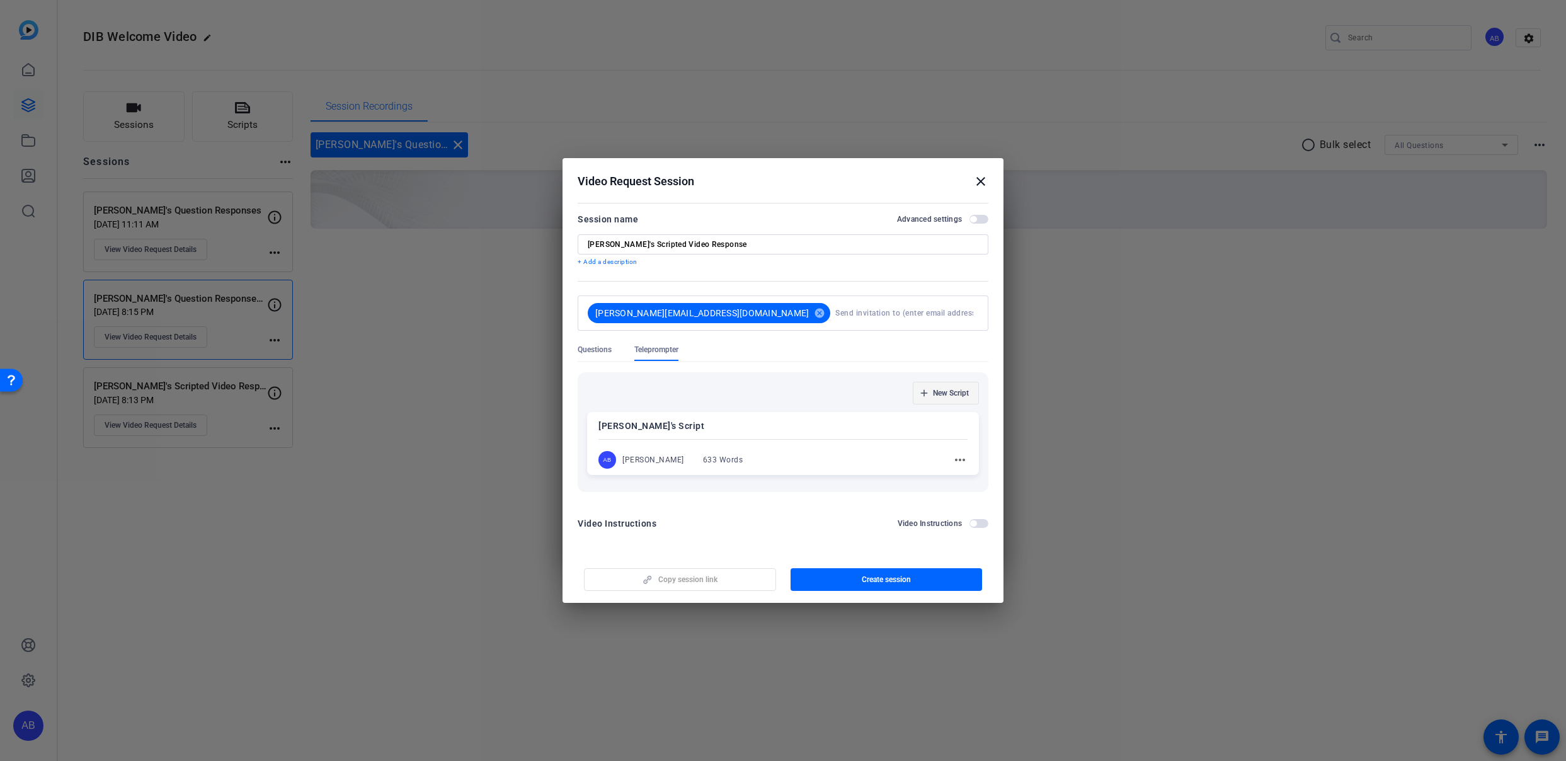
click at [935, 394] on span "New Script" at bounding box center [951, 393] width 36 height 10
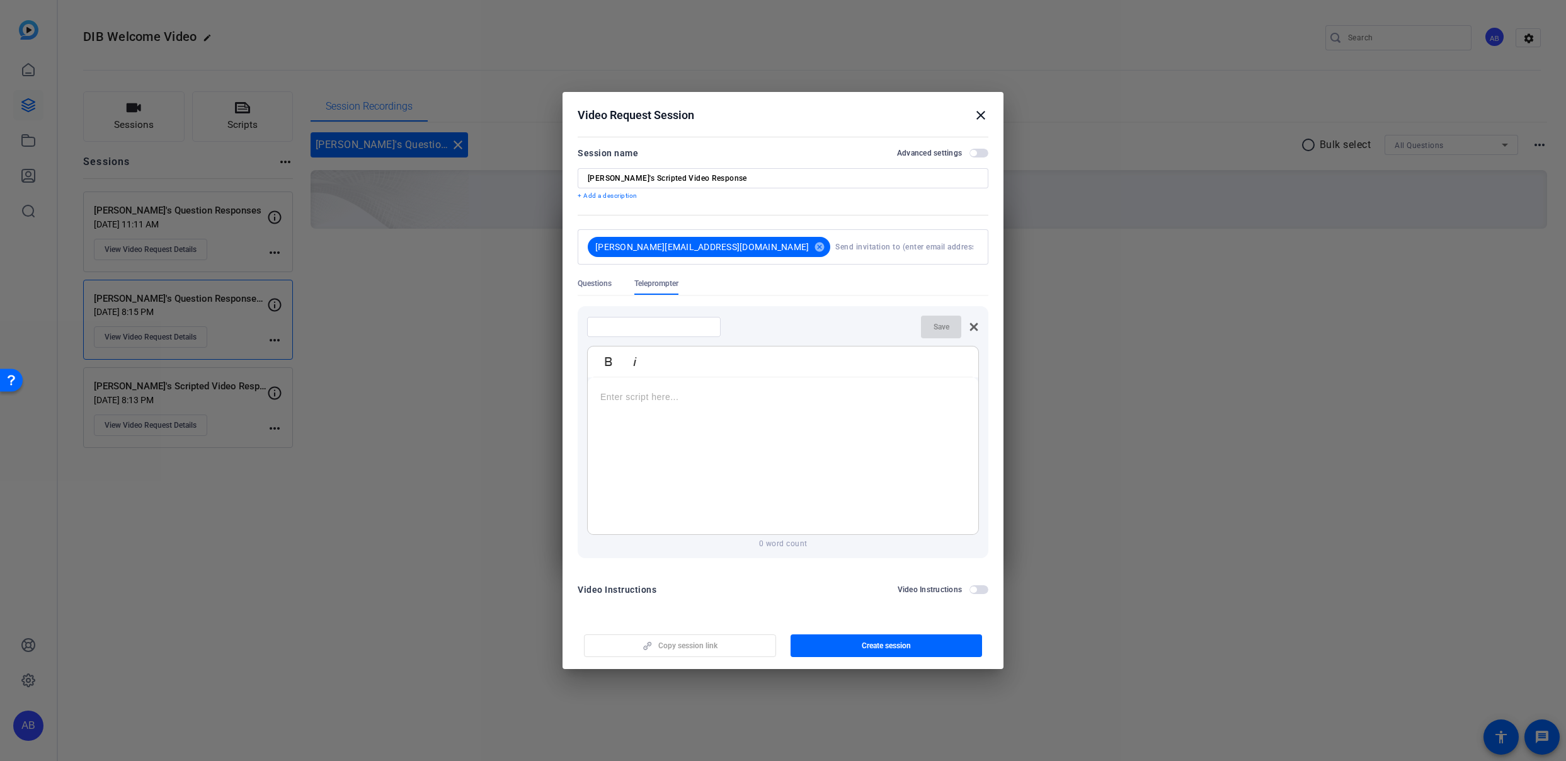
click at [635, 324] on input at bounding box center [653, 327] width 113 height 10
type input "Artie's Script"
click at [654, 396] on p at bounding box center [782, 397] width 365 height 14
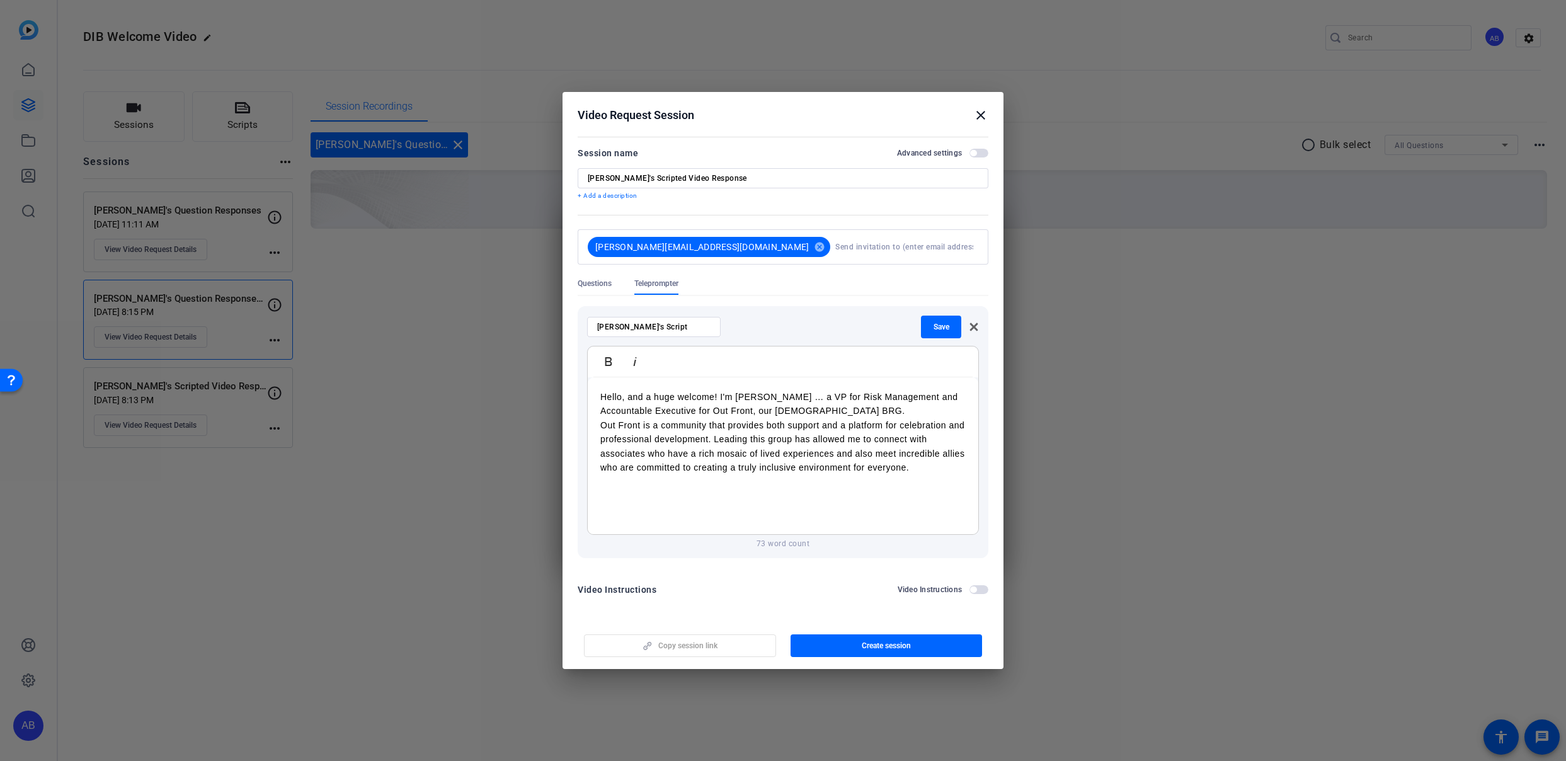
click at [806, 412] on p "Hello, and a huge welcome! I'm Artie … a VP for Risk Management and Accountable…" at bounding box center [782, 404] width 365 height 28
click at [964, 490] on div "Hello, and a huge welcome! I'm Artie … a VP for Risk Management and Accountable…" at bounding box center [783, 455] width 390 height 157
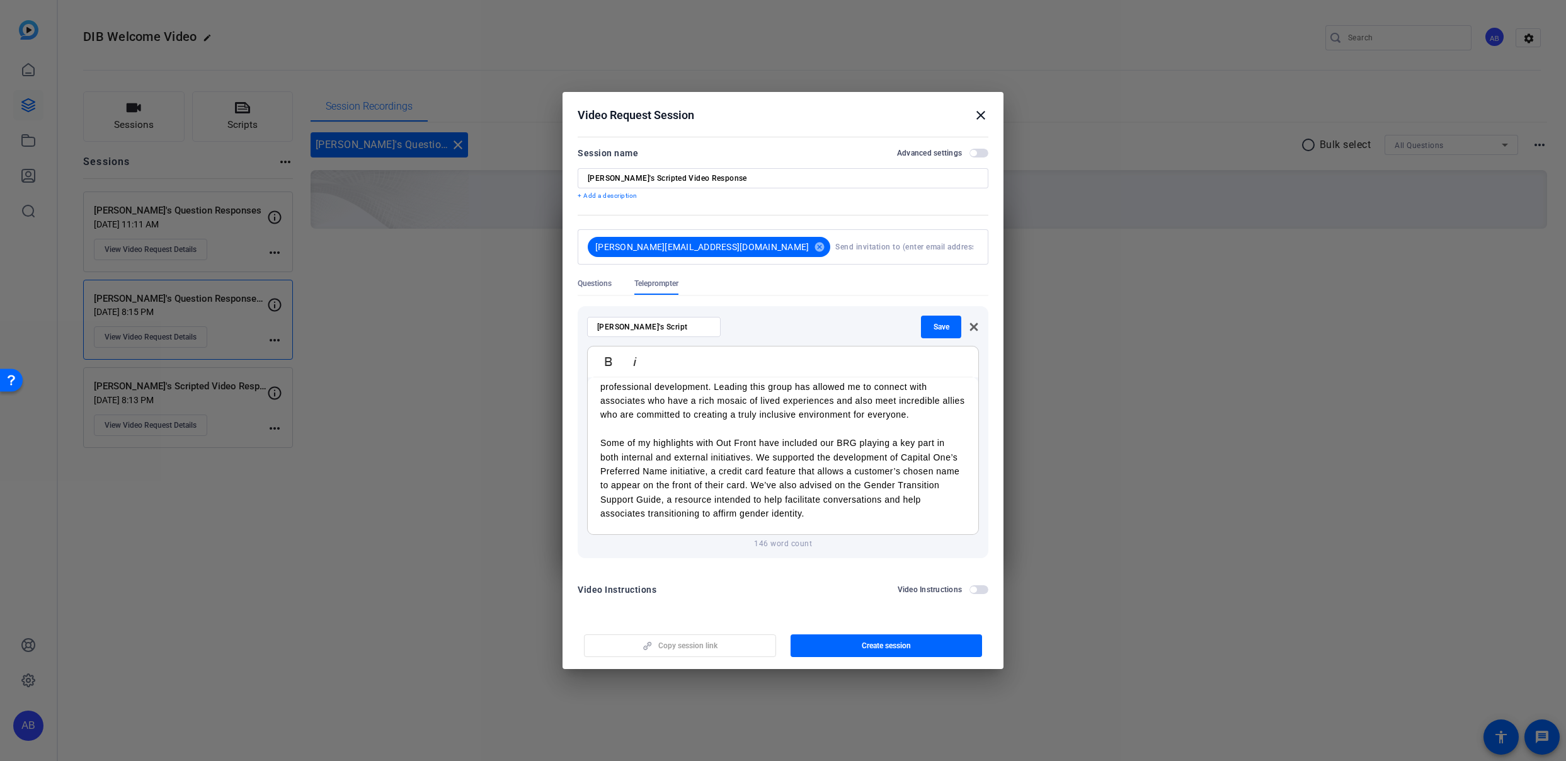
scroll to position [81, 0]
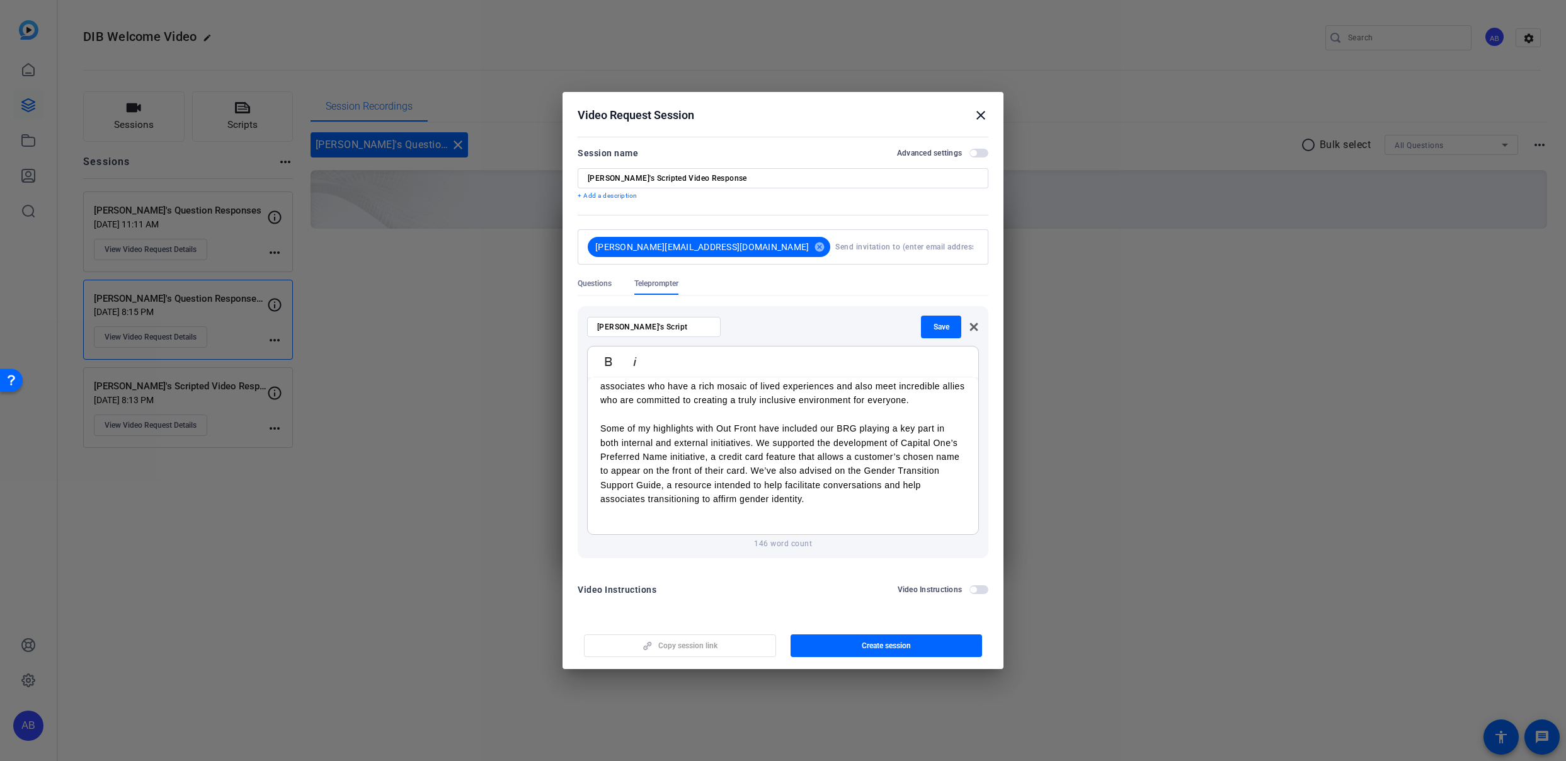
click at [697, 527] on p at bounding box center [782, 527] width 365 height 14
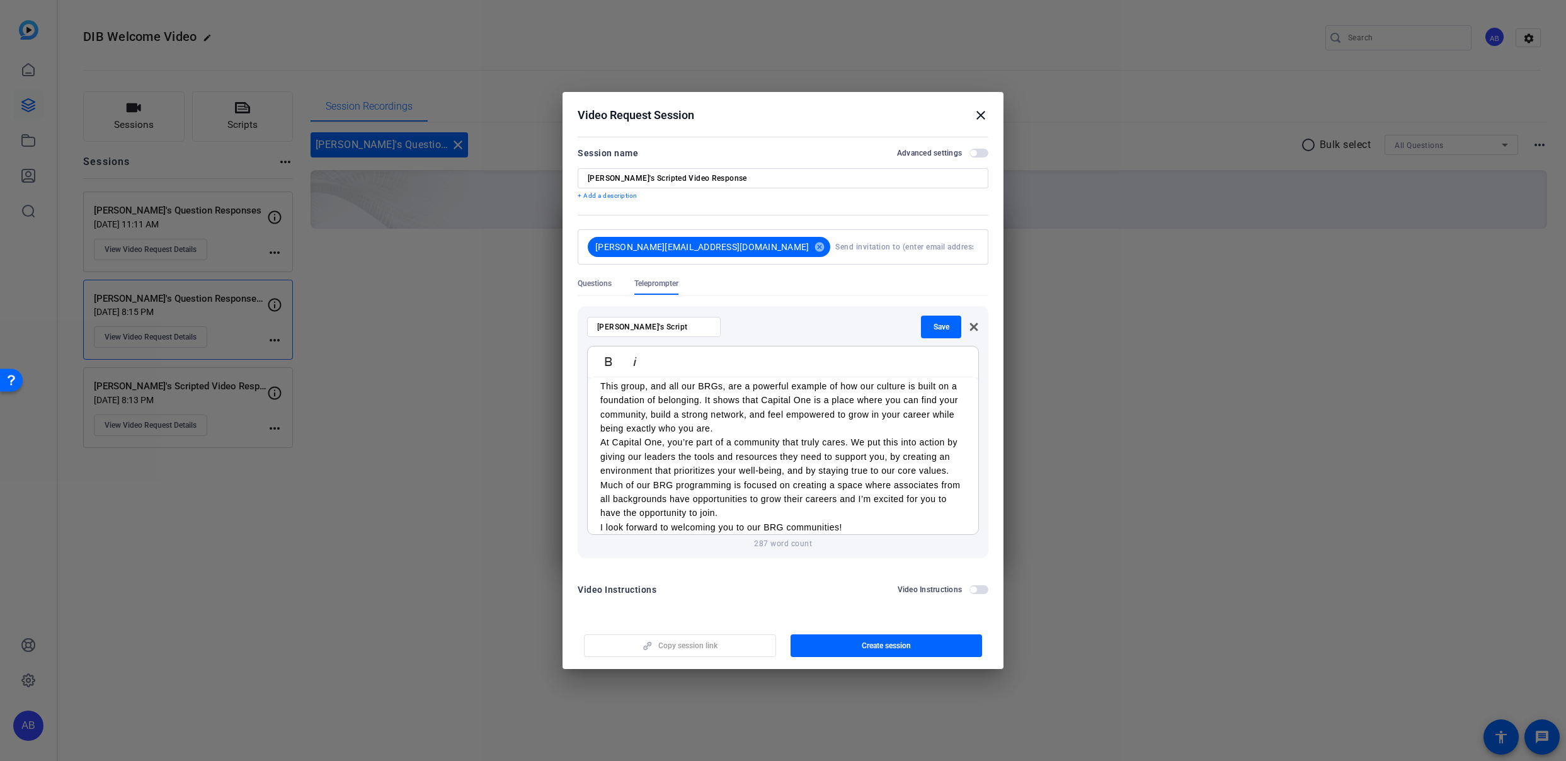
click at [722, 424] on p "This group, and all our BRGs, are a powerful example of how our culture is buil…" at bounding box center [782, 407] width 365 height 57
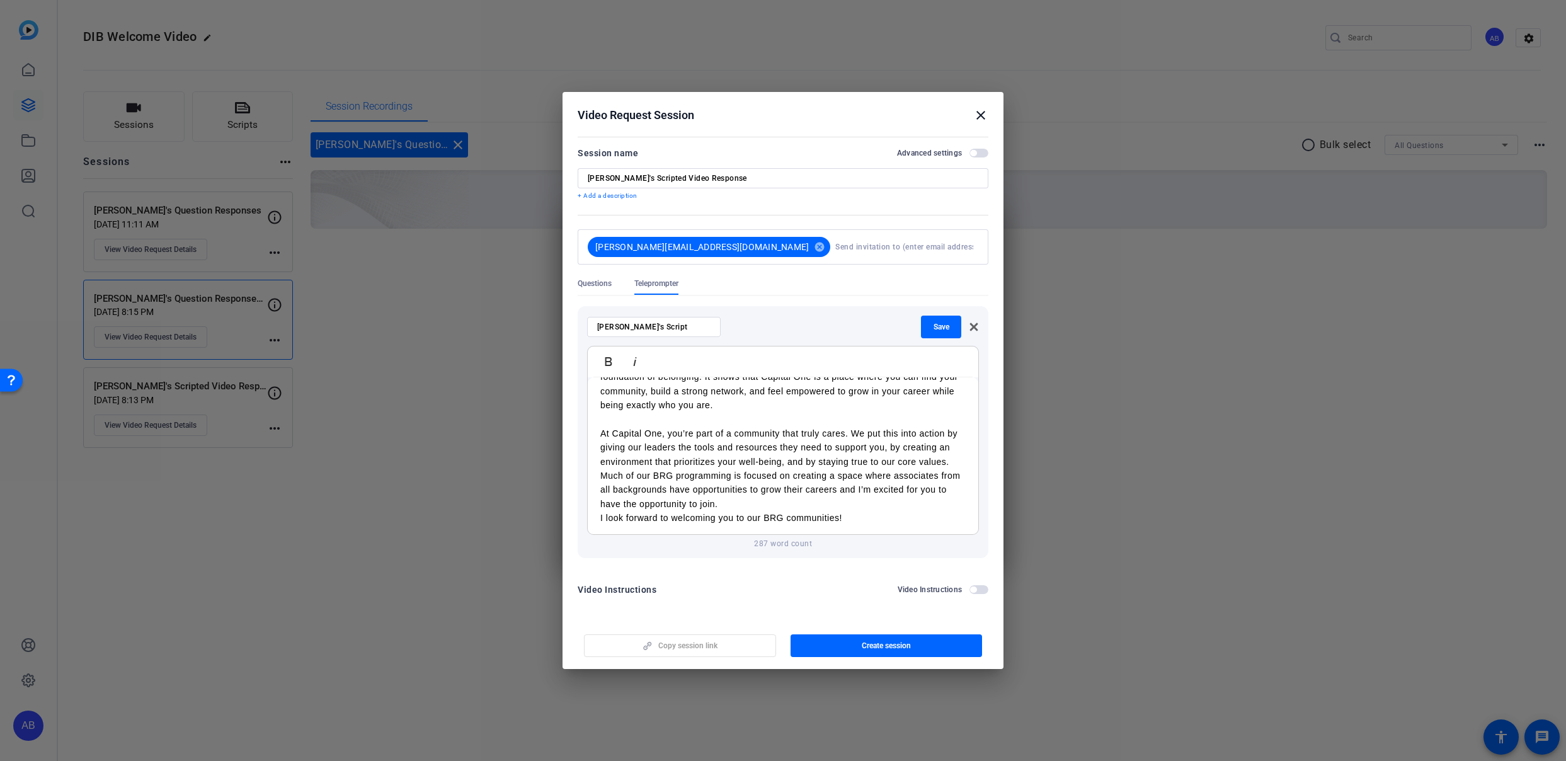
scroll to position [249, 0]
click at [730, 499] on p "At Capital One, you’re part of a community that truly cares. We put this into a…" at bounding box center [782, 465] width 365 height 84
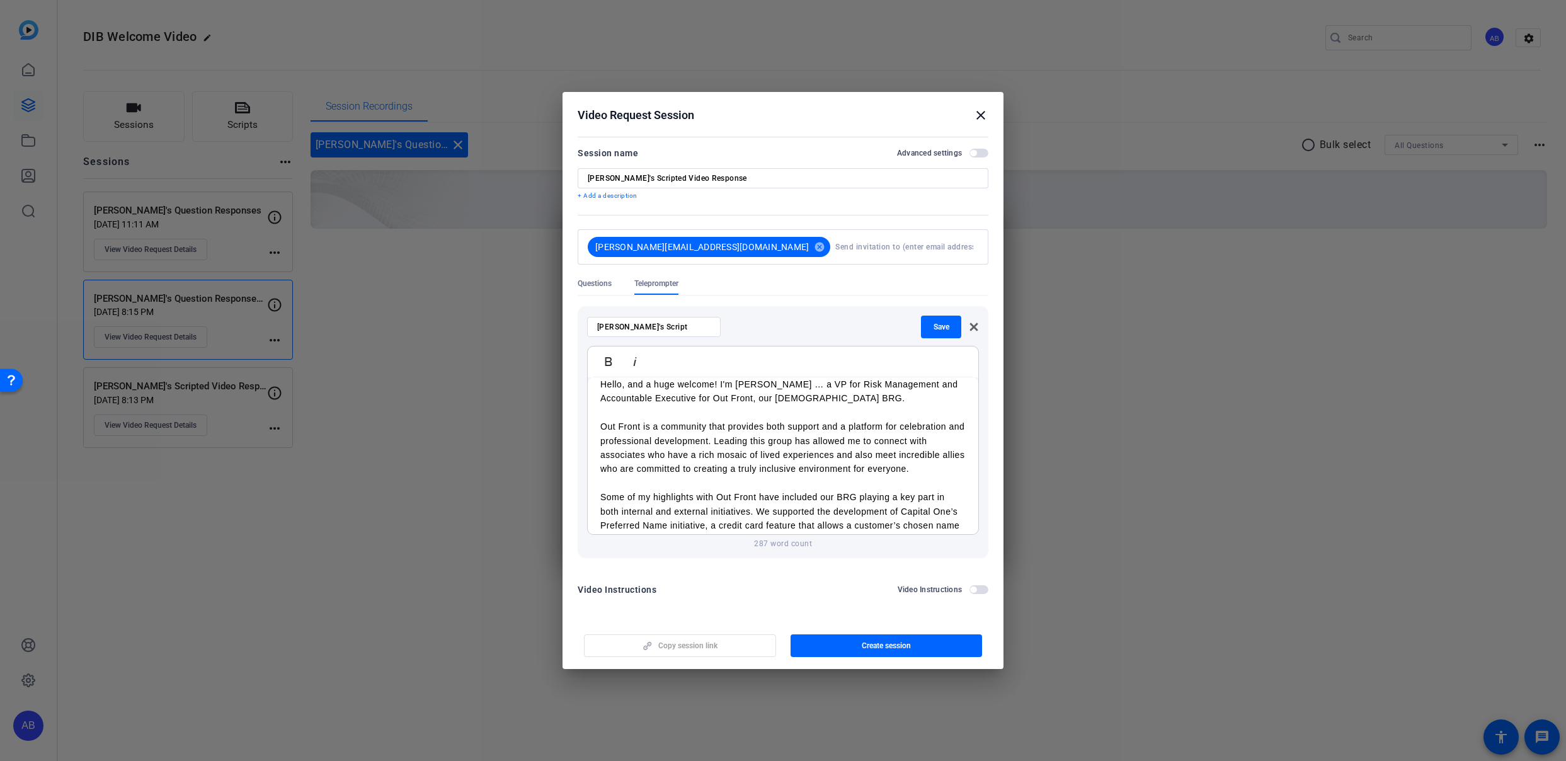
scroll to position [0, 0]
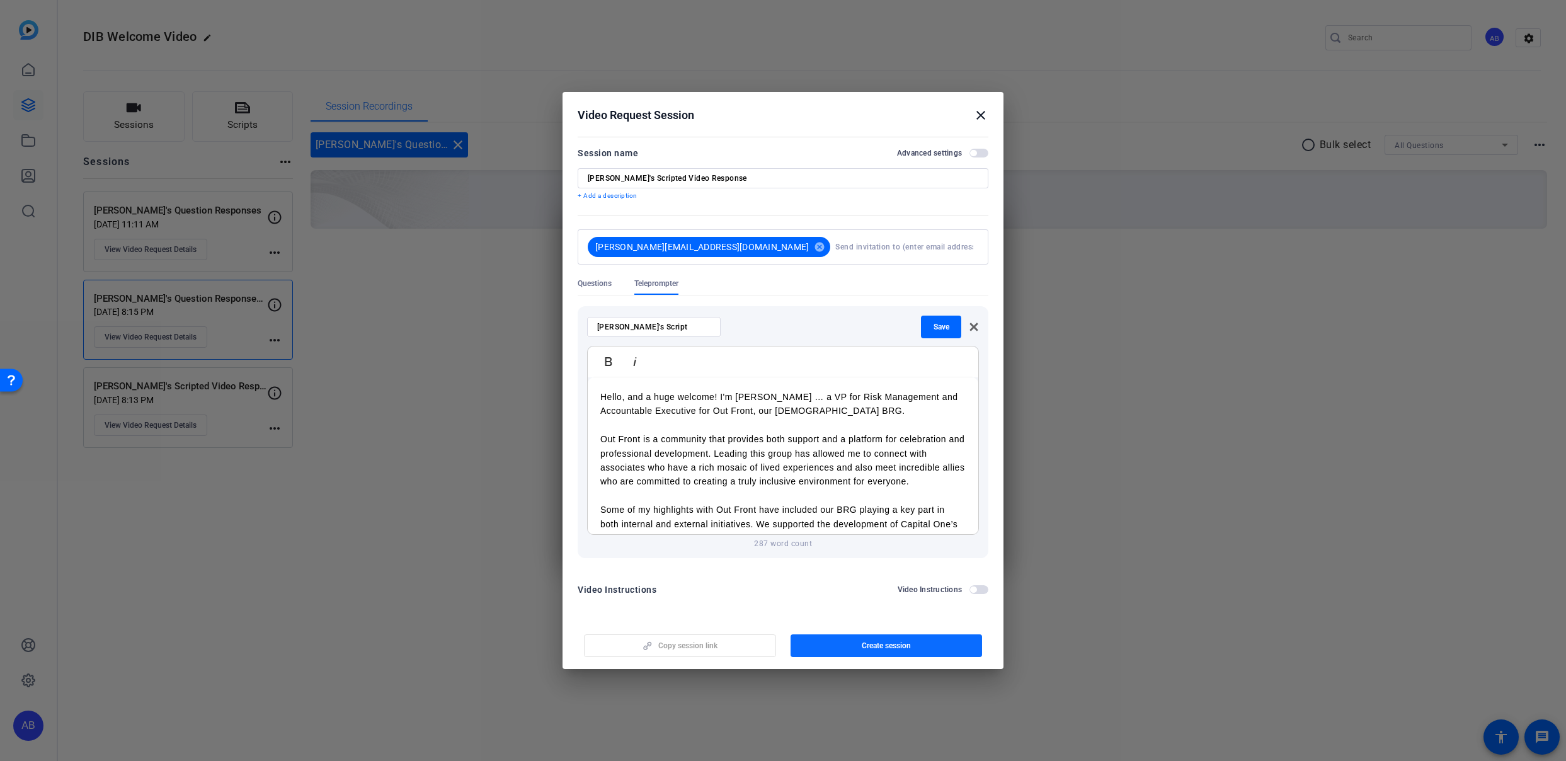
click at [840, 644] on span "button" at bounding box center [886, 645] width 192 height 30
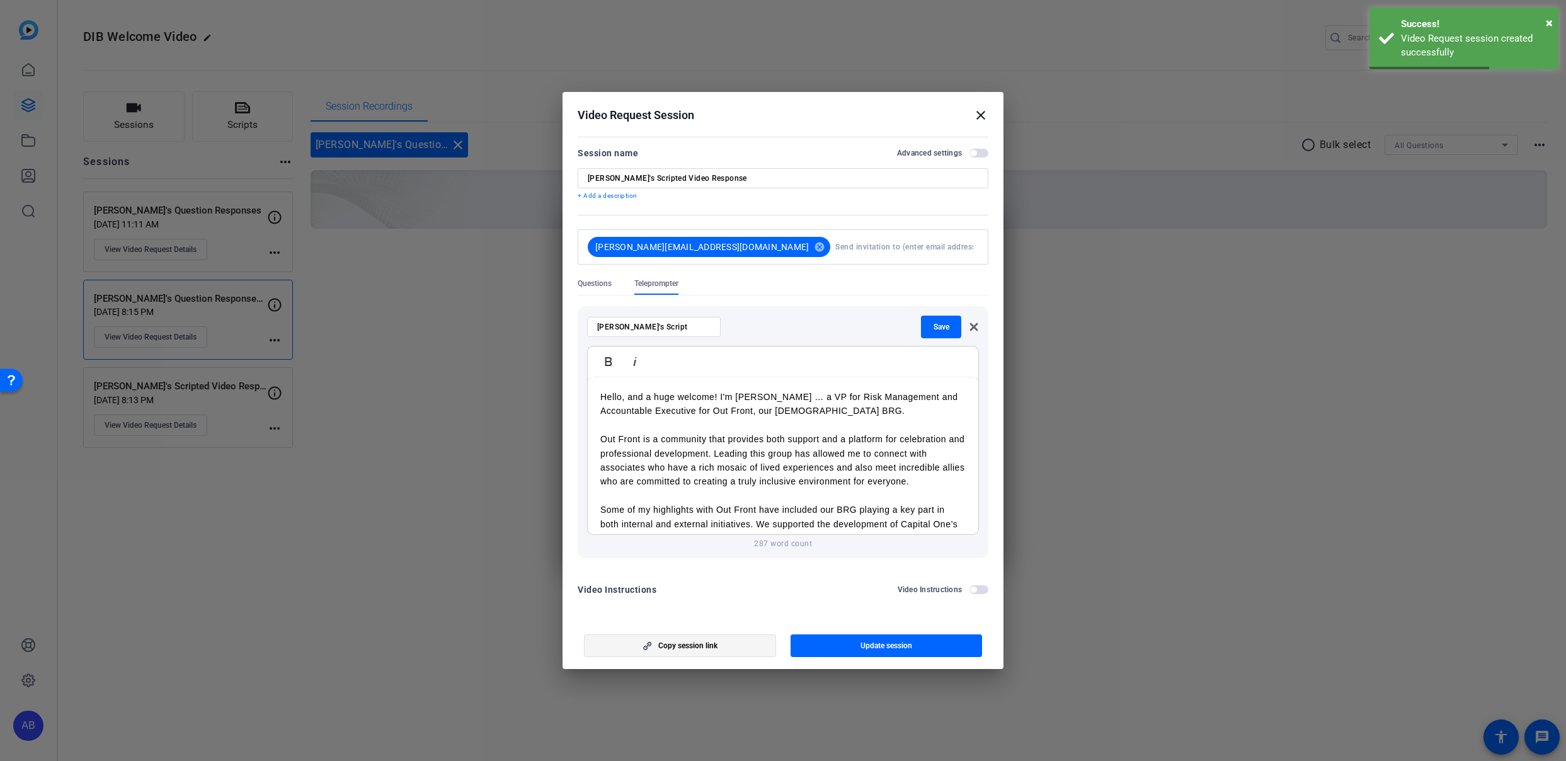
click at [731, 647] on span "button" at bounding box center [679, 645] width 191 height 30
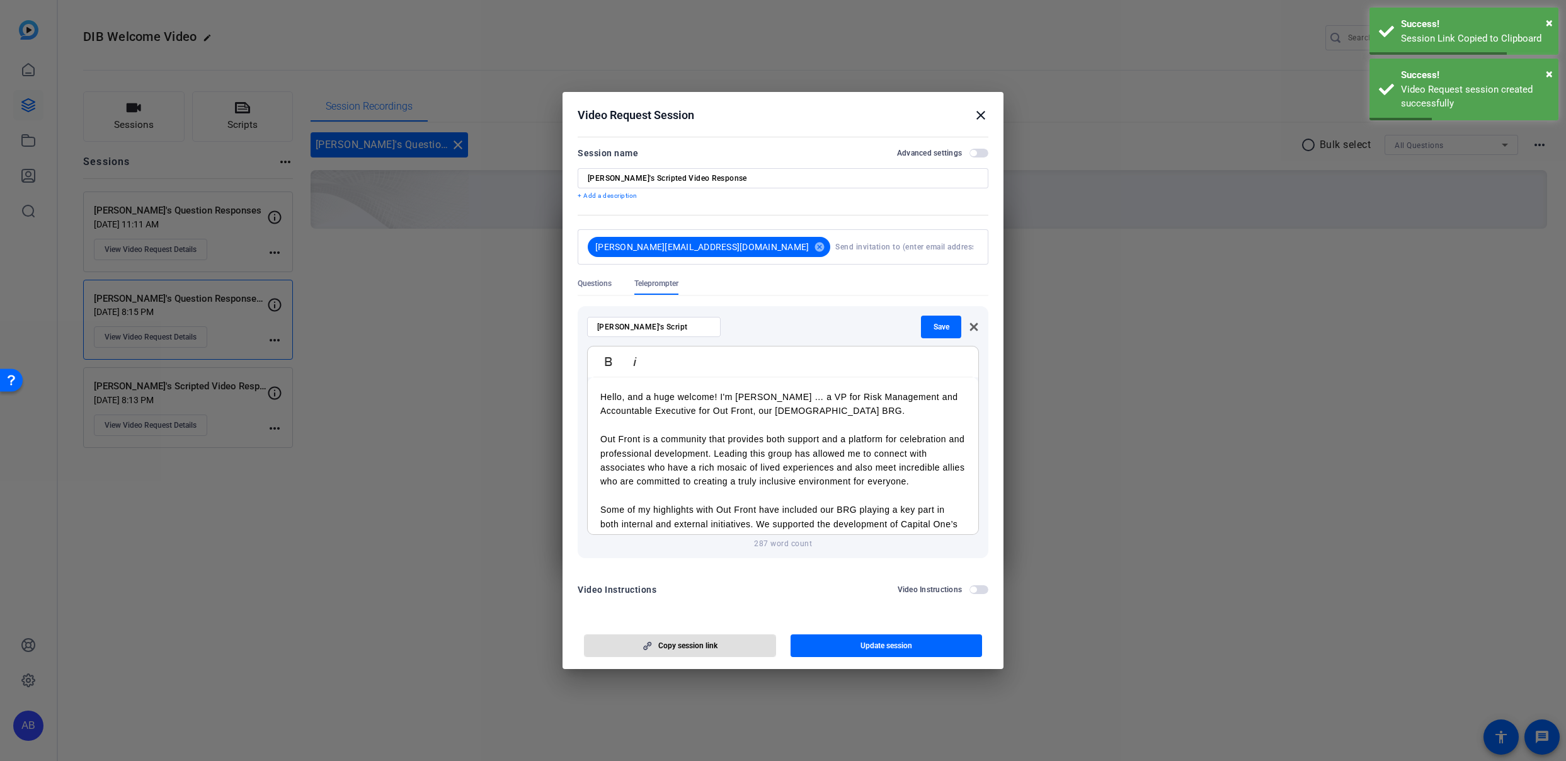
click at [982, 117] on mat-icon "close" at bounding box center [980, 115] width 15 height 15
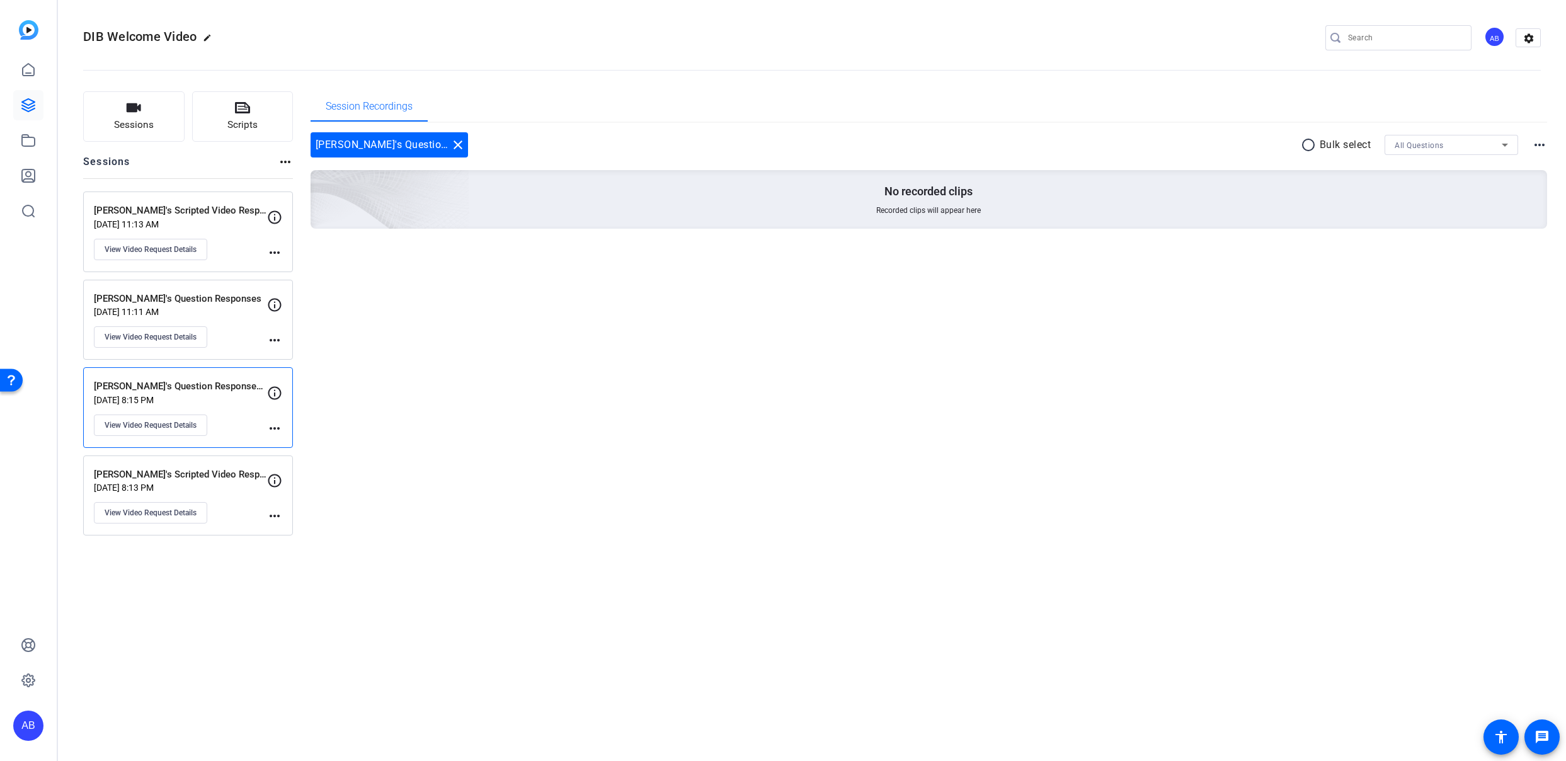
click at [365, 346] on div "Session Recordings Christina's Question Responses Recordings close radio_button…" at bounding box center [928, 313] width 1237 height 444
click at [165, 123] on button "Sessions" at bounding box center [133, 116] width 101 height 50
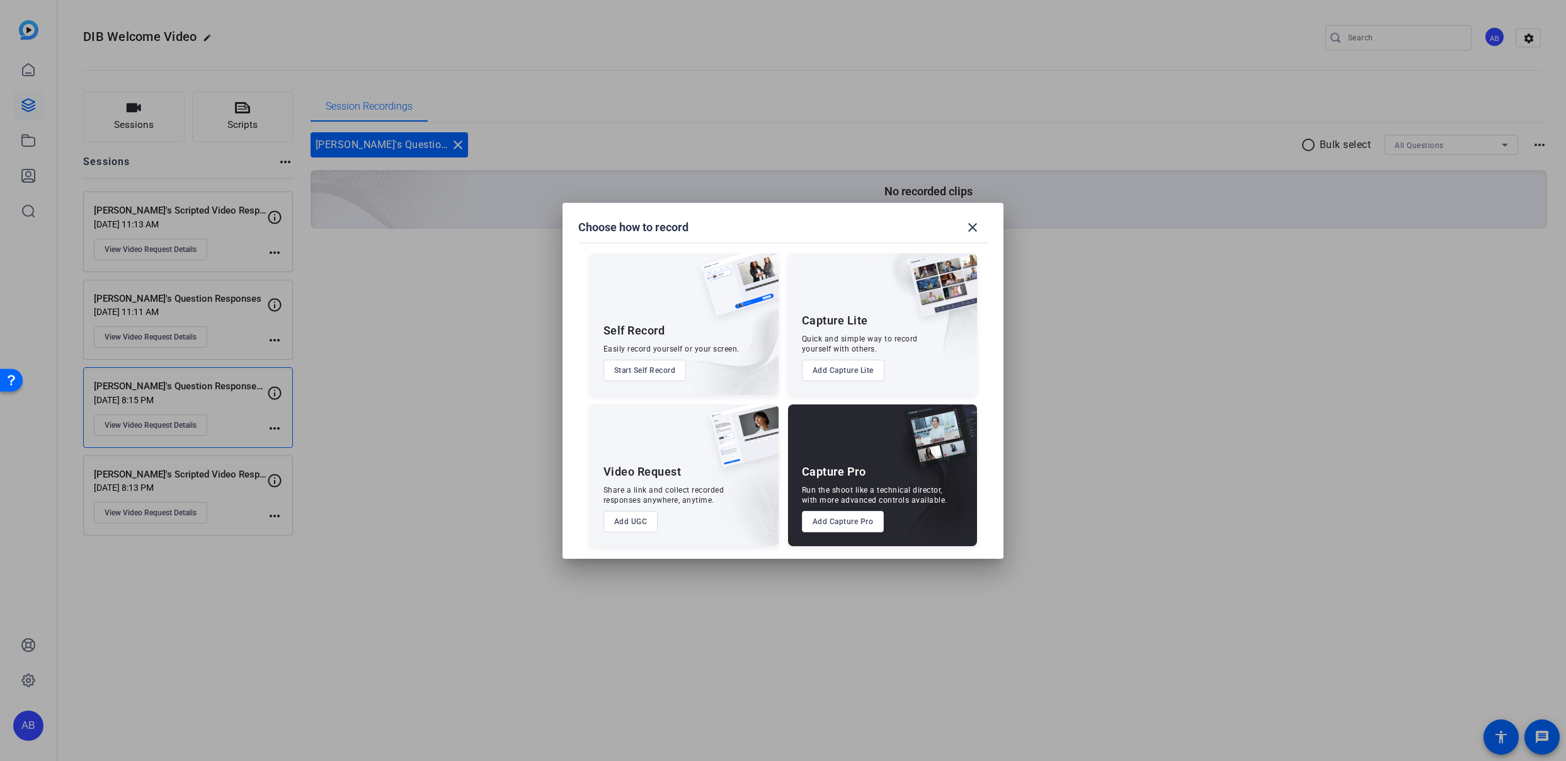
click at [627, 520] on button "Add UGC" at bounding box center [630, 521] width 55 height 21
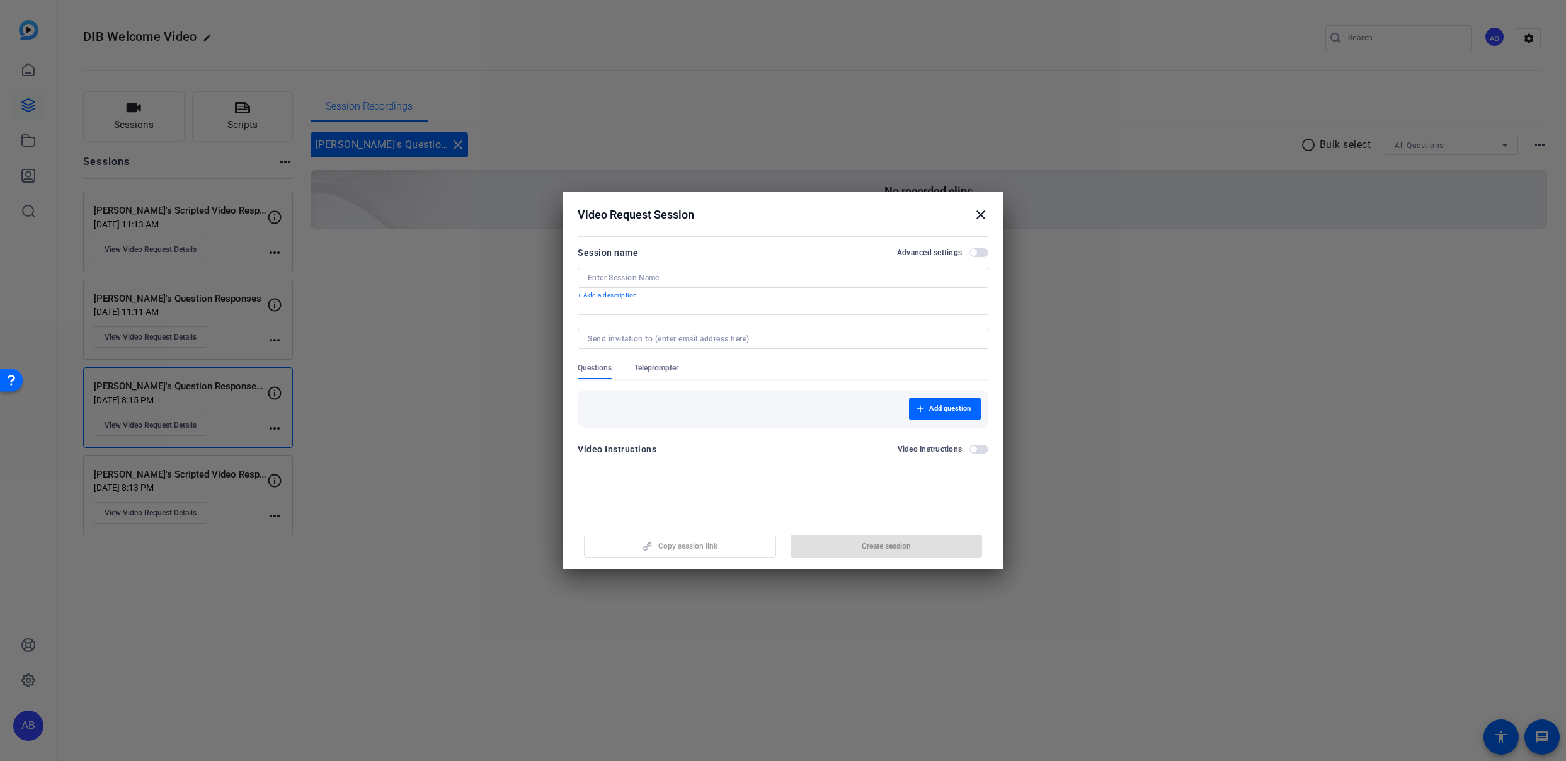
click at [622, 276] on input at bounding box center [783, 278] width 390 height 10
paste input "Lequia Kidd"
type input "Lequia's Question Responses"
click at [644, 344] on div at bounding box center [783, 339] width 390 height 20
paste input "Lequia Kidd"
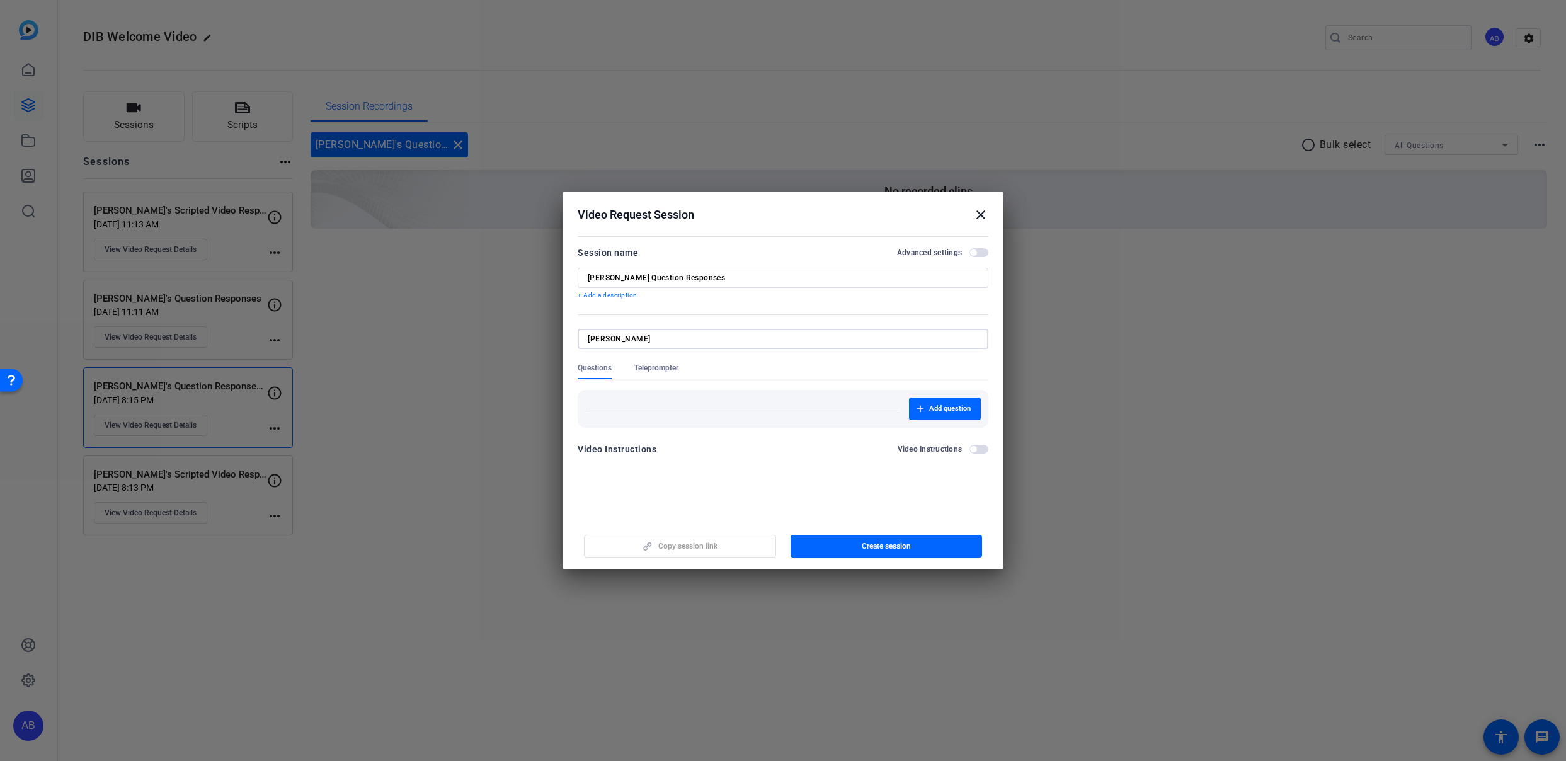
click at [615, 341] on input "Lequia Kidd" at bounding box center [780, 339] width 385 height 10
type input "Lequia.Kidd@capitalone.com"
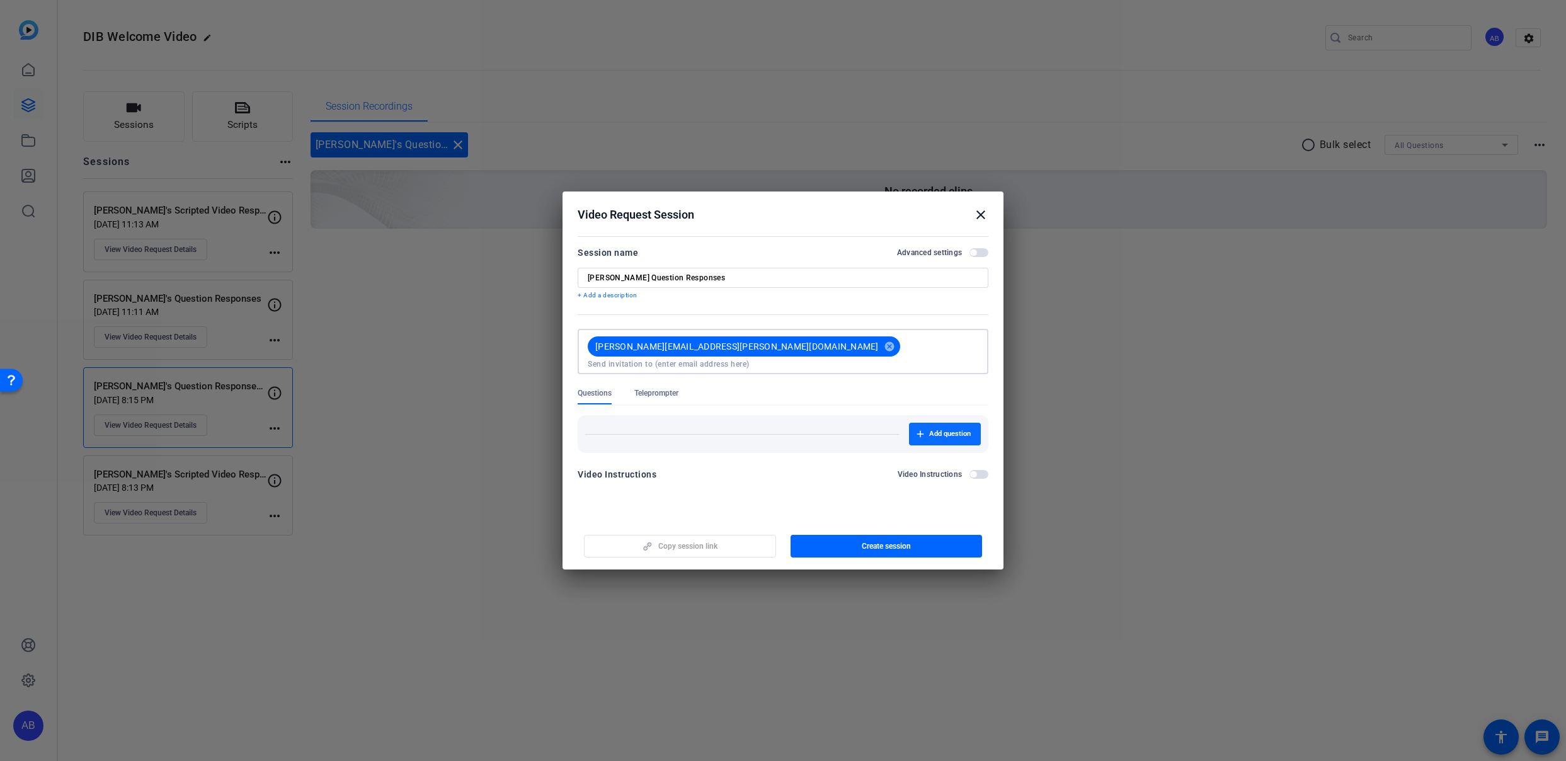
click at [936, 429] on span "Add question" at bounding box center [950, 434] width 42 height 10
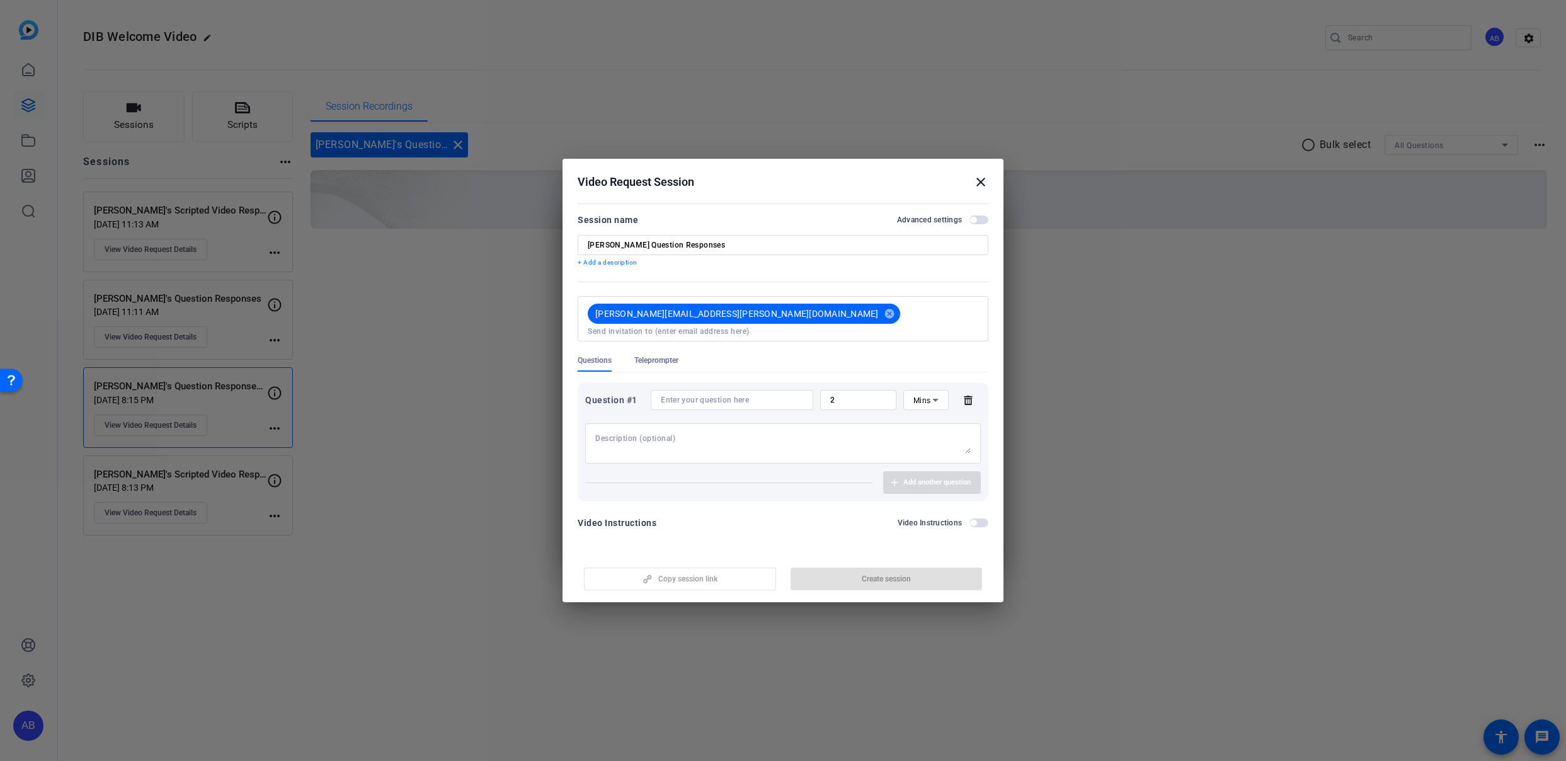
click at [684, 395] on input at bounding box center [732, 400] width 142 height 10
paste input "What personal or professional fulfillment do you get from your participation in…"
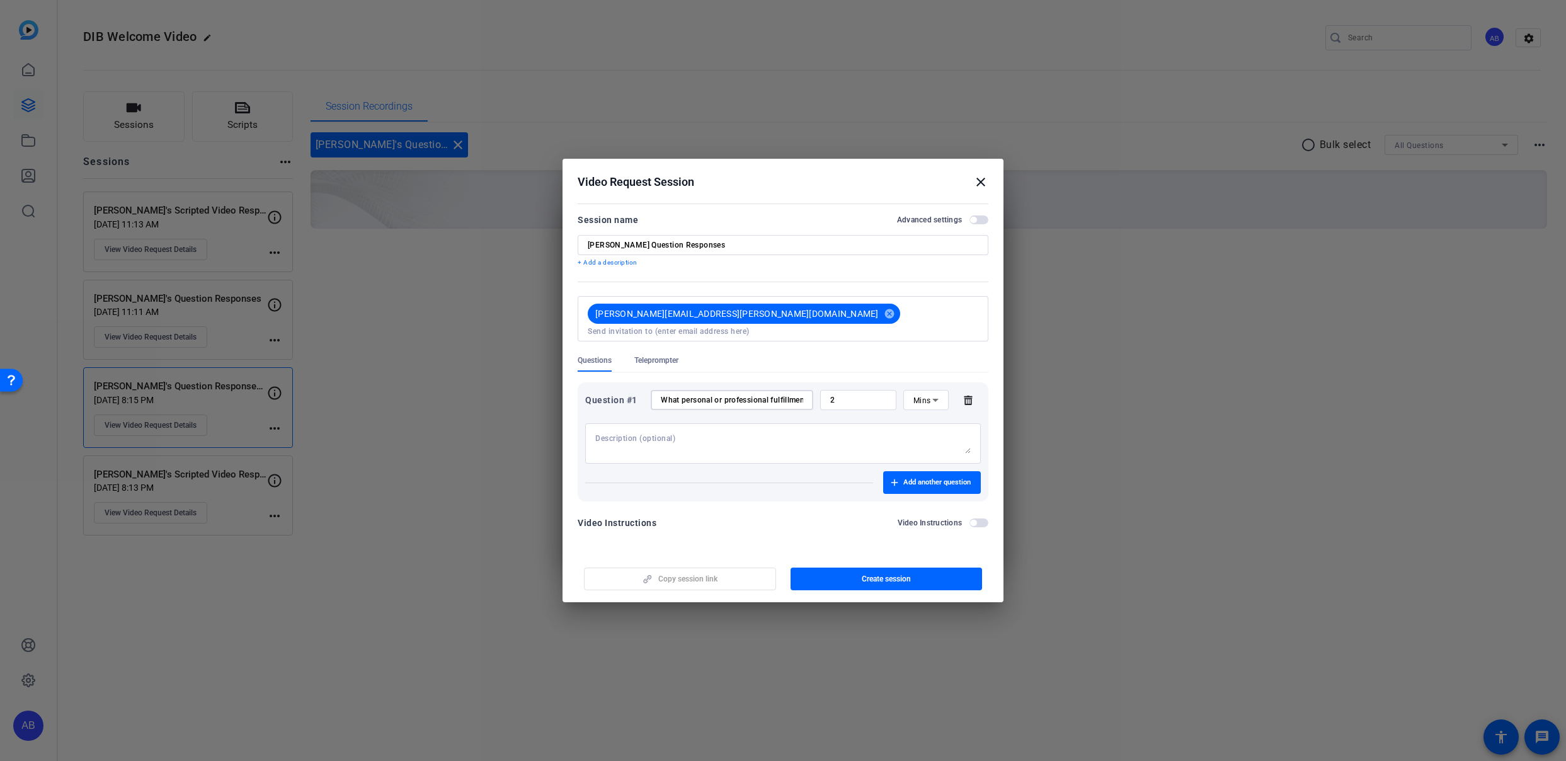
scroll to position [0, 239]
type input "What personal or professional fulfillment do you get from your participation in…"
click at [741, 440] on textarea at bounding box center [782, 443] width 375 height 20
type textarea "These are intended to be impromptu question responses. Feel free to draft talki…"
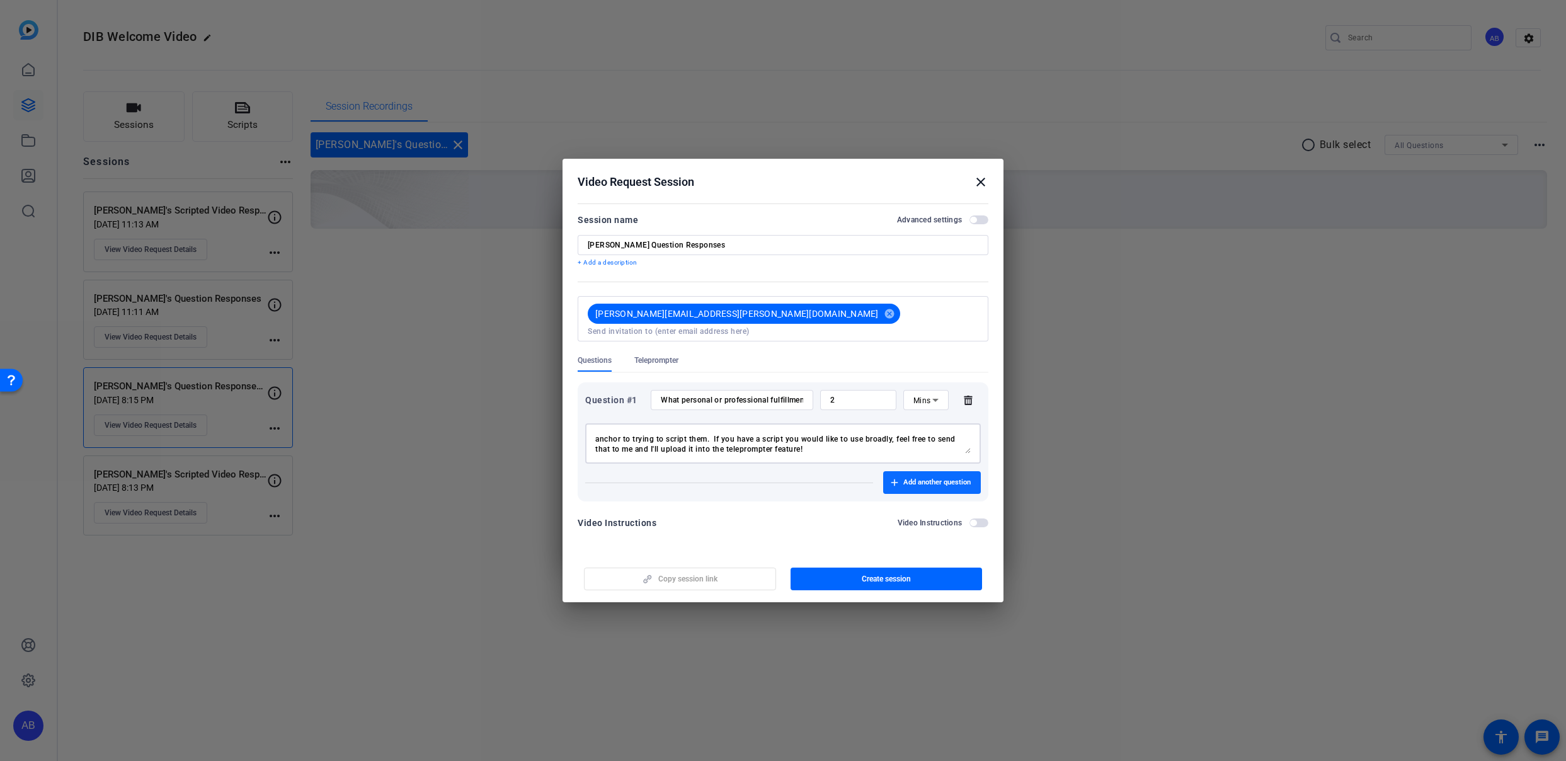
click at [915, 484] on span "button" at bounding box center [932, 482] width 98 height 30
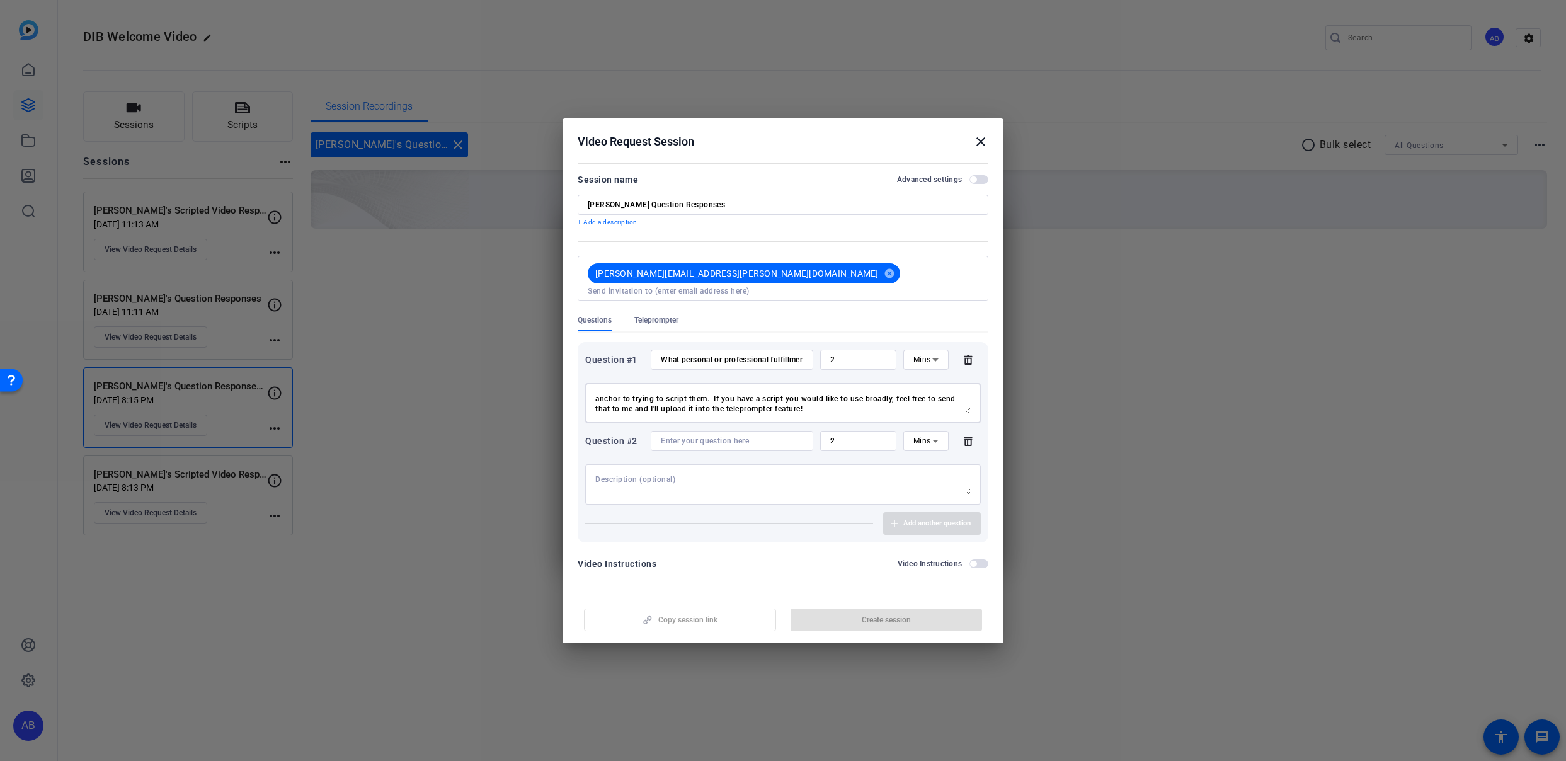
click at [681, 402] on textarea "These are intended to be impromptu question responses. Feel free to draft talki…" at bounding box center [782, 403] width 375 height 20
click at [674, 474] on textarea at bounding box center [782, 484] width 375 height 20
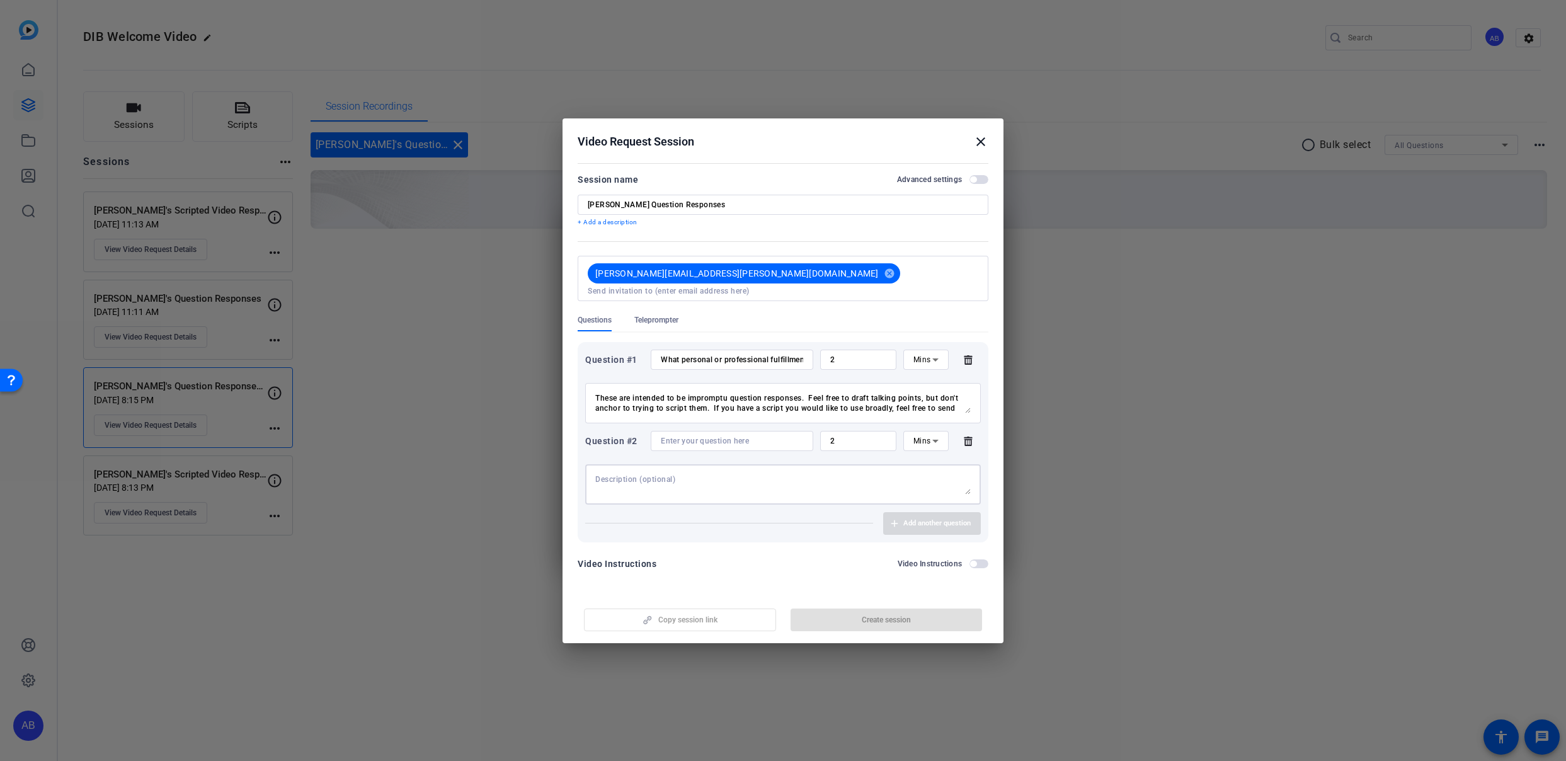
paste textarea "These are intended to be impromptu question responses. Feel free to draft talki…"
type textarea "These are intended to be impromptu question responses. Feel free to draft talki…"
click at [694, 436] on input at bounding box center [732, 441] width 142 height 10
paste input "What are you most excited about Discover associates to experience?"
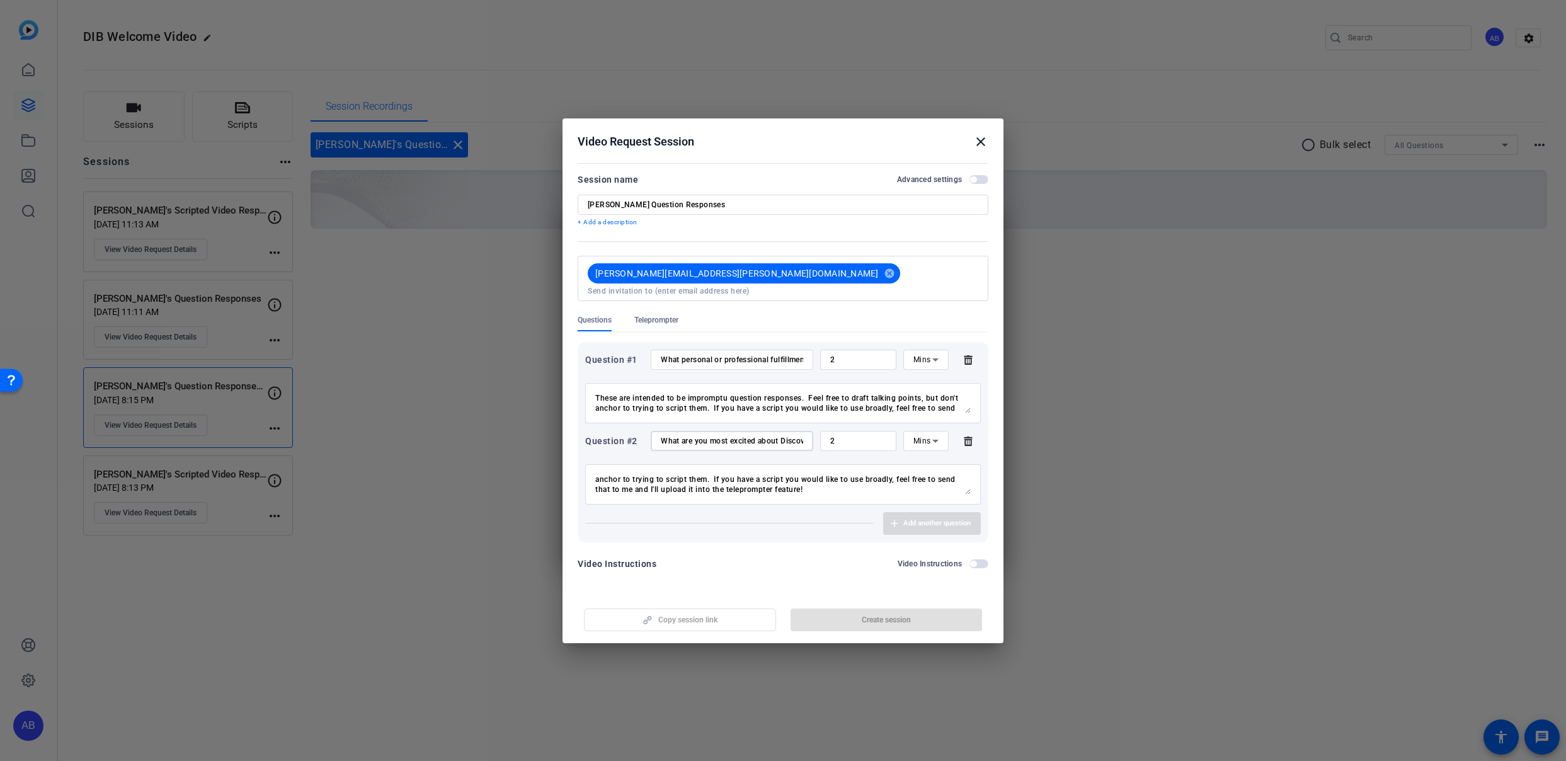
scroll to position [0, 107]
type input "What are you most excited about Discover associates to experience?"
click at [847, 485] on textarea "These are intended to be impromptu question responses. Feel free to draft talki…" at bounding box center [782, 484] width 375 height 20
click at [848, 355] on input "2" at bounding box center [858, 360] width 56 height 10
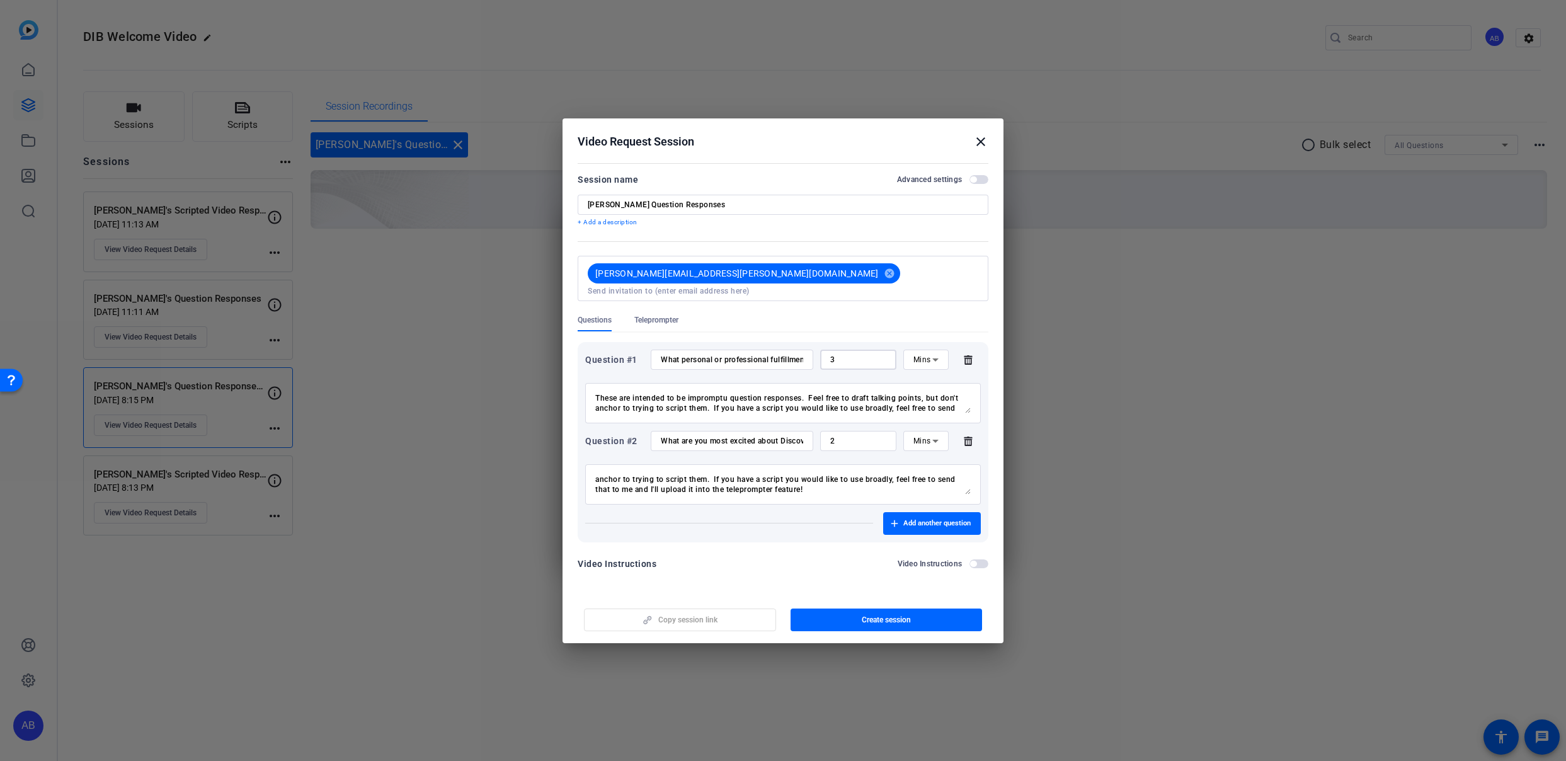
type input "3"
click at [841, 436] on input "2" at bounding box center [858, 441] width 56 height 10
type input "3"
drag, startPoint x: 840, startPoint y: 453, endPoint x: 843, endPoint y: 459, distance: 6.8
click at [840, 458] on div "These are intended to be impromptu question responses. Feel free to draft talki…" at bounding box center [782, 481] width 395 height 47
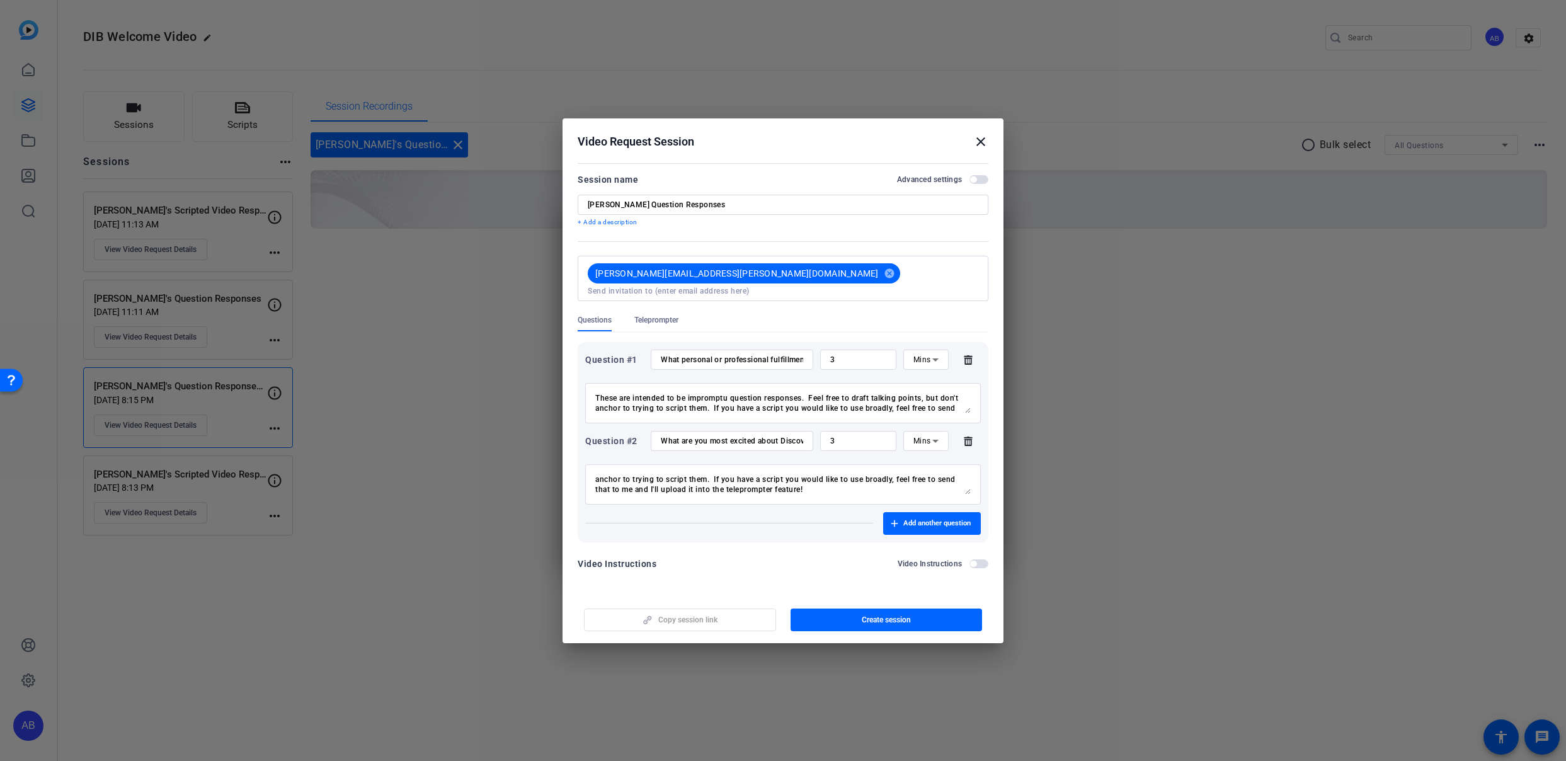
click at [775, 556] on div "Video Instructions Video Instructions" at bounding box center [782, 563] width 411 height 15
click at [865, 616] on span "Create session" at bounding box center [885, 620] width 49 height 10
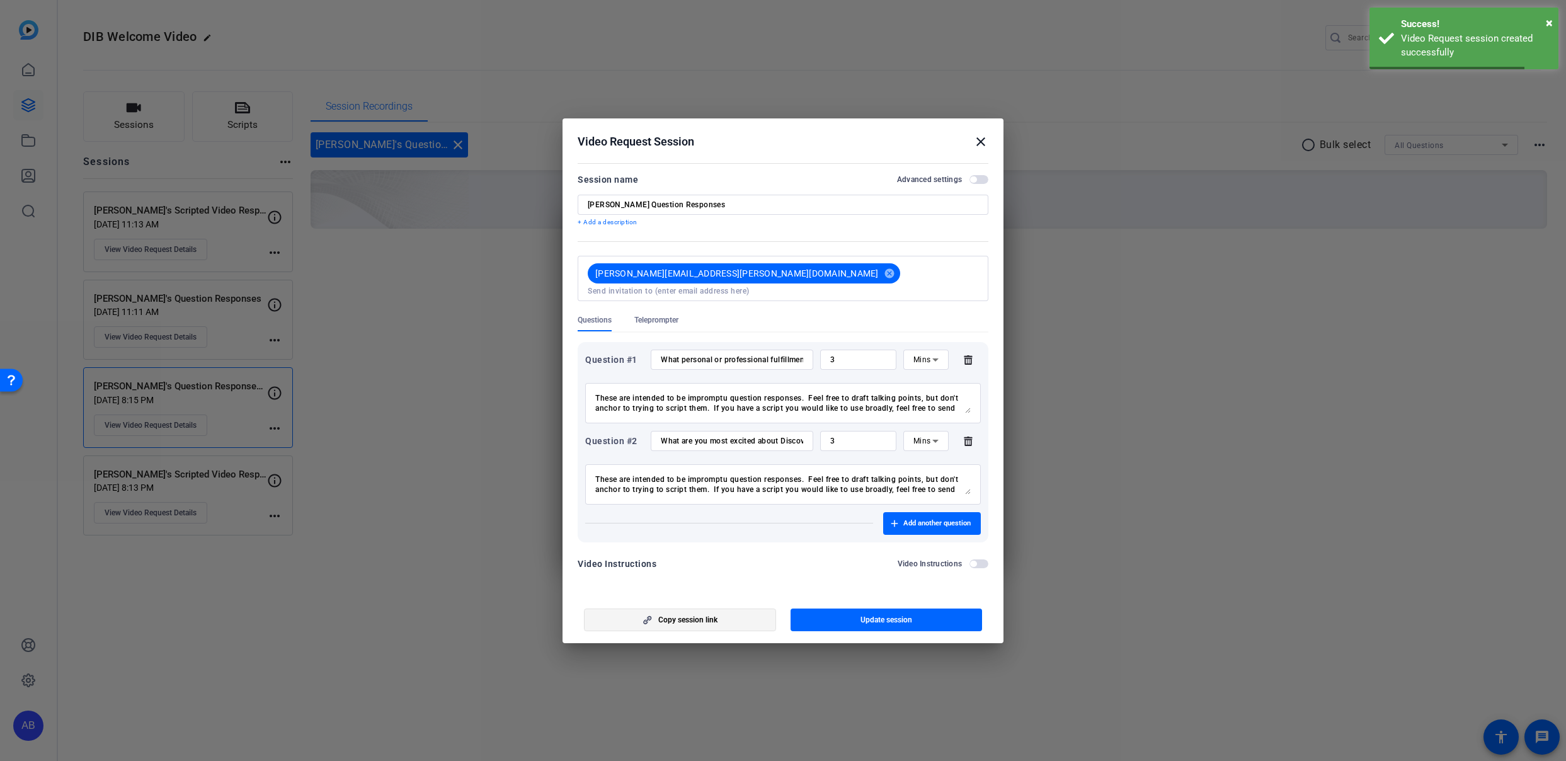
click at [722, 617] on span "button" at bounding box center [679, 620] width 191 height 30
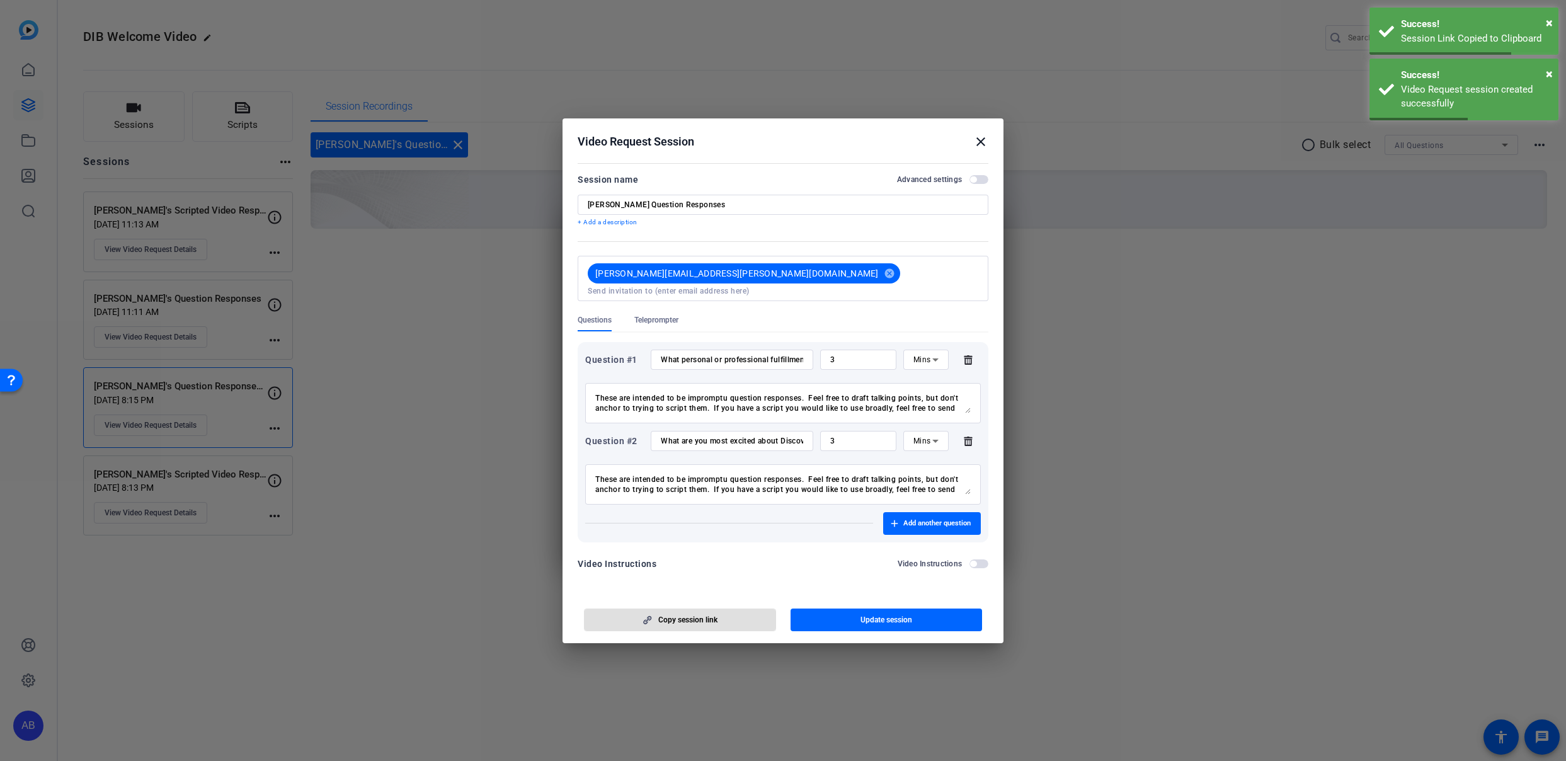
click at [982, 147] on mat-icon "close" at bounding box center [980, 141] width 15 height 15
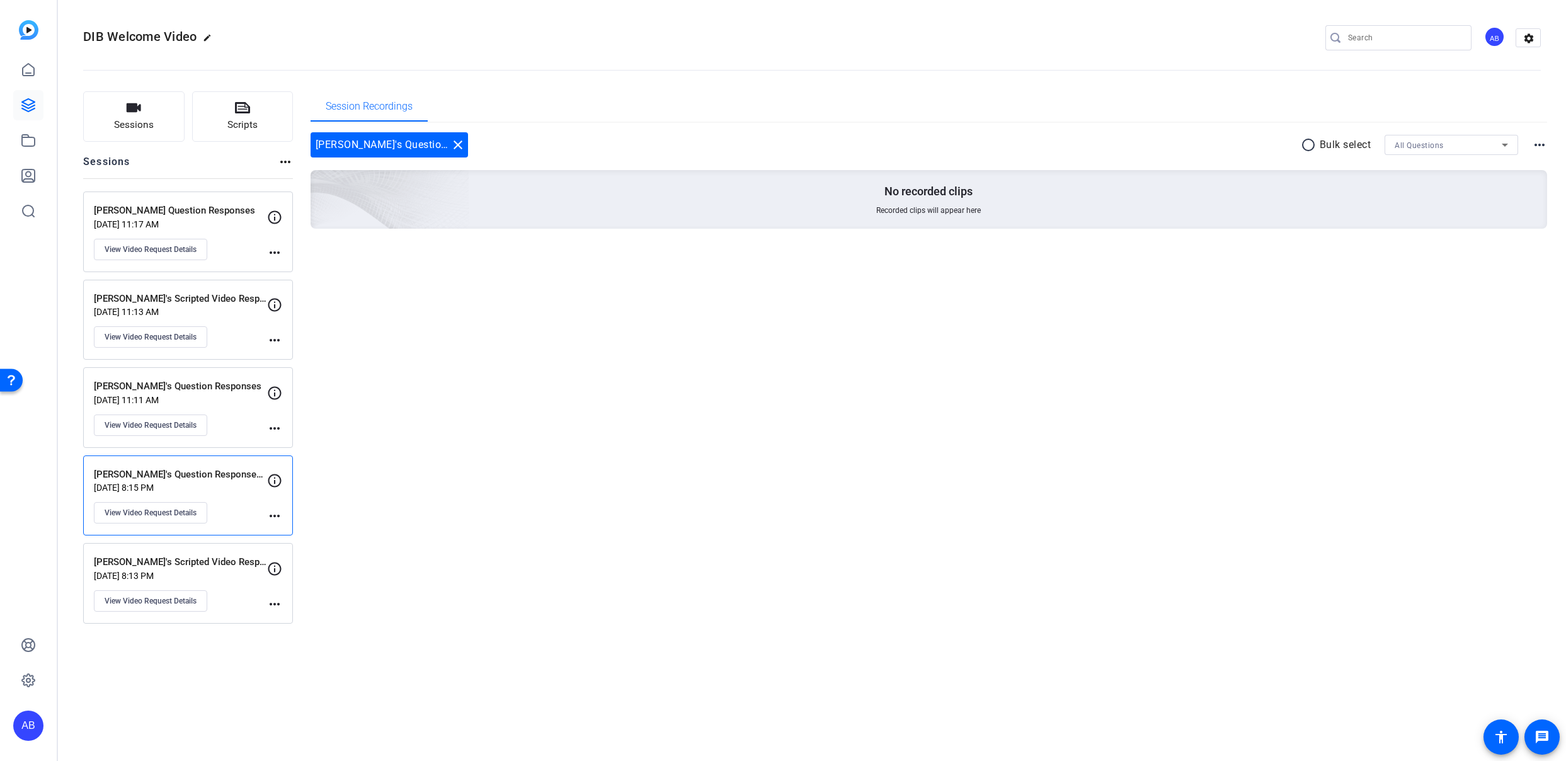
click at [230, 234] on div "Lequia's Question Responses Sep 11, 2025 @ 11:17 AM View Video Request Details" at bounding box center [180, 231] width 173 height 57
click at [176, 249] on span "View Video Request Details" at bounding box center [151, 249] width 92 height 10
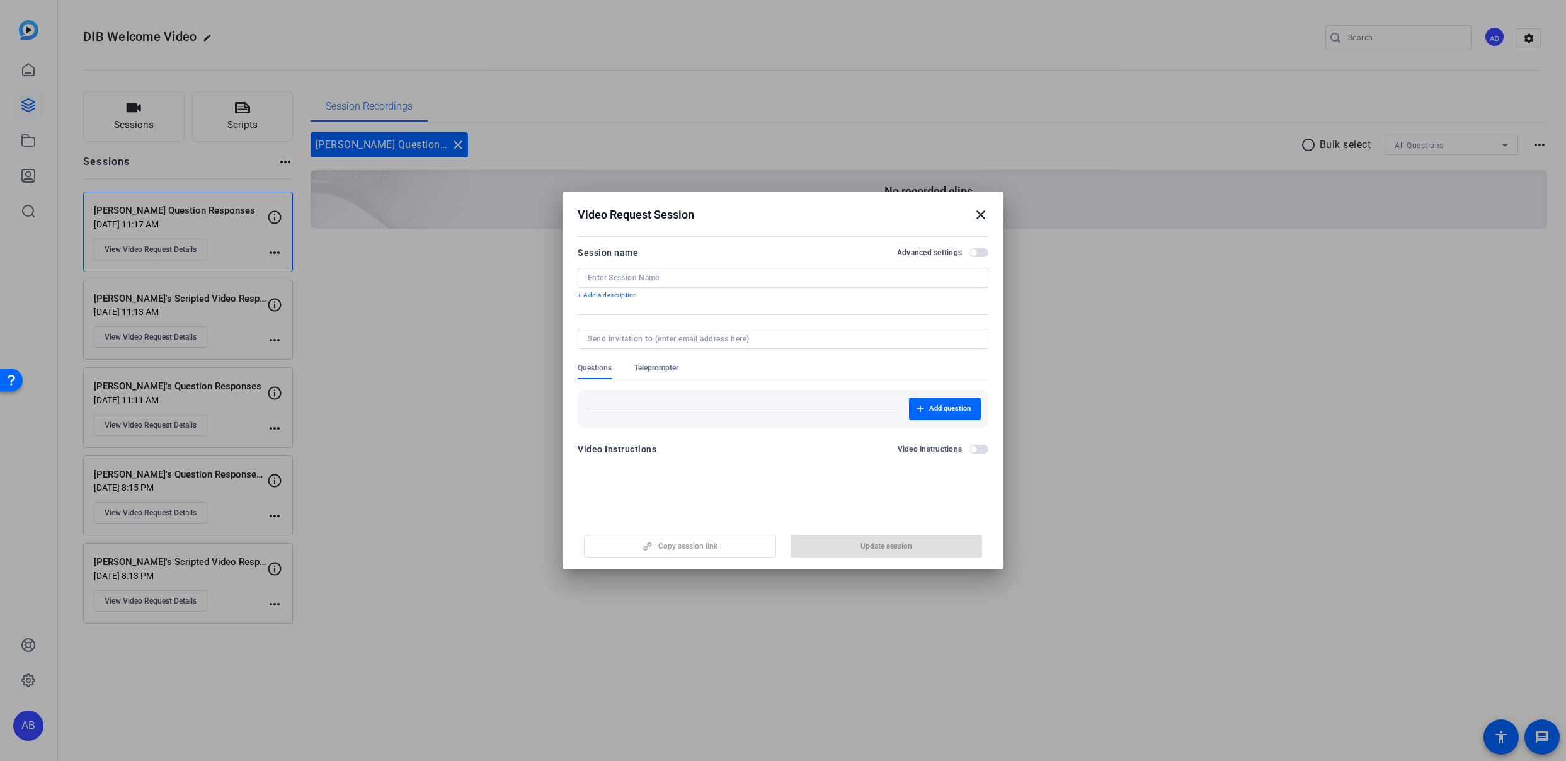
type input "Lequia's Question Responses"
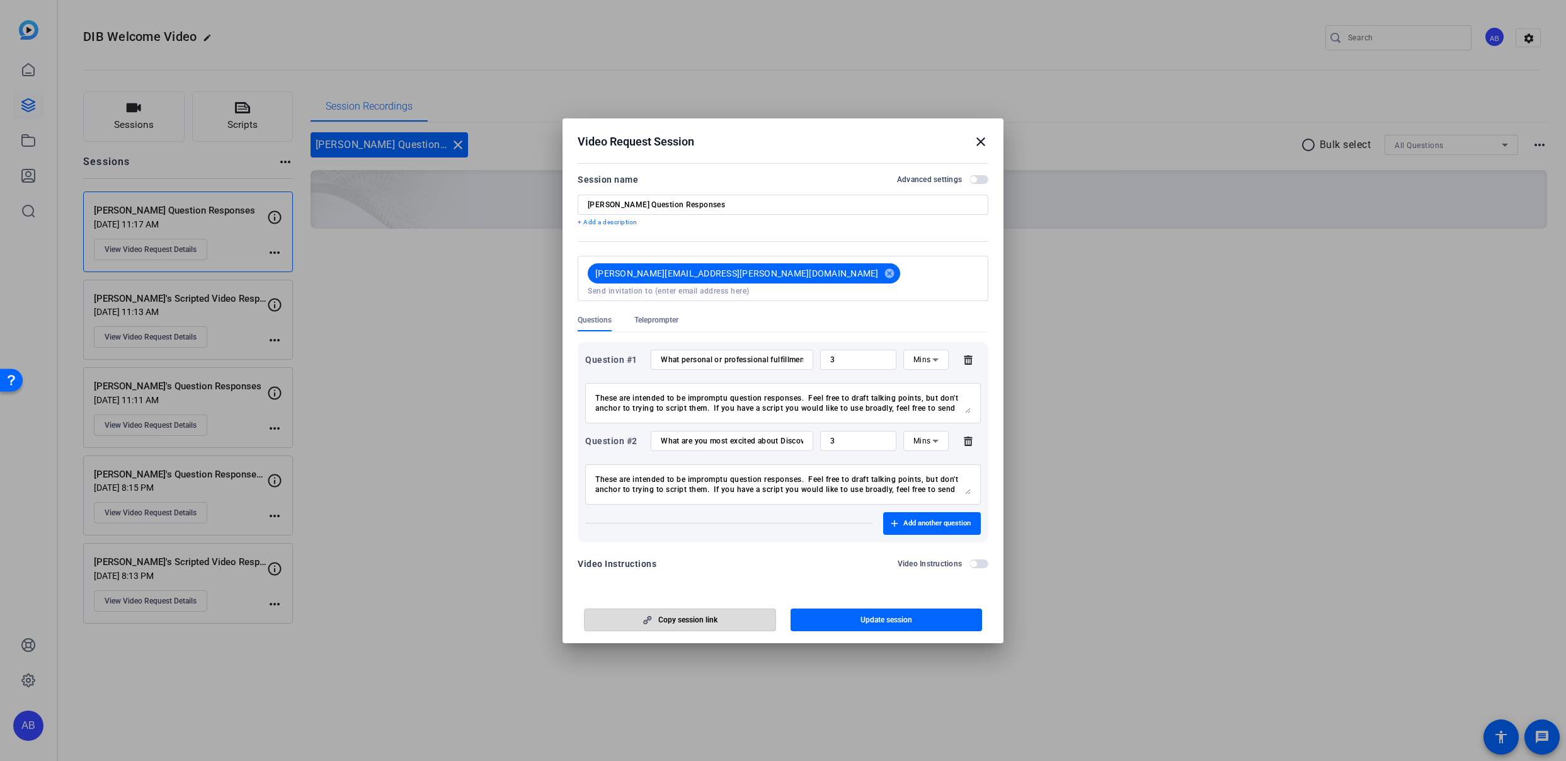
click at [703, 618] on span "Copy session link" at bounding box center [687, 620] width 59 height 10
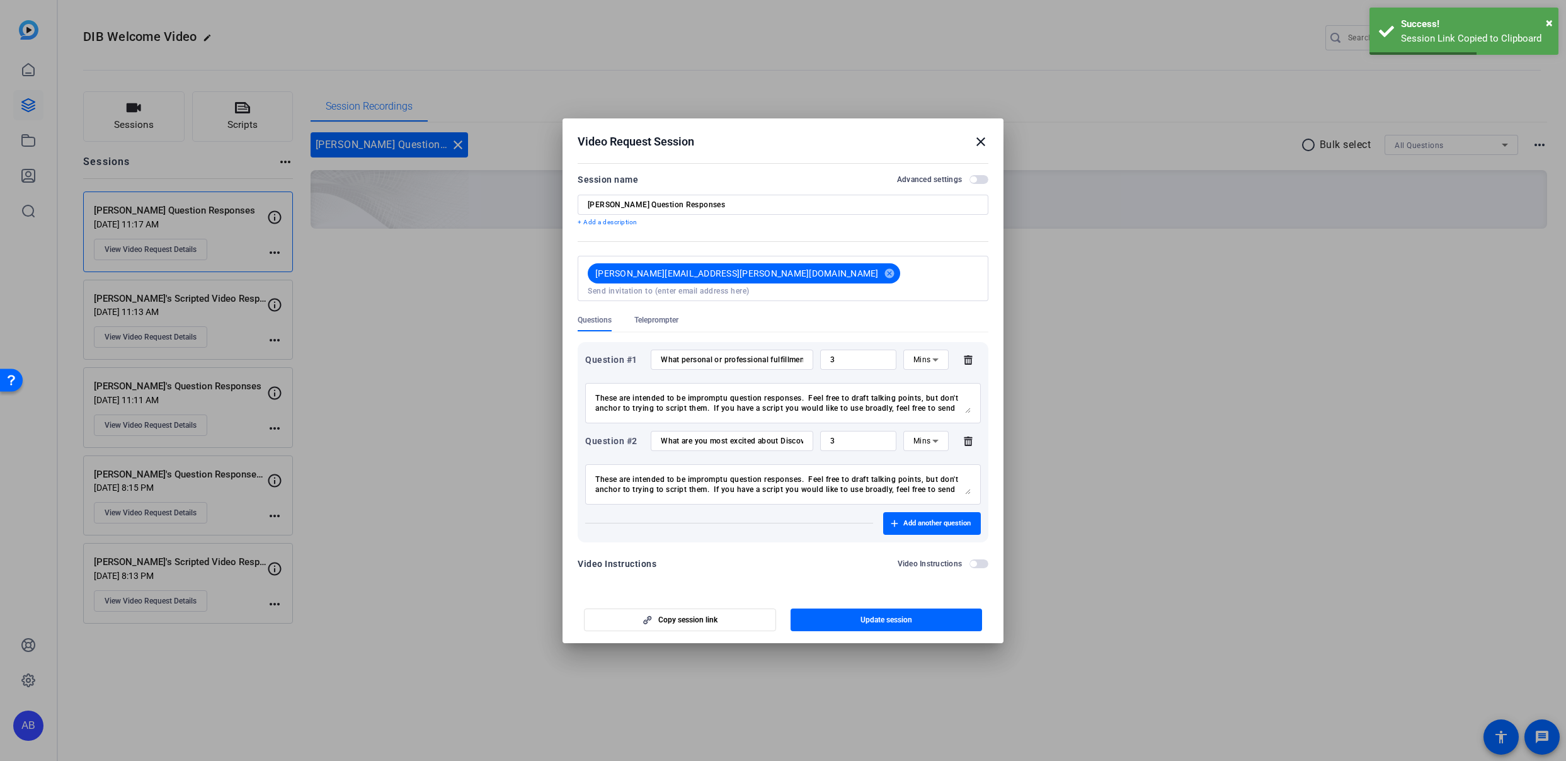
click at [981, 147] on mat-icon "close" at bounding box center [980, 141] width 15 height 15
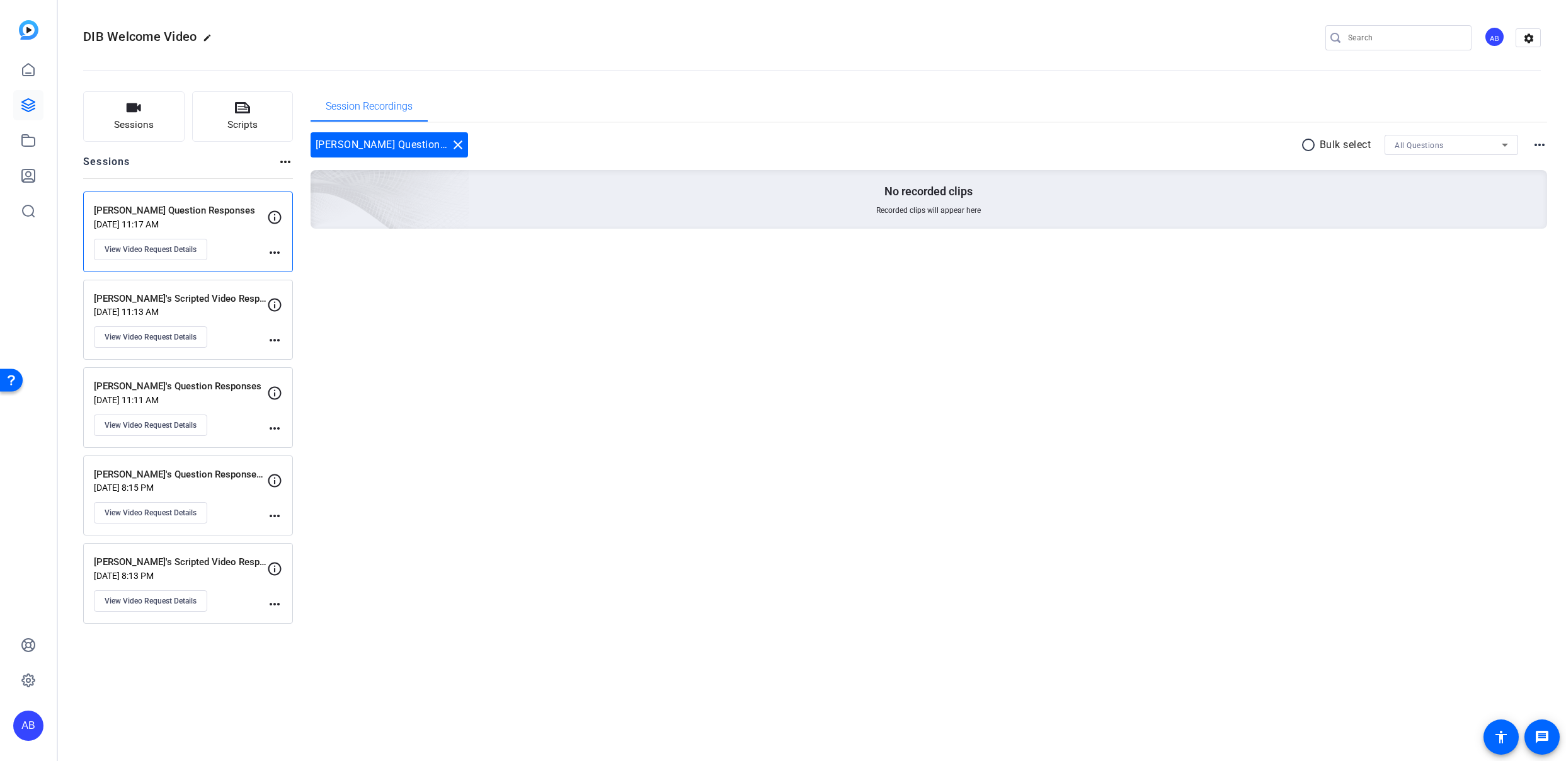
drag, startPoint x: 487, startPoint y: 394, endPoint x: 250, endPoint y: 42, distance: 424.8
click at [486, 394] on div "Session Recordings Lequia's Question Responses close radio_button_unchecked Bul…" at bounding box center [928, 357] width 1237 height 532
